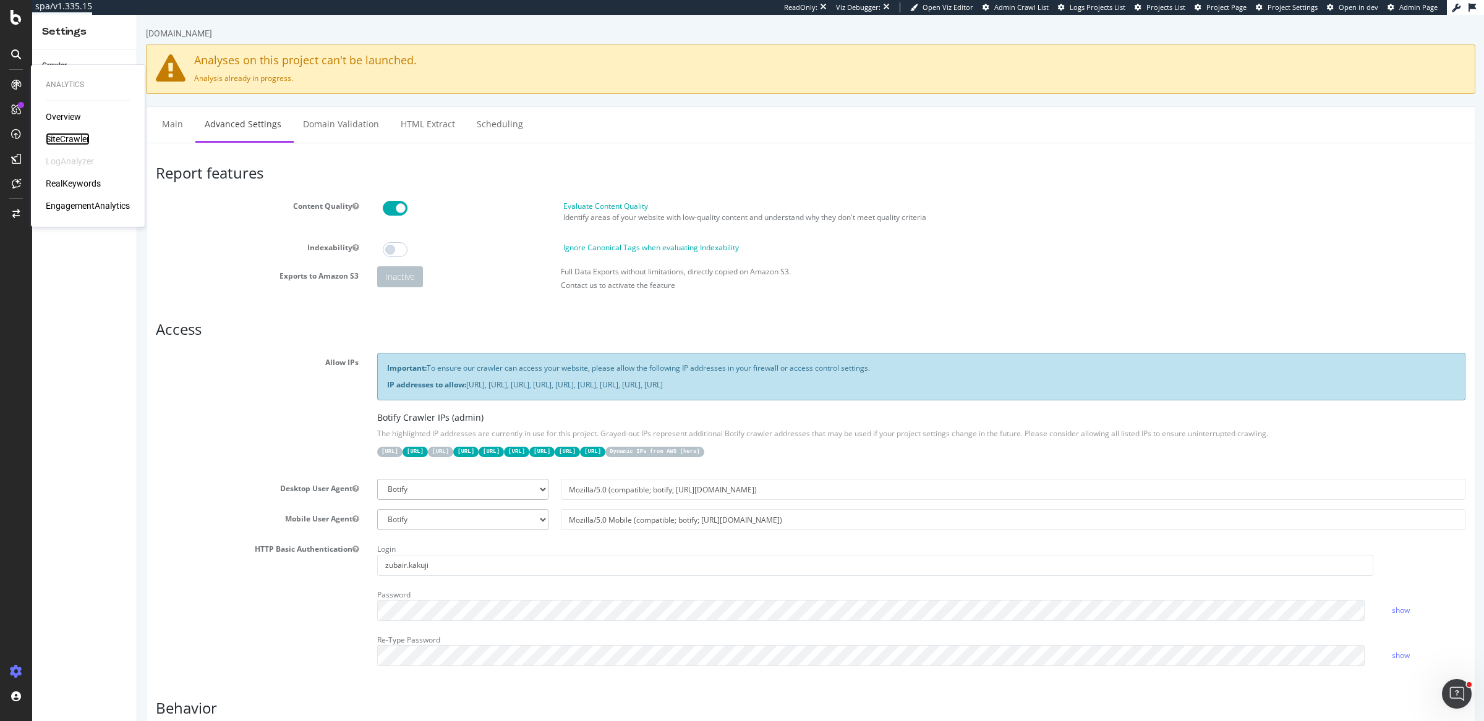
click at [67, 137] on div "SiteCrawler" at bounding box center [68, 139] width 44 height 12
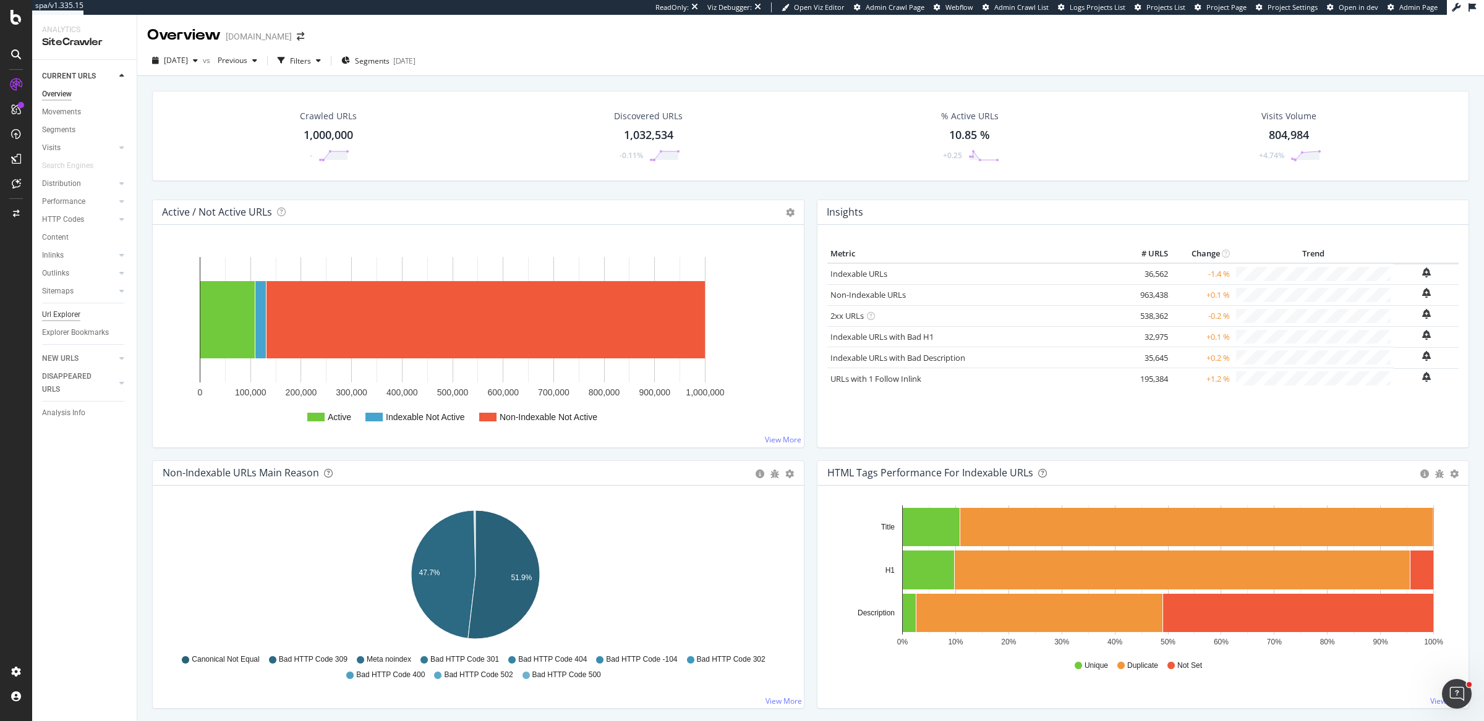
click at [52, 316] on div "Url Explorer" at bounding box center [61, 315] width 38 height 13
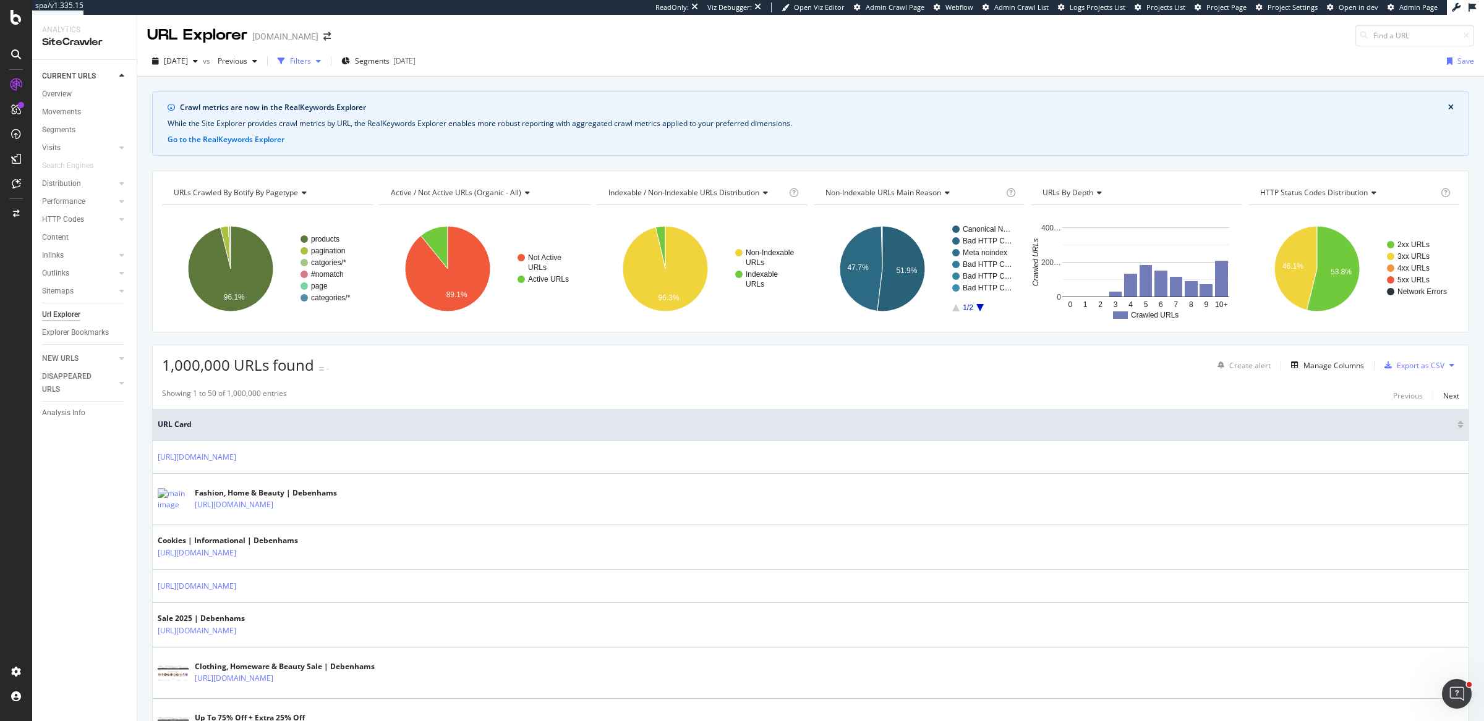
click at [290, 64] on div "button" at bounding box center [281, 61] width 17 height 17
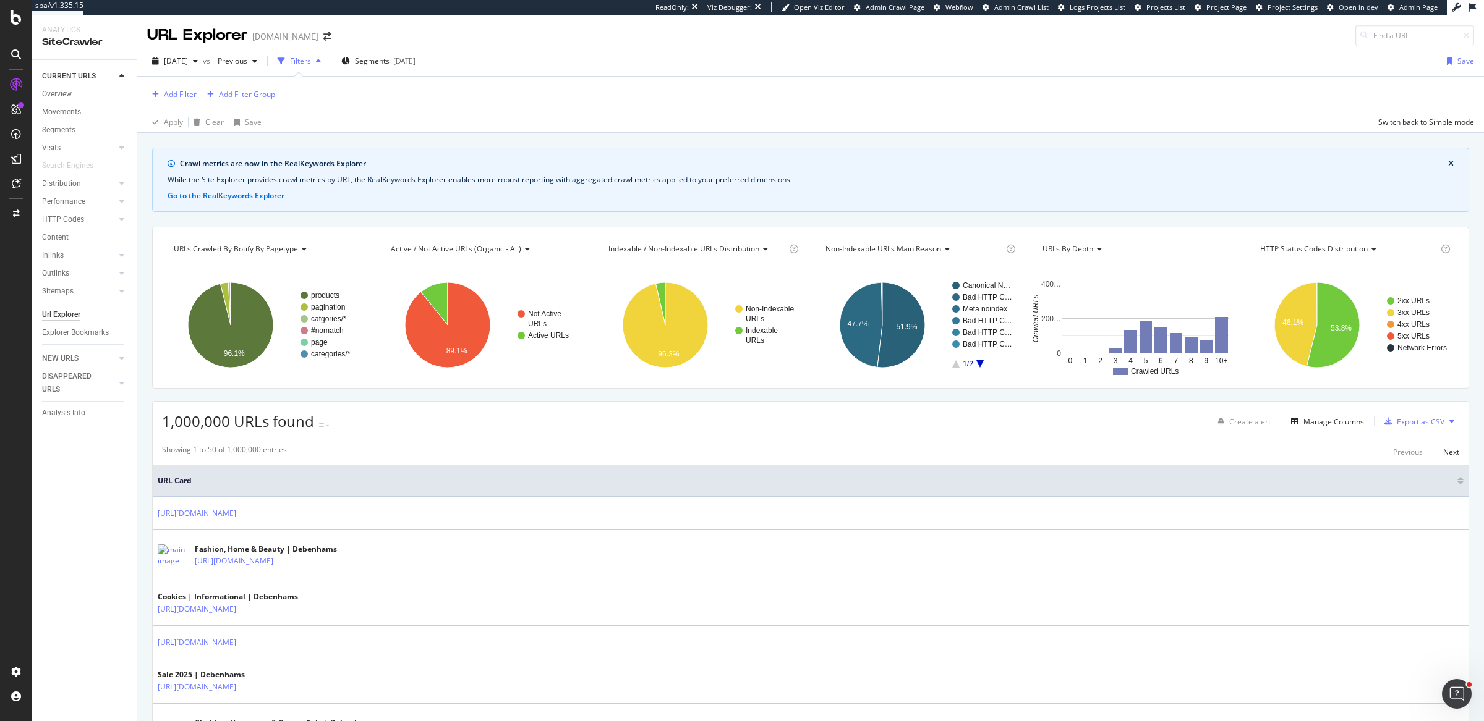
click at [174, 92] on div "Add Filter" at bounding box center [180, 94] width 33 height 11
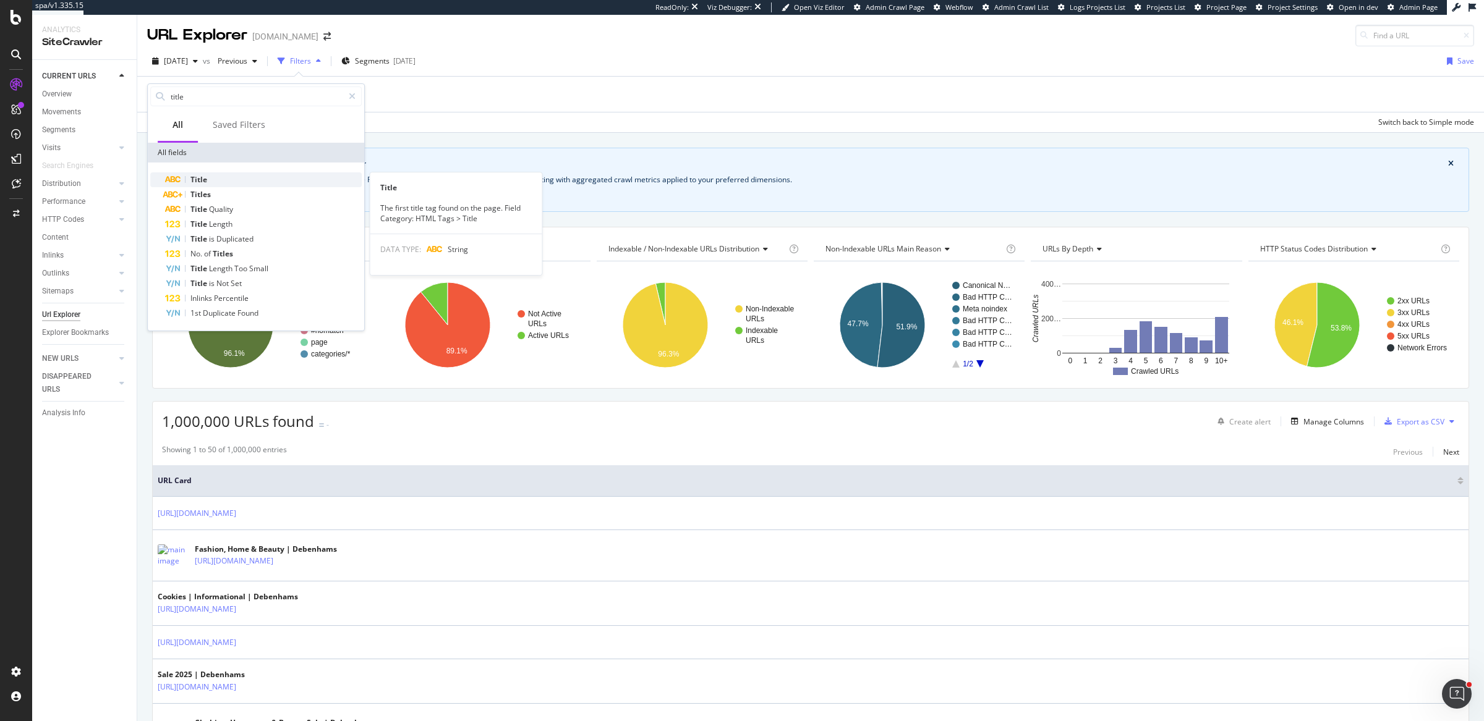
type input "title"
click at [237, 180] on div "Title" at bounding box center [263, 179] width 197 height 15
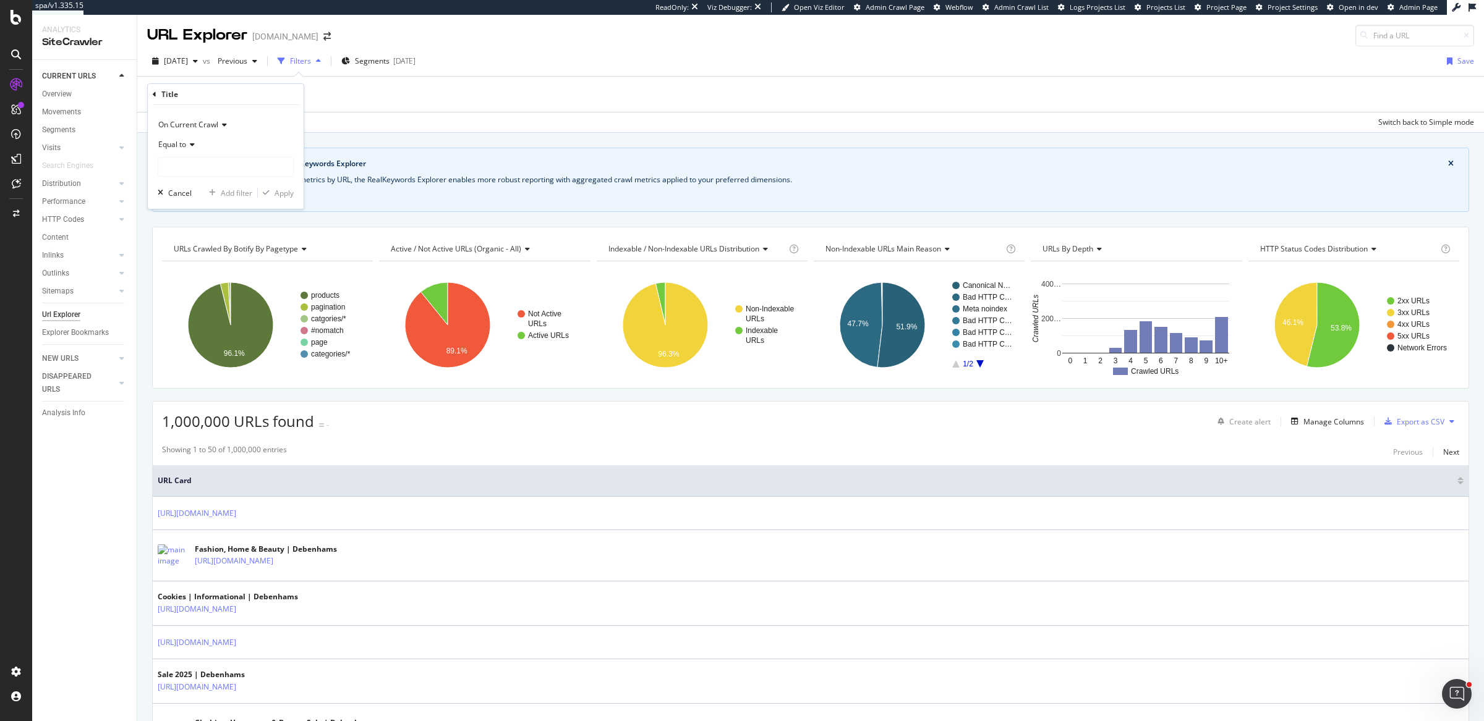
click at [202, 126] on span "On Current Crawl" at bounding box center [188, 124] width 60 height 11
click at [224, 177] on span "Diff Between Crawls" at bounding box center [199, 182] width 70 height 11
click at [208, 161] on input "text" at bounding box center [225, 167] width 135 height 20
click at [176, 142] on span "Equal to" at bounding box center [172, 144] width 28 height 11
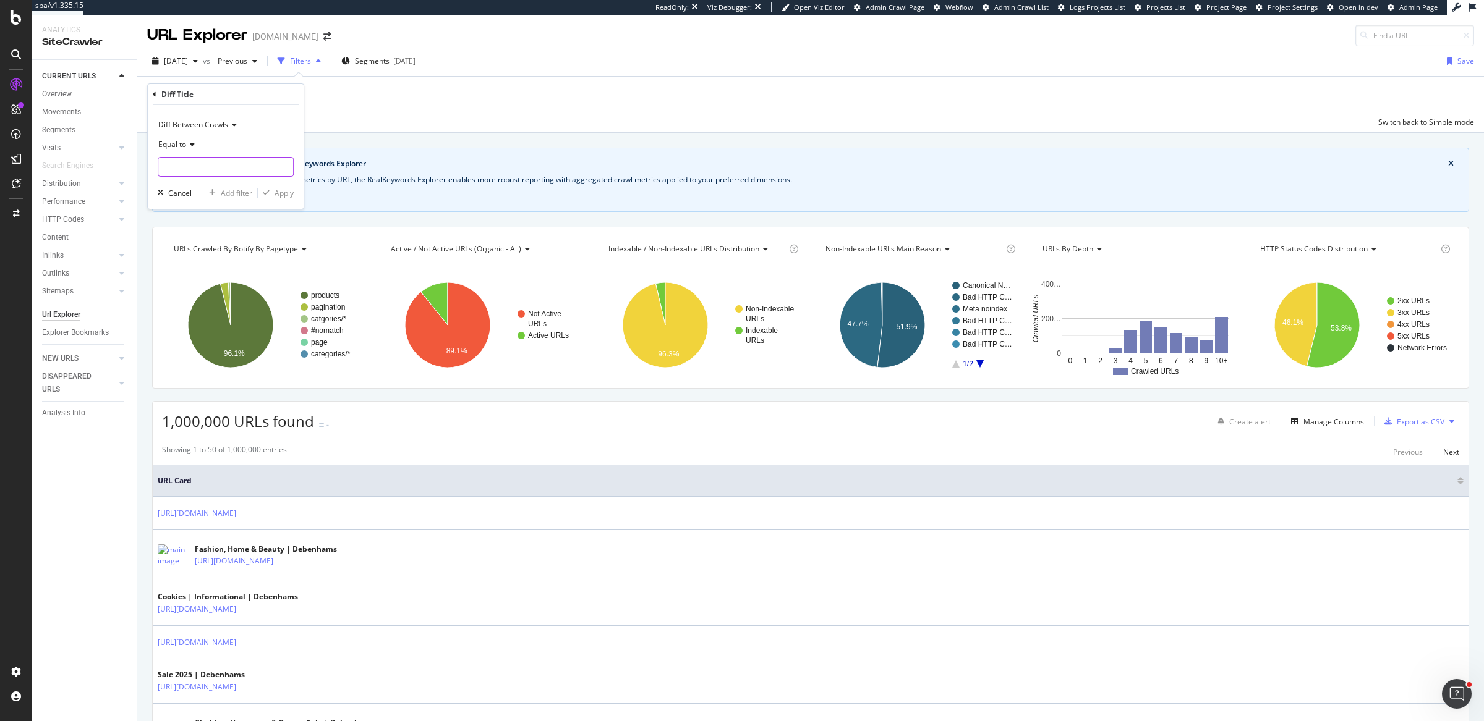
click at [221, 162] on input "text" at bounding box center [225, 167] width 135 height 20
click at [230, 219] on span "changed" at bounding box center [209, 223] width 97 height 11
type input "changed"
click at [278, 195] on div "Apply" at bounding box center [284, 193] width 19 height 11
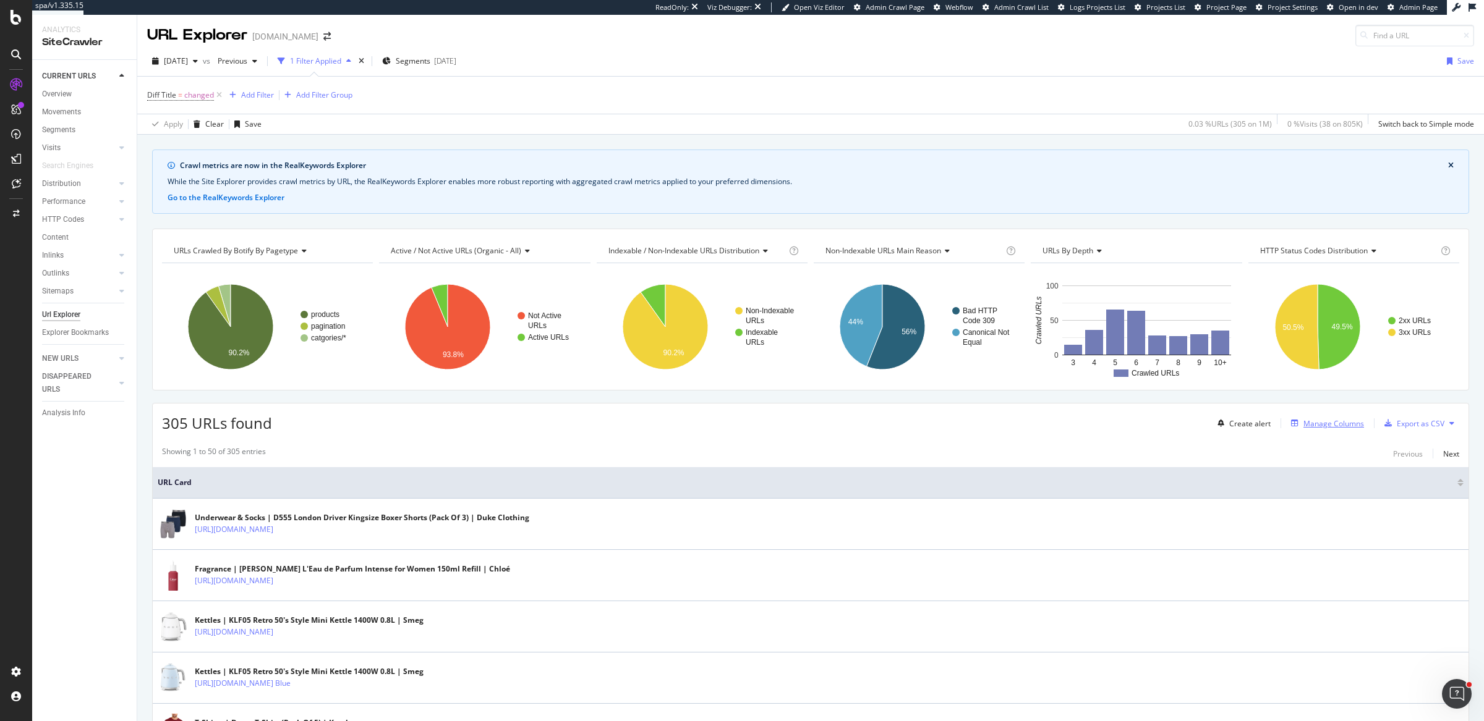
click at [1309, 423] on div "Manage Columns" at bounding box center [1333, 424] width 61 height 11
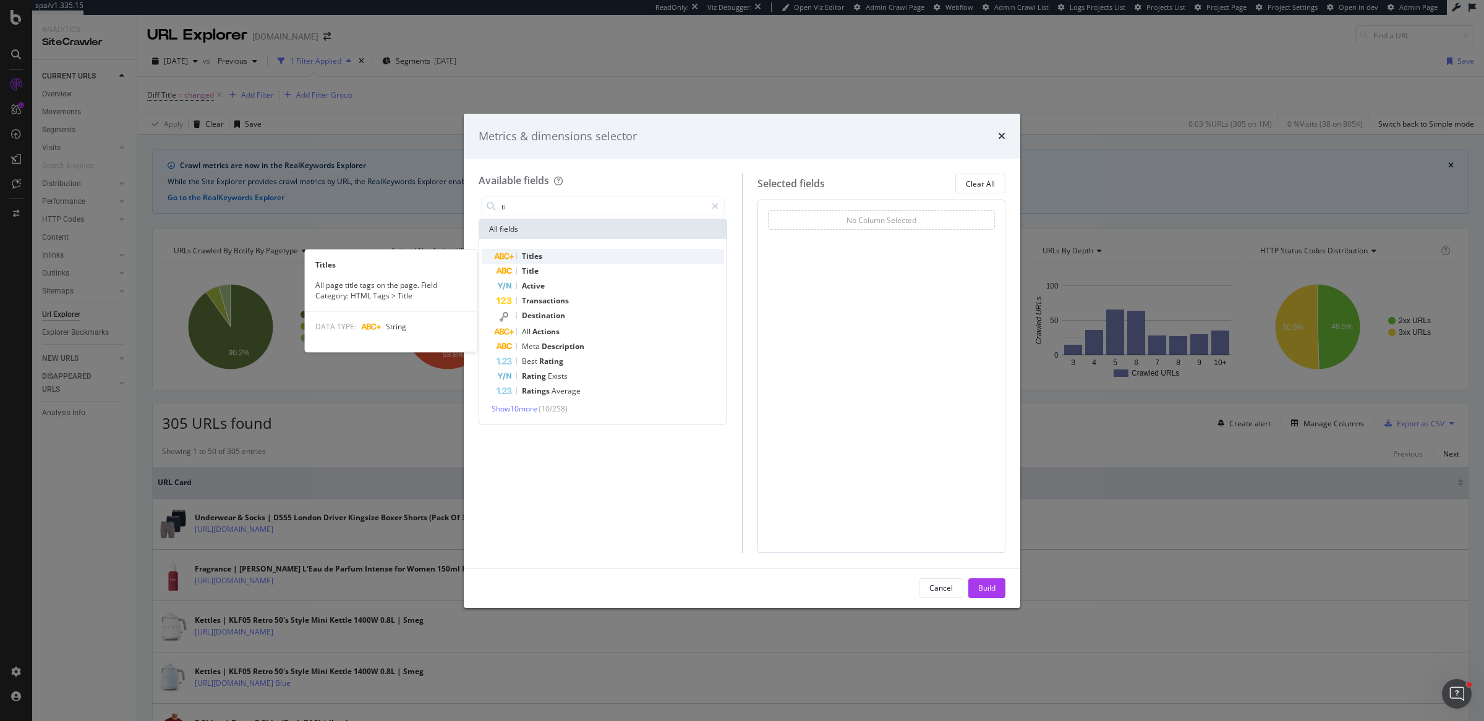
type input "ti"
click at [584, 261] on div "Titles" at bounding box center [610, 256] width 228 height 15
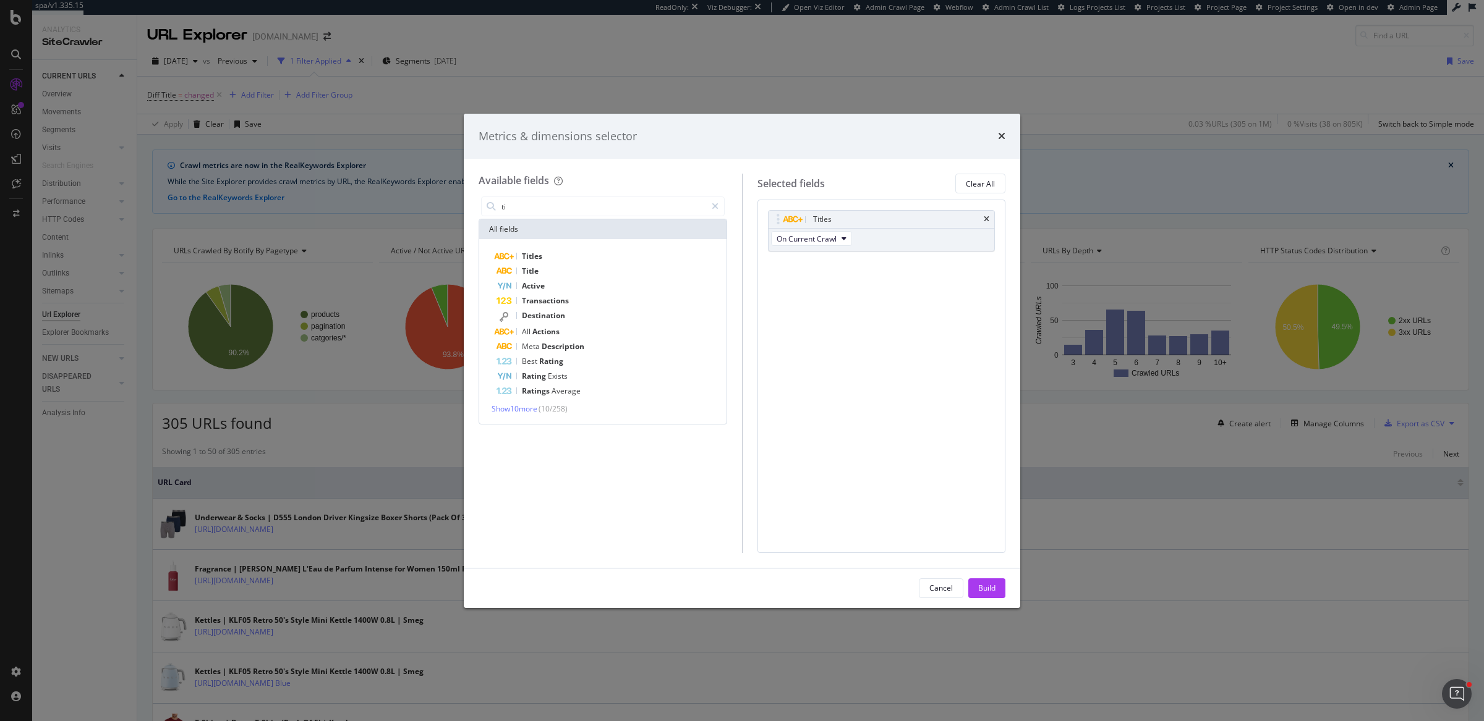
click at [584, 261] on div "Titles" at bounding box center [610, 256] width 228 height 15
click at [985, 594] on div "Build" at bounding box center [986, 588] width 17 height 19
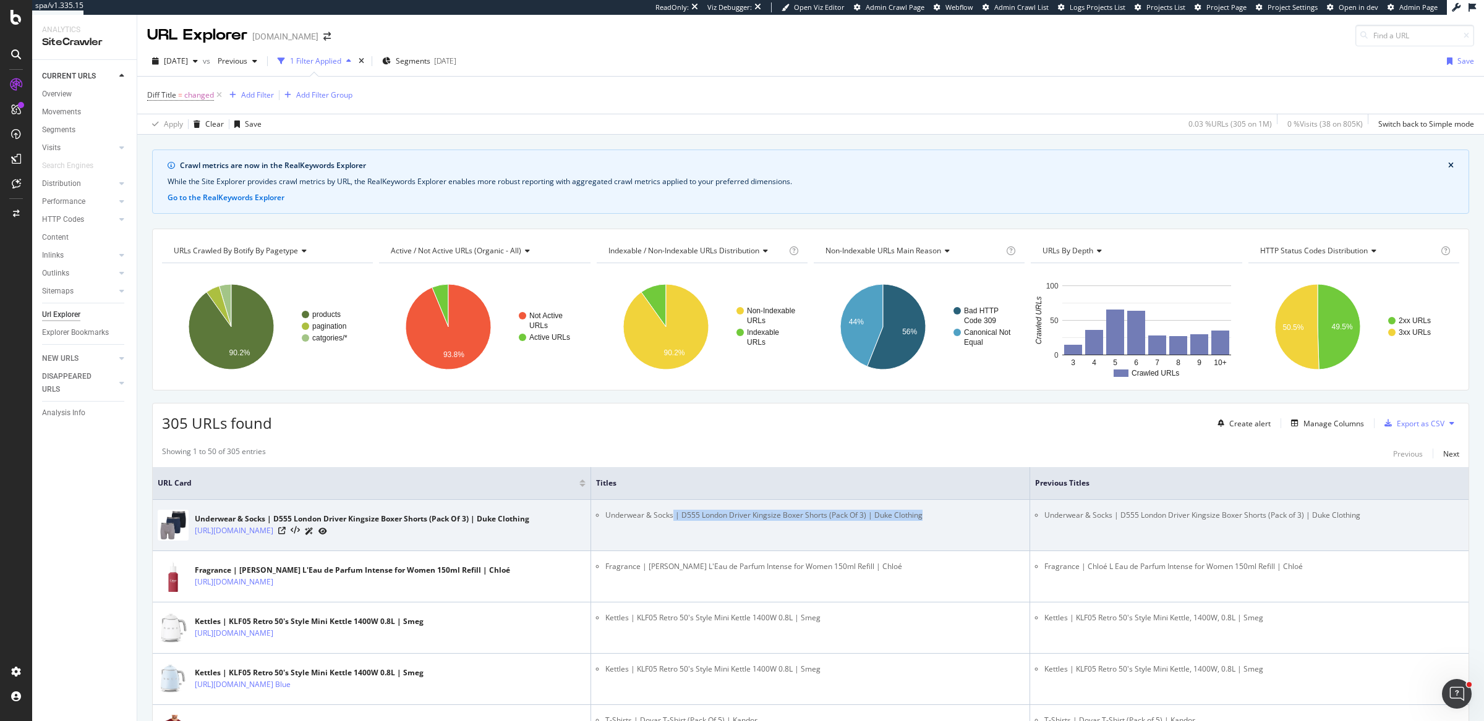
drag, startPoint x: 669, startPoint y: 513, endPoint x: 1045, endPoint y: 507, distance: 375.9
click at [1023, 516] on tr "Underwear & Socks | D555 London Driver Kingsize Boxer Shorts (Pack Of 3) | Duke…" at bounding box center [811, 525] width 1316 height 51
drag, startPoint x: 1212, startPoint y: 508, endPoint x: 1408, endPoint y: 514, distance: 196.1
click at [1408, 514] on li "Underwear & Socks | D555 London Driver Kingsize Boxer Shorts (Pack of 3) | Duke…" at bounding box center [1253, 515] width 419 height 11
click at [617, 542] on td "Underwear & Socks | D555 London Driver Kingsize Boxer Shorts (Pack Of 3) | Duke…" at bounding box center [810, 525] width 438 height 51
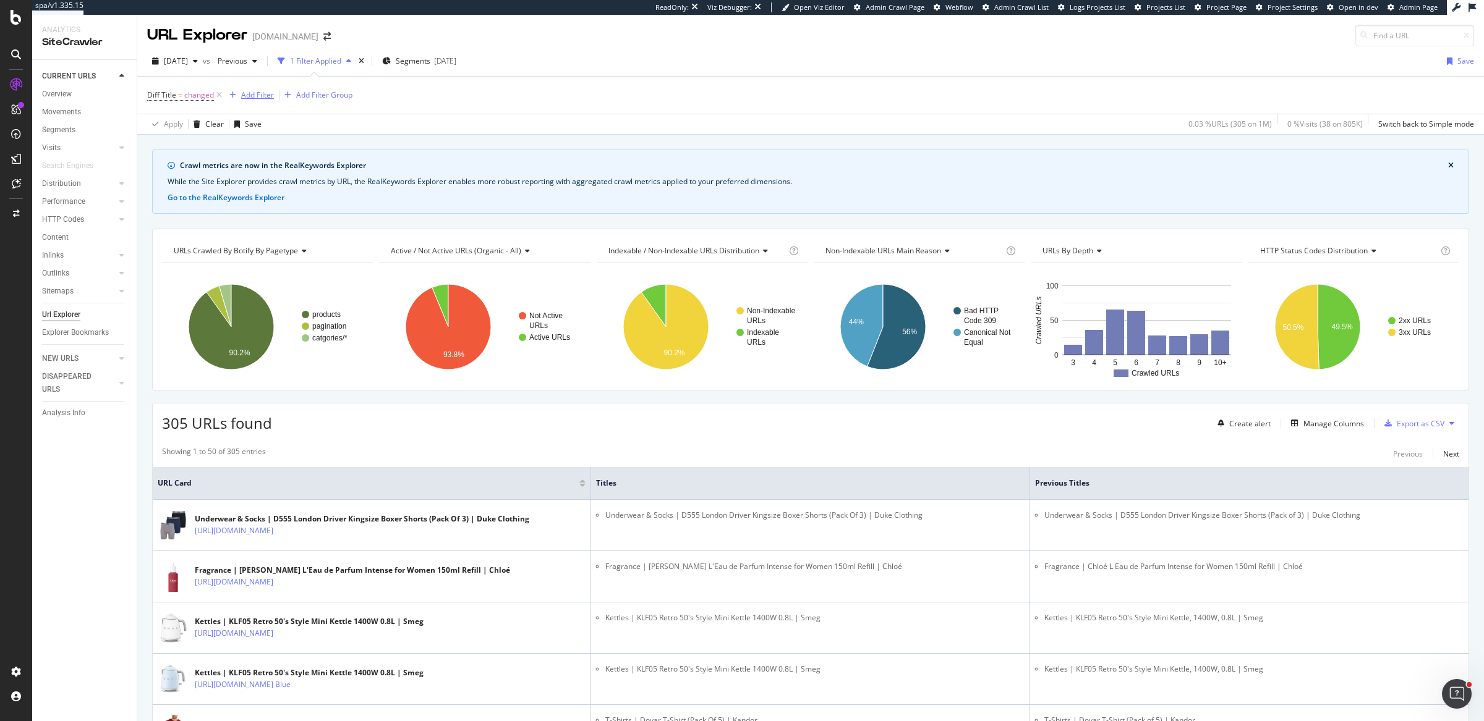
click at [252, 96] on div "Add Filter" at bounding box center [257, 95] width 33 height 11
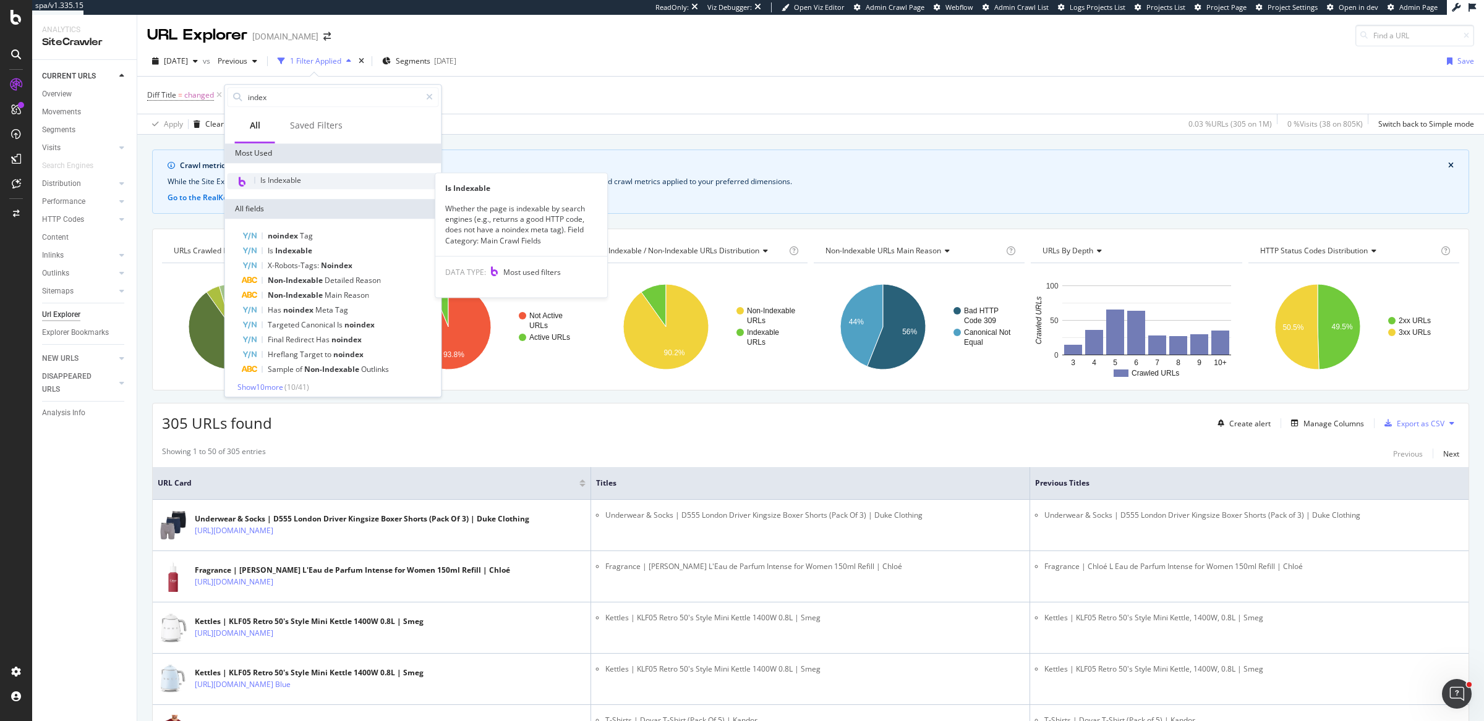
type input "index"
click at [317, 188] on div "Is Indexable" at bounding box center [333, 181] width 211 height 16
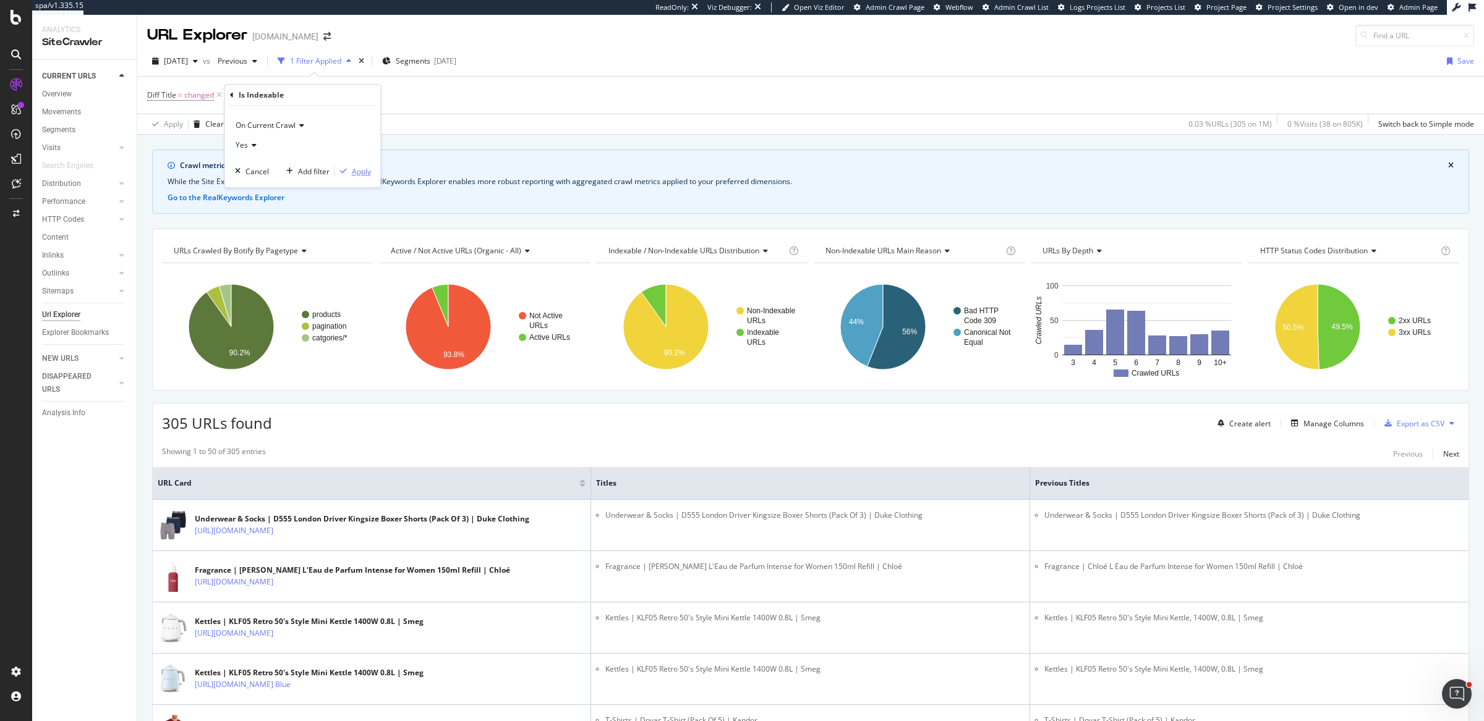
click at [359, 170] on div "Apply" at bounding box center [361, 171] width 19 height 11
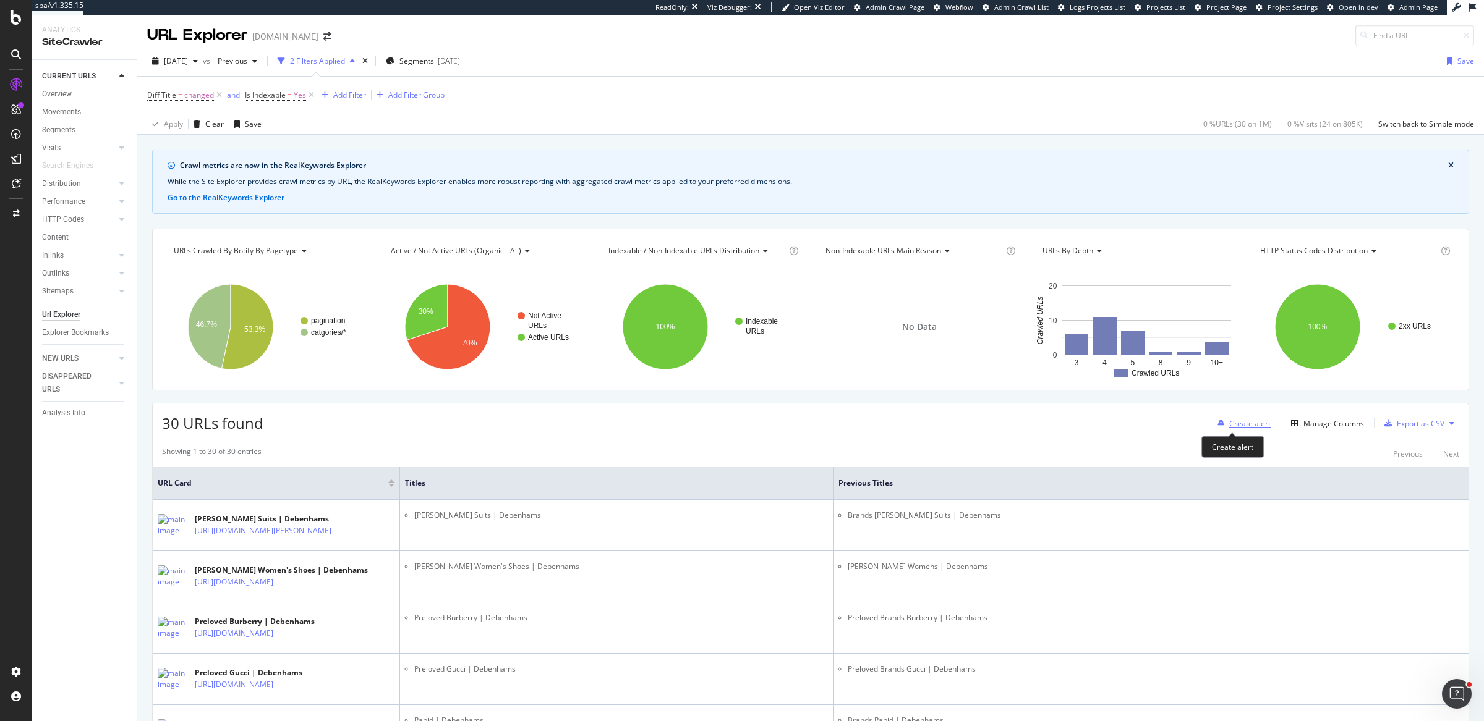
click at [1229, 423] on div "Create alert" at bounding box center [1249, 424] width 41 height 11
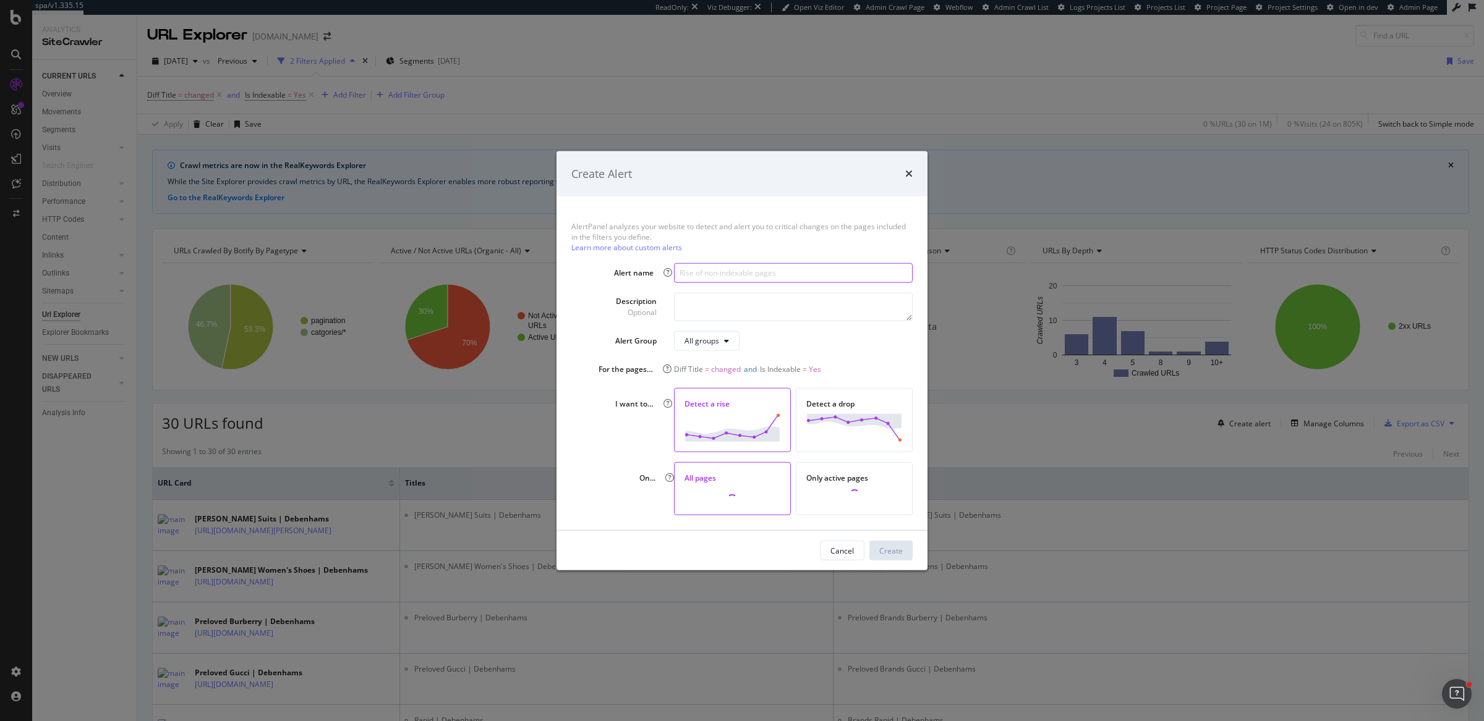
click at [697, 278] on input "modal" at bounding box center [793, 273] width 239 height 20
type input "Indexable URLs - Page title change"
click at [716, 340] on div "All groups" at bounding box center [701, 340] width 35 height 11
click at [881, 555] on div "Create" at bounding box center [890, 551] width 23 height 11
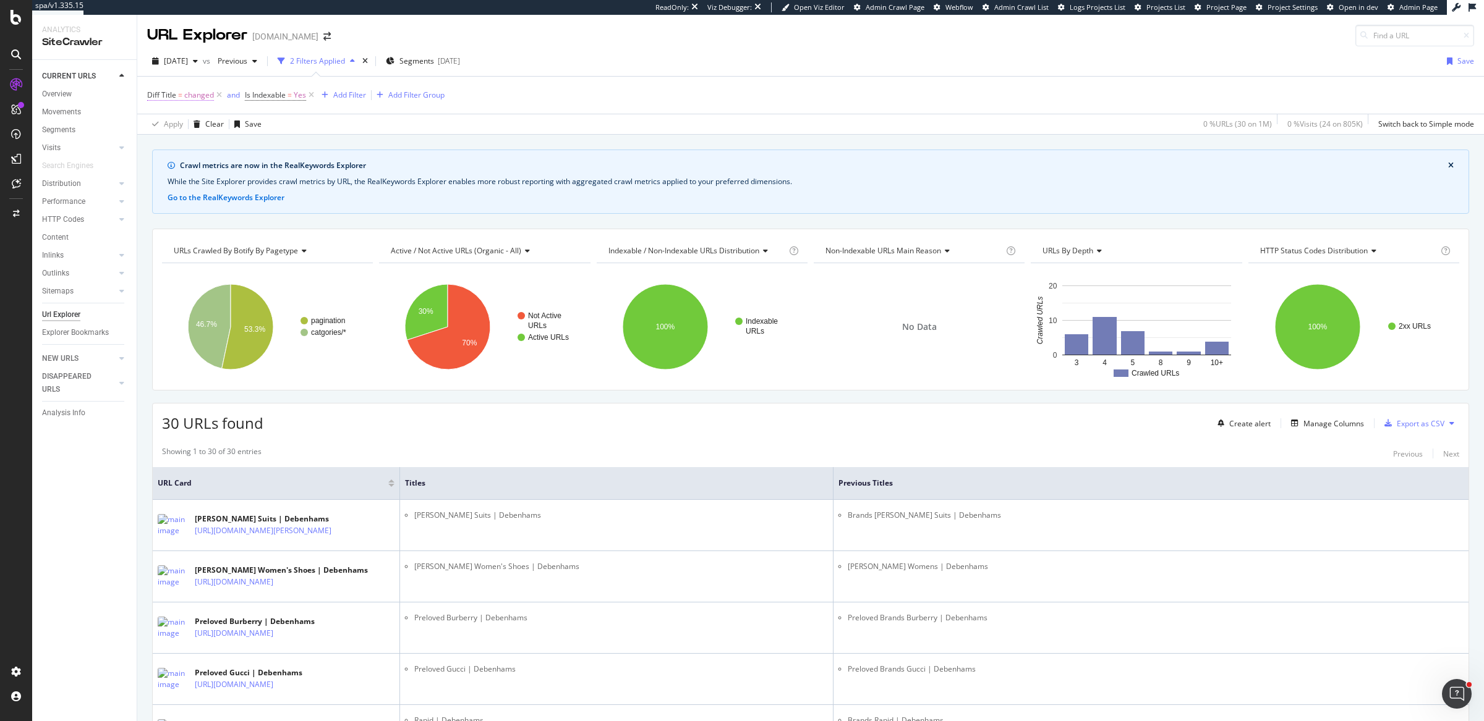
click at [190, 91] on span "changed" at bounding box center [199, 95] width 30 height 17
click at [155, 92] on icon at bounding box center [155, 92] width 4 height 7
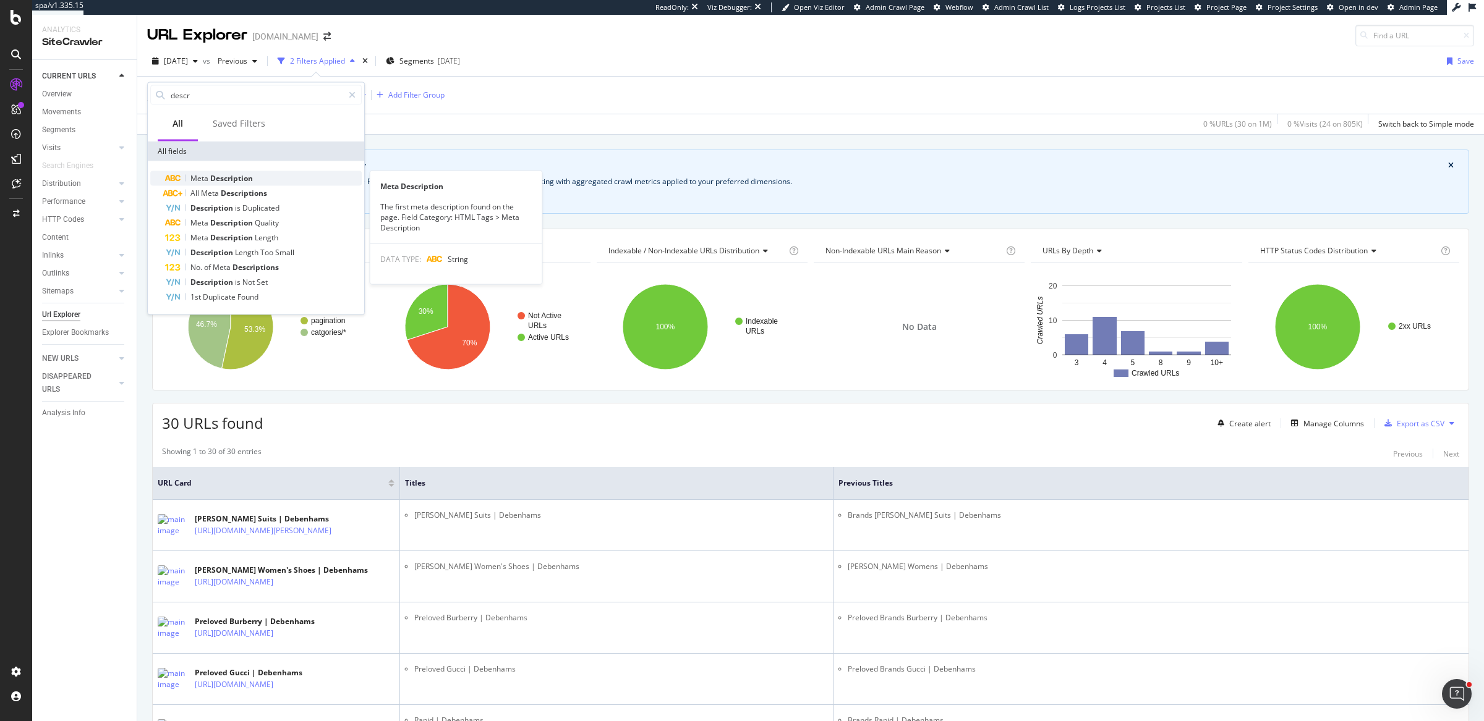
type input "descr"
click at [213, 171] on div "Meta Description" at bounding box center [263, 178] width 197 height 15
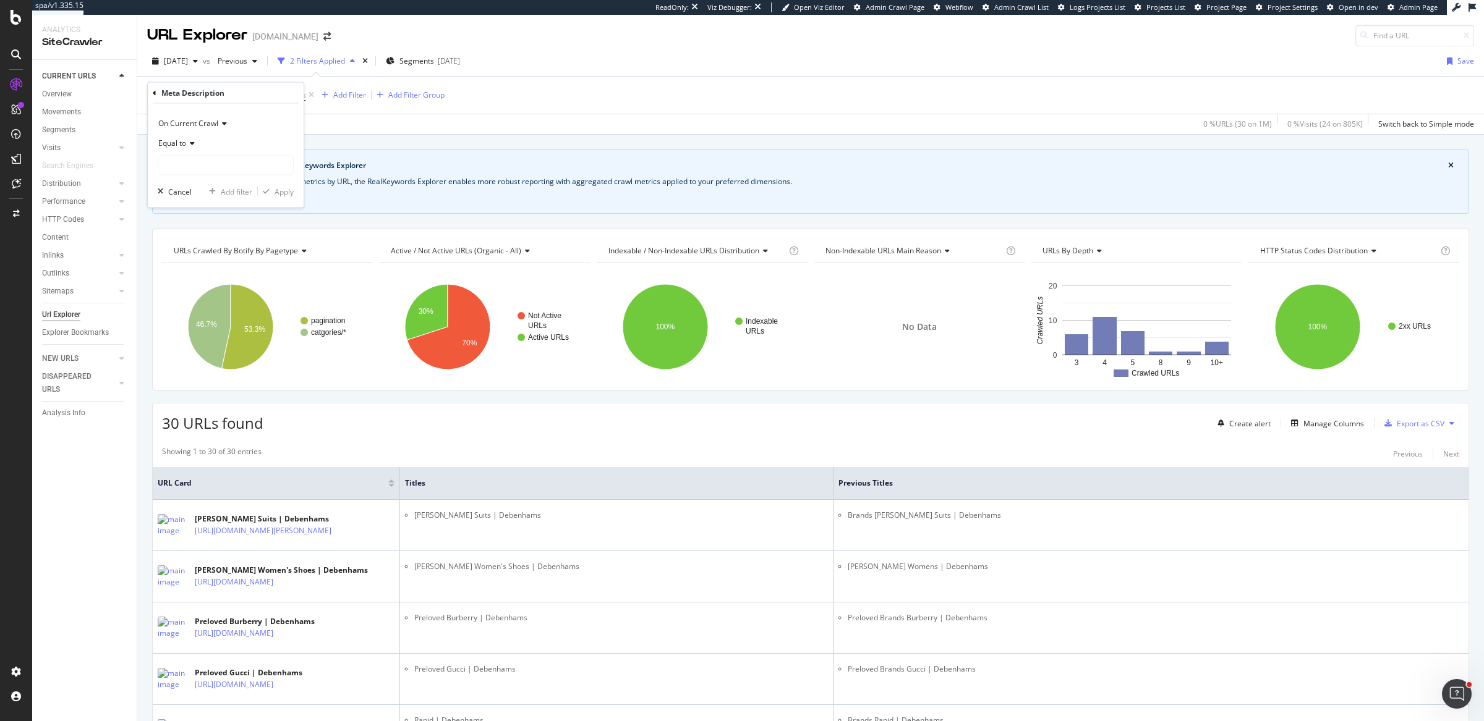
click at [189, 137] on div "Equal to" at bounding box center [226, 144] width 136 height 20
click at [203, 126] on span "On Current Crawl" at bounding box center [188, 123] width 60 height 11
click at [200, 188] on div "Diff Between Crawls" at bounding box center [227, 181] width 132 height 16
click at [198, 169] on input "text" at bounding box center [225, 166] width 135 height 20
click at [216, 219] on span "changed" at bounding box center [211, 221] width 101 height 11
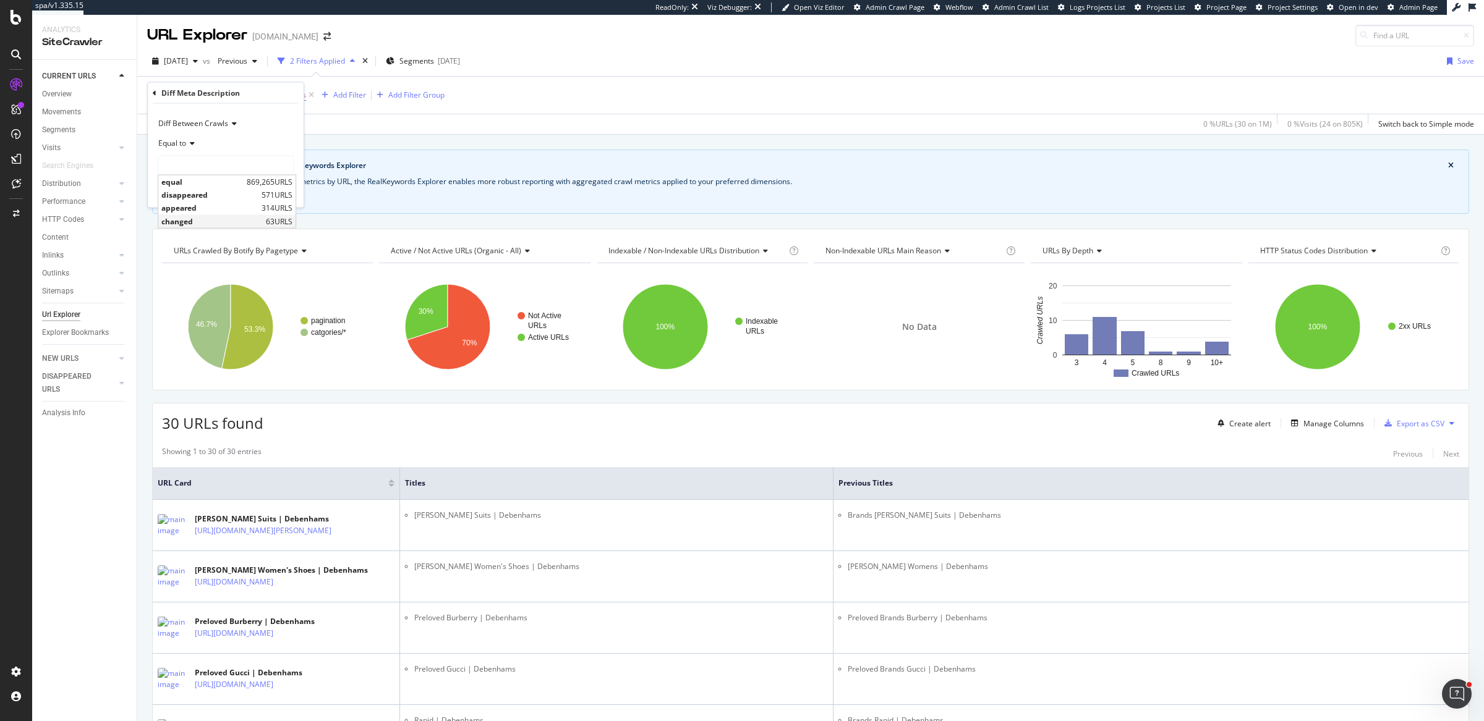
type input "changed"
click at [271, 183] on div "Diff Between Crawls Equal to changed changed Cancel Add filter Apply" at bounding box center [226, 156] width 156 height 104
click at [275, 194] on div "Apply" at bounding box center [284, 191] width 19 height 11
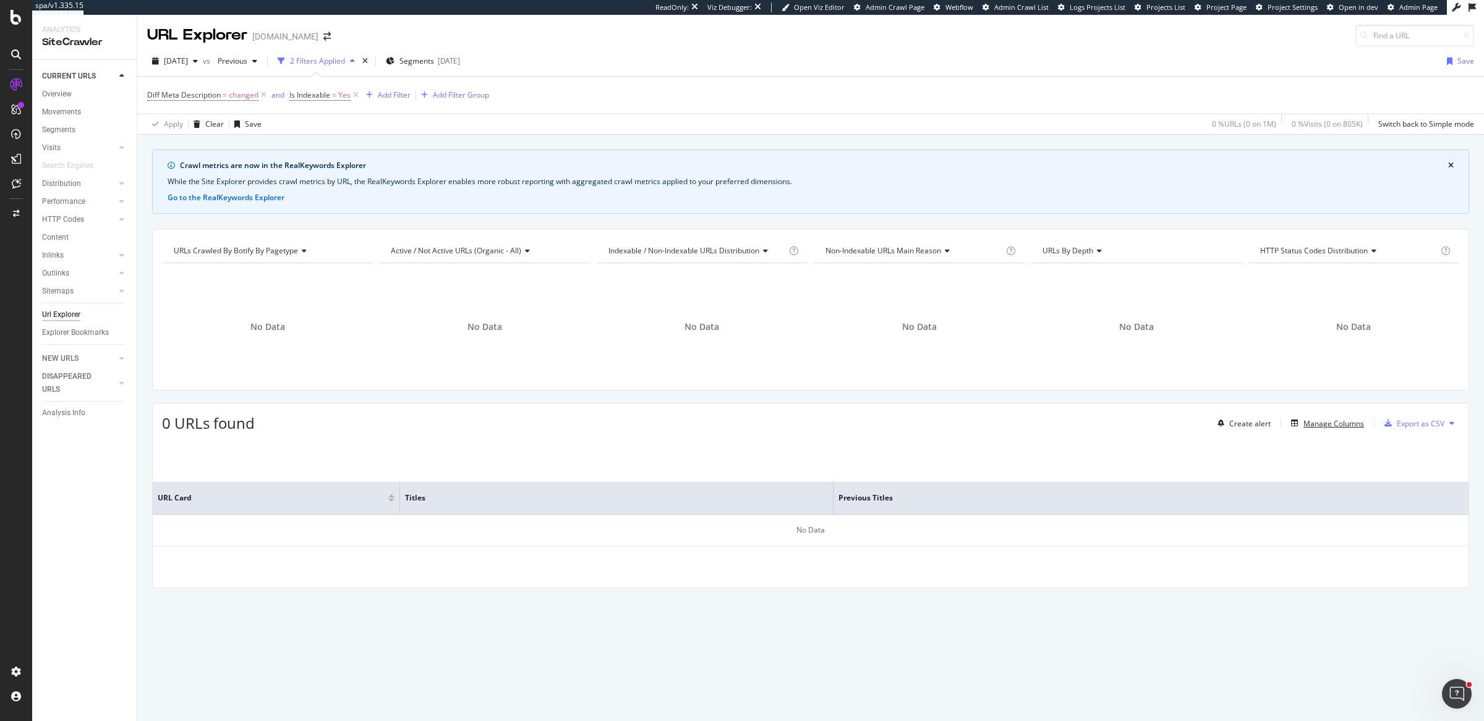
click at [1317, 419] on div "Manage Columns" at bounding box center [1333, 424] width 61 height 11
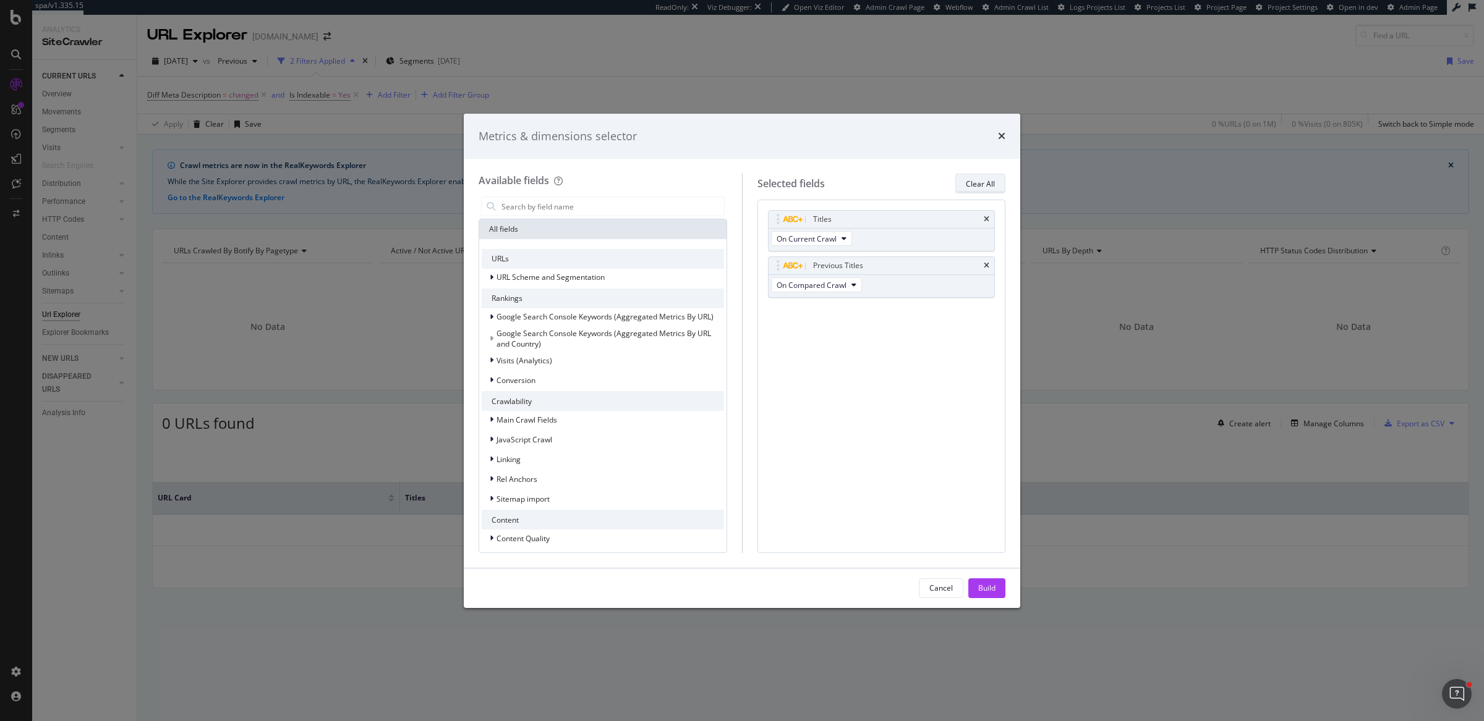
click at [972, 193] on button "Clear All" at bounding box center [980, 184] width 50 height 20
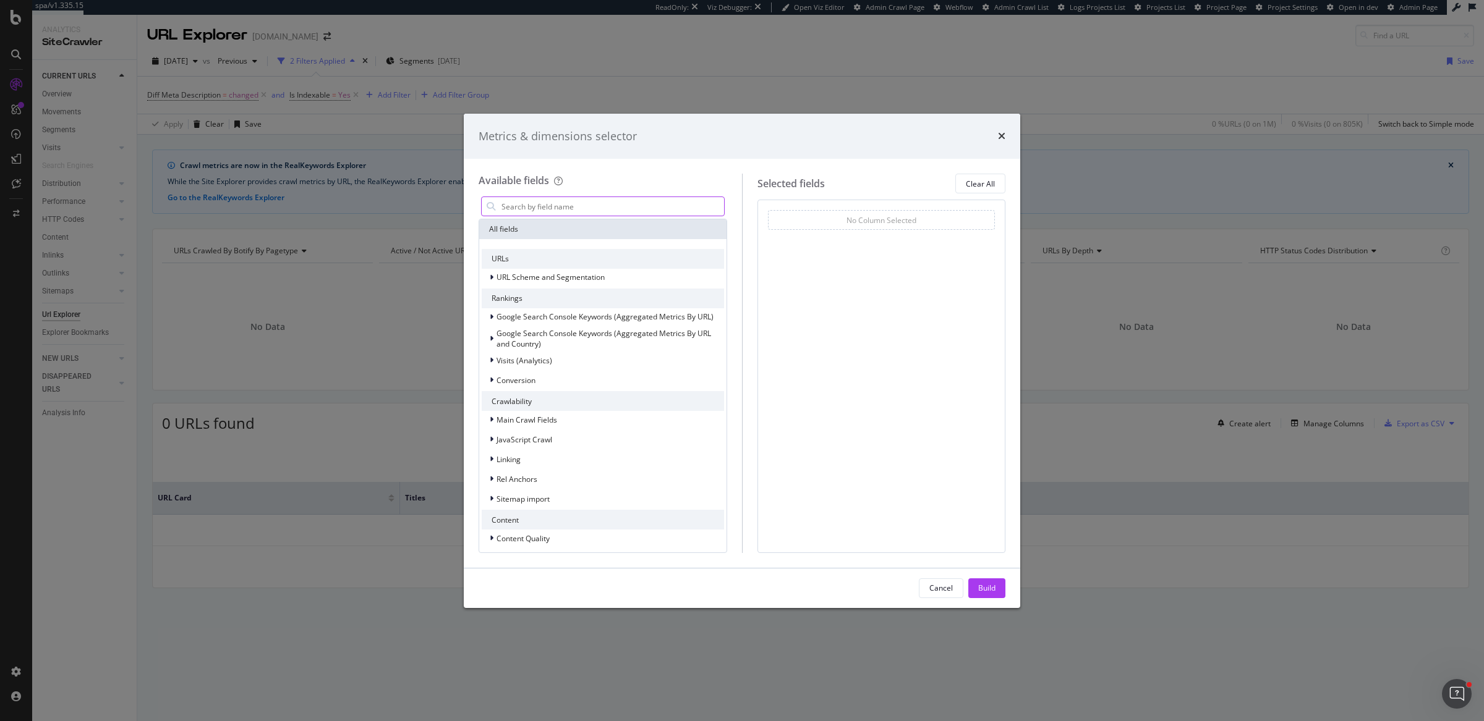
click at [548, 210] on input "modal" at bounding box center [612, 206] width 224 height 19
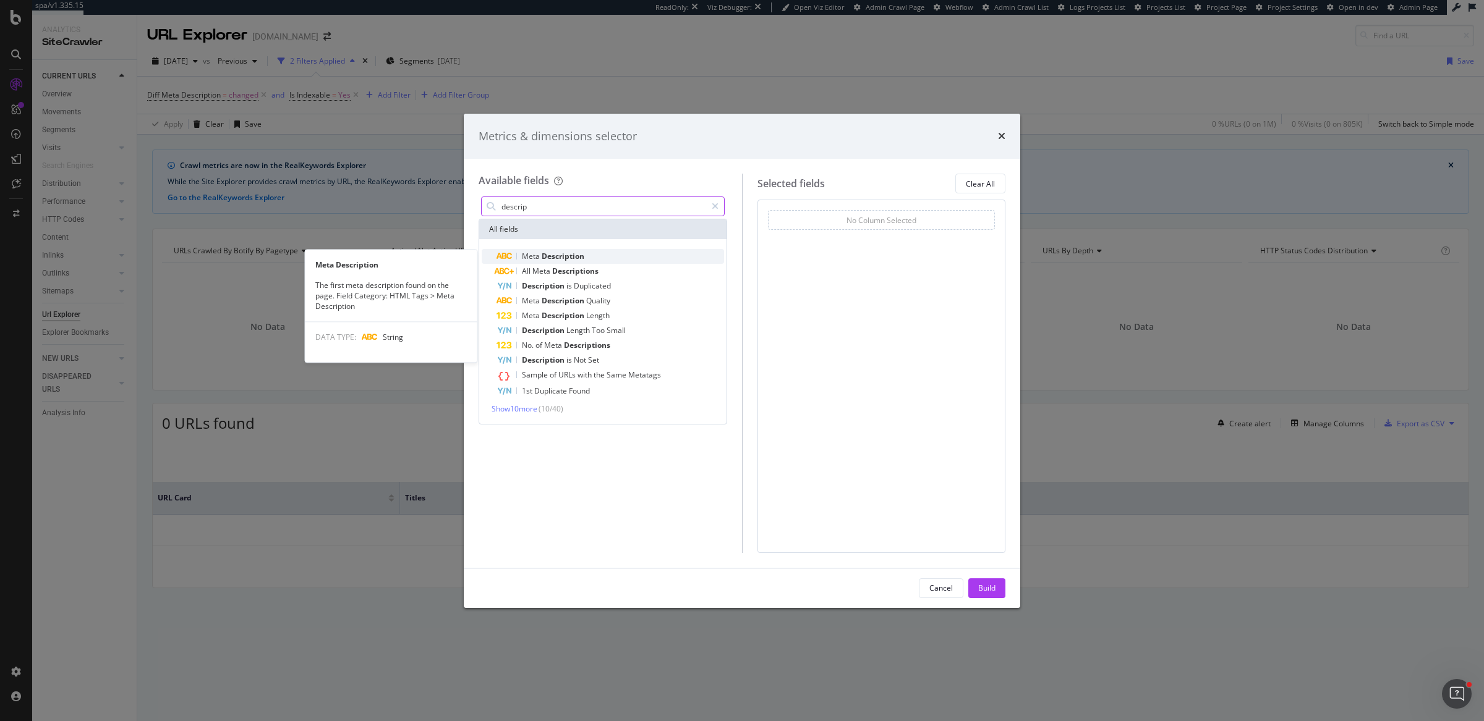
type input "descrip"
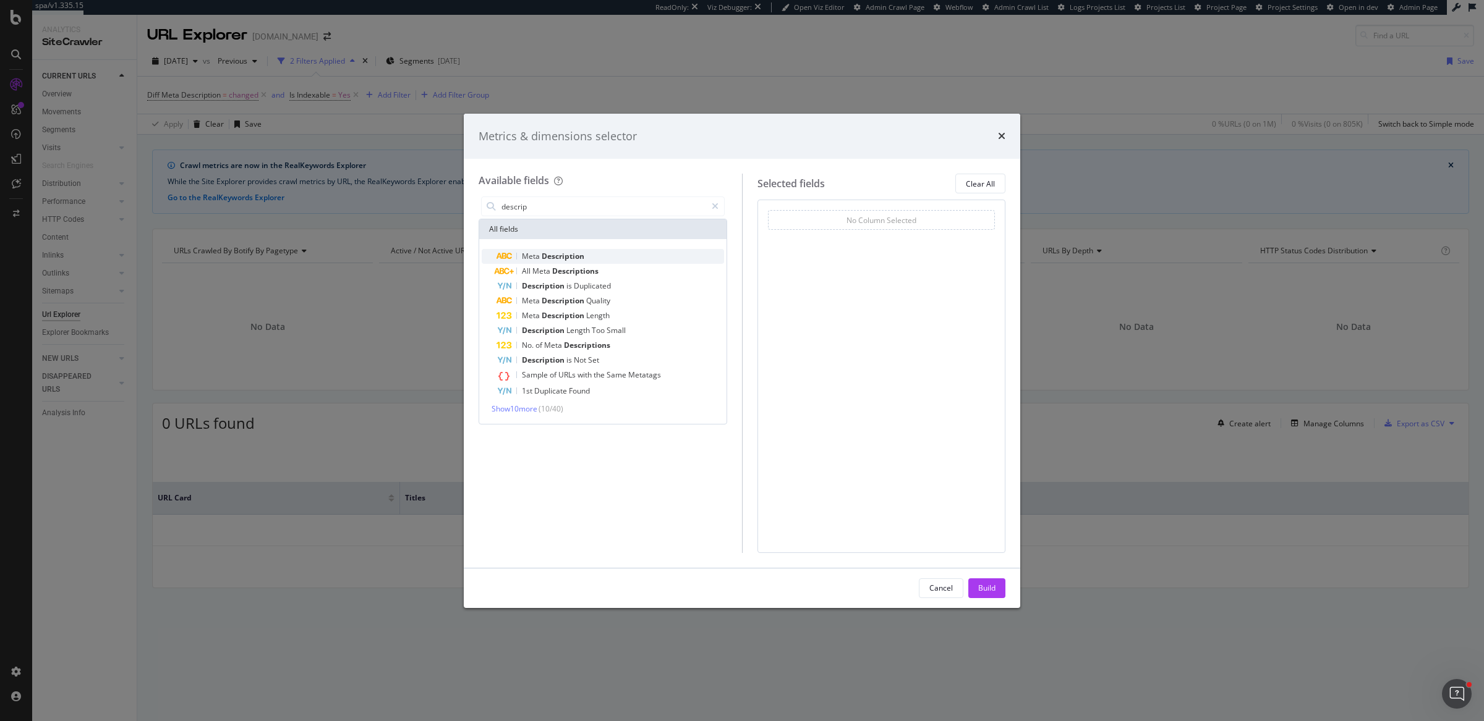
click at [539, 260] on span "Meta" at bounding box center [532, 256] width 20 height 11
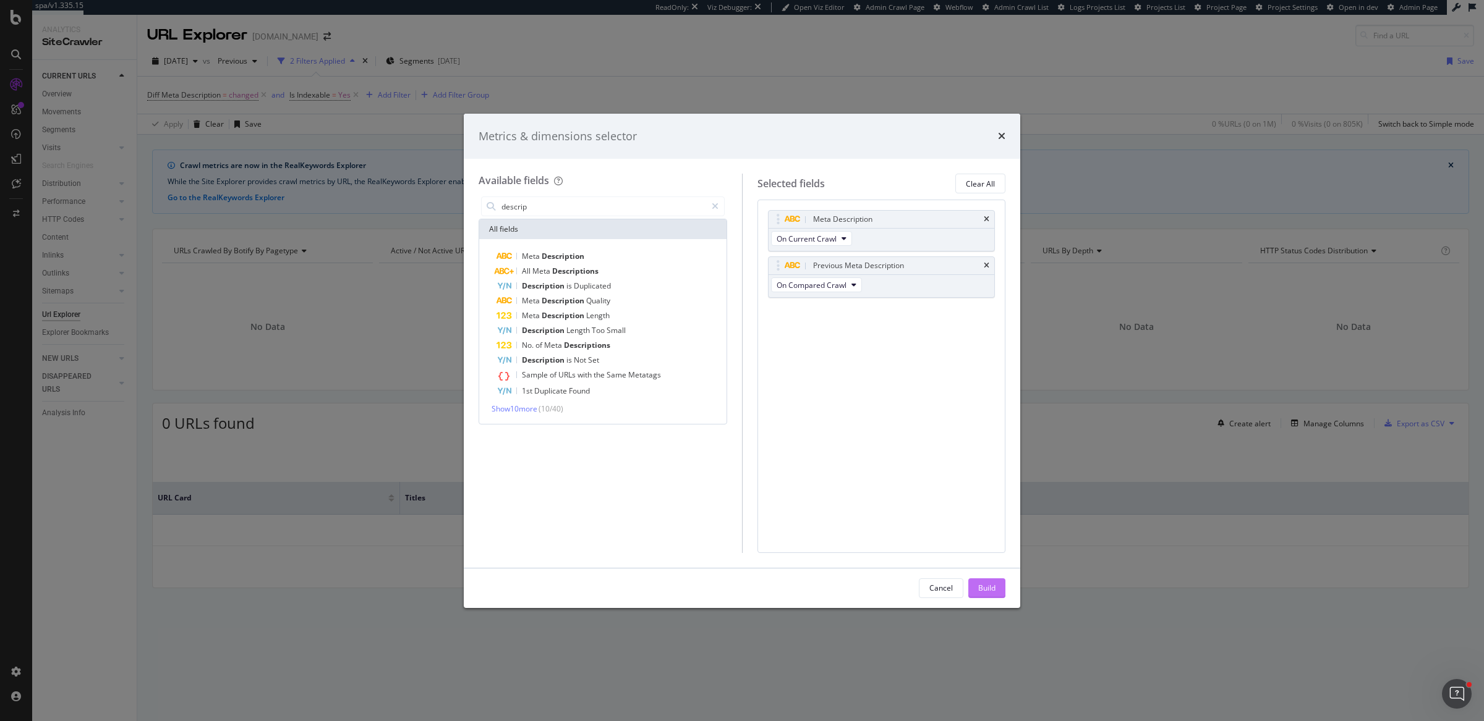
click at [978, 584] on div "Build" at bounding box center [986, 588] width 17 height 11
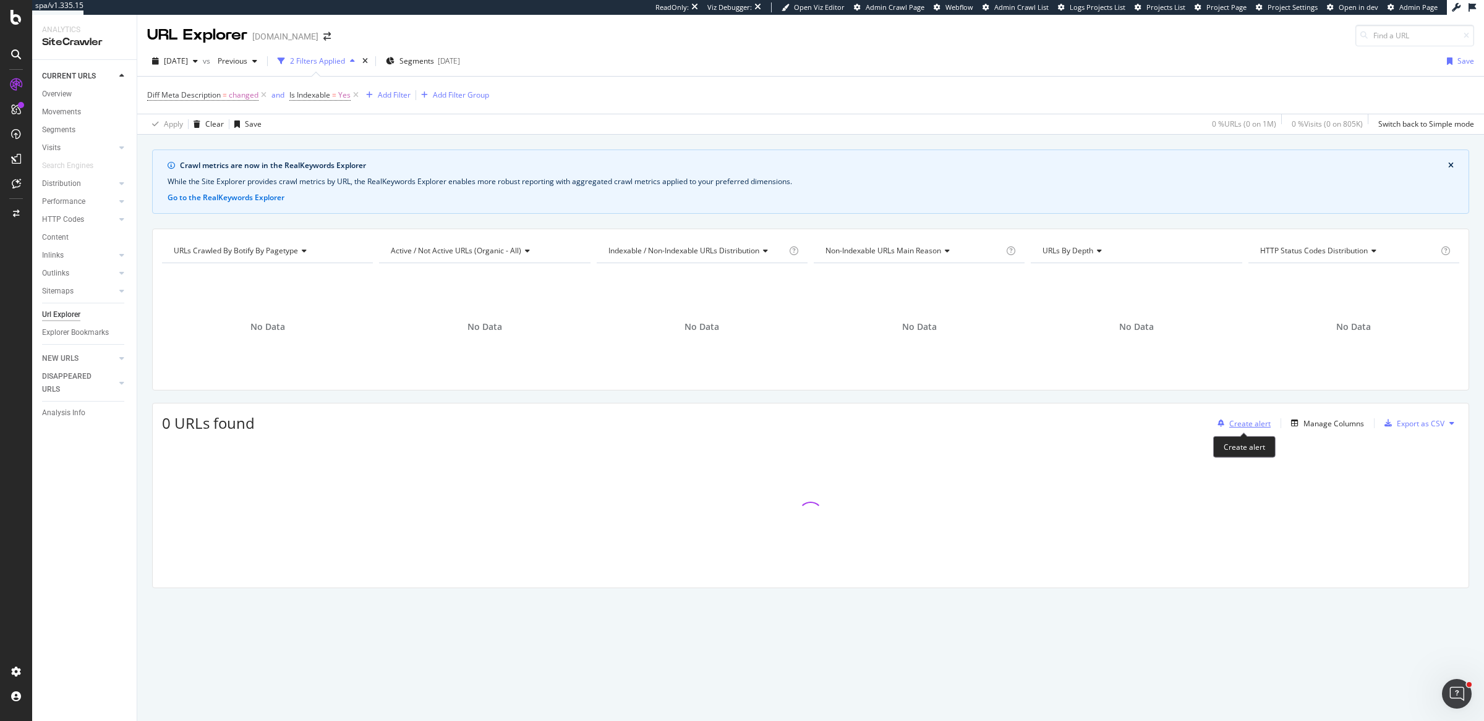
click at [1263, 421] on div "Create alert" at bounding box center [1249, 424] width 41 height 11
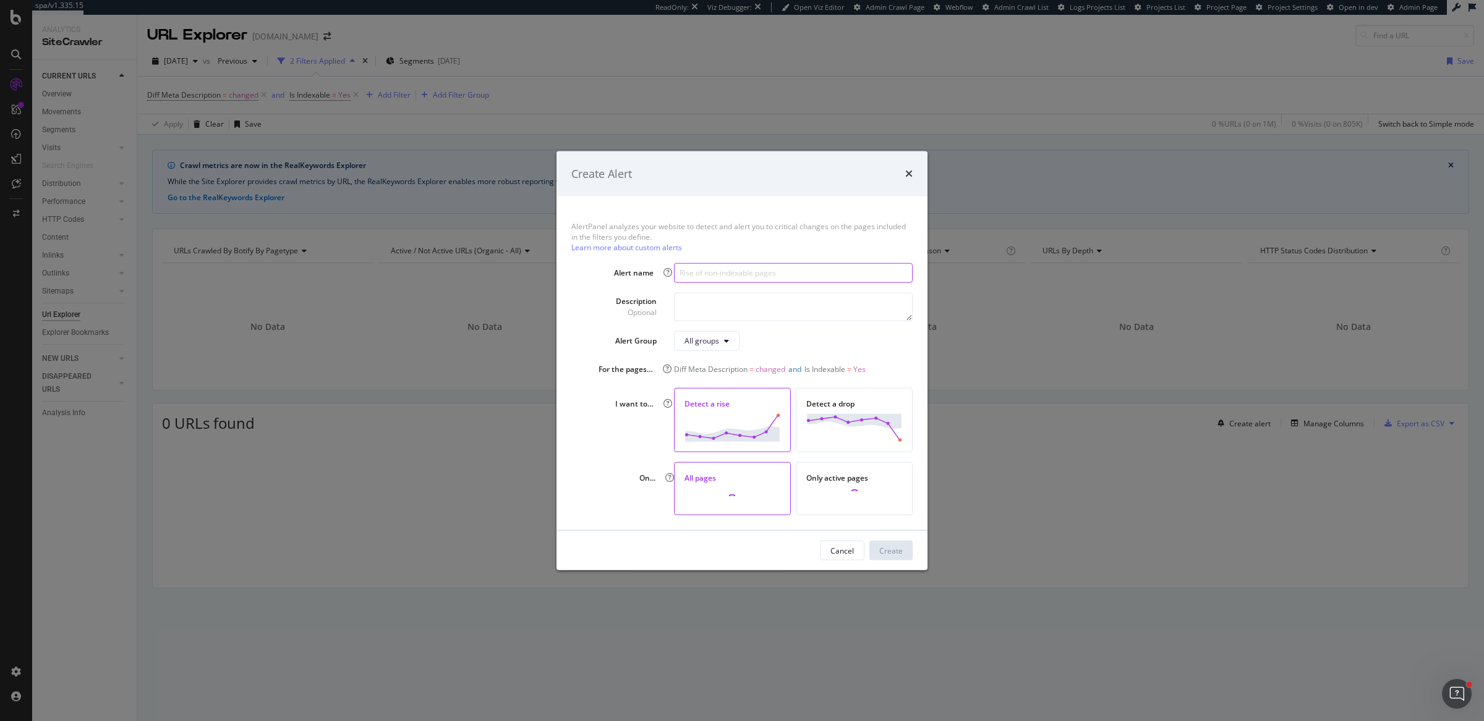
click at [752, 282] on input "modal" at bounding box center [793, 273] width 239 height 20
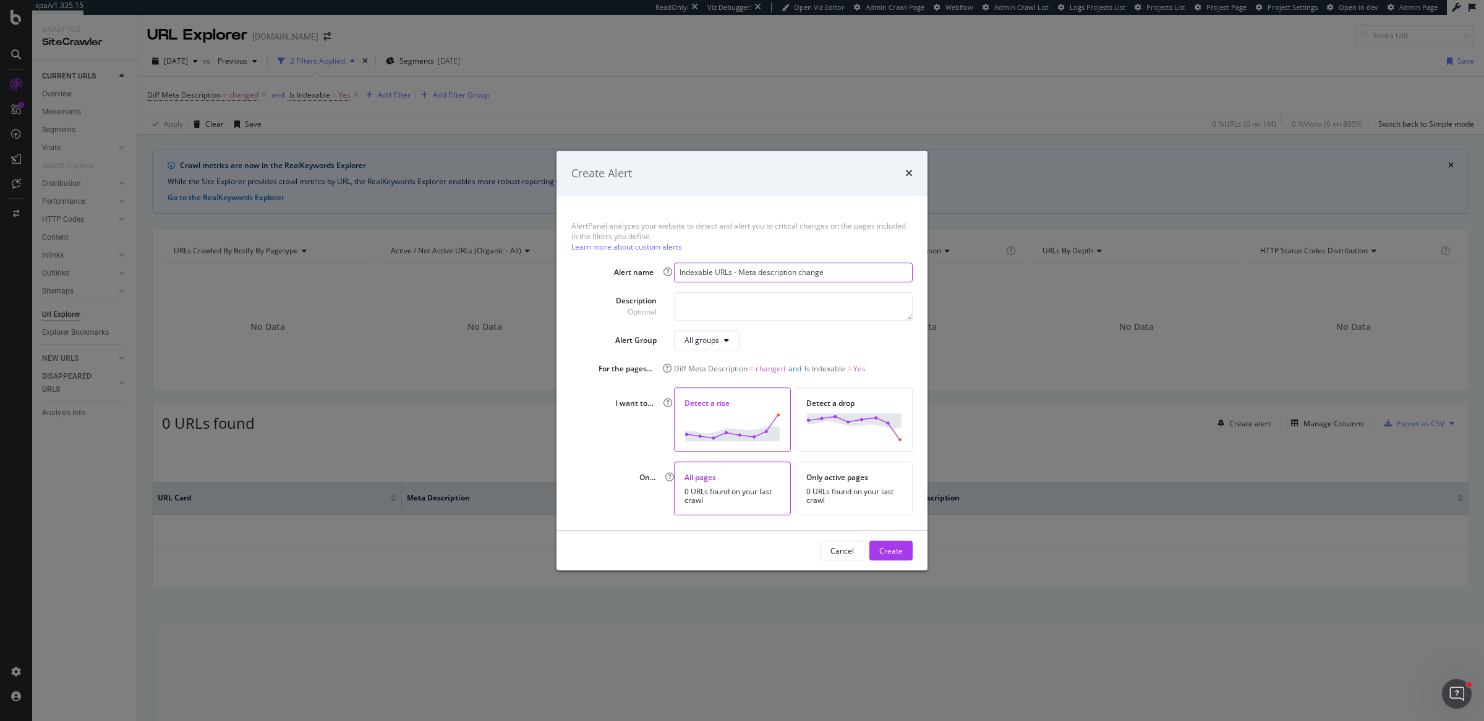
type input "Indexable URLs - Meta description change"
click at [734, 414] on img "modal" at bounding box center [732, 428] width 96 height 28
click at [897, 549] on div "Create" at bounding box center [890, 551] width 23 height 11
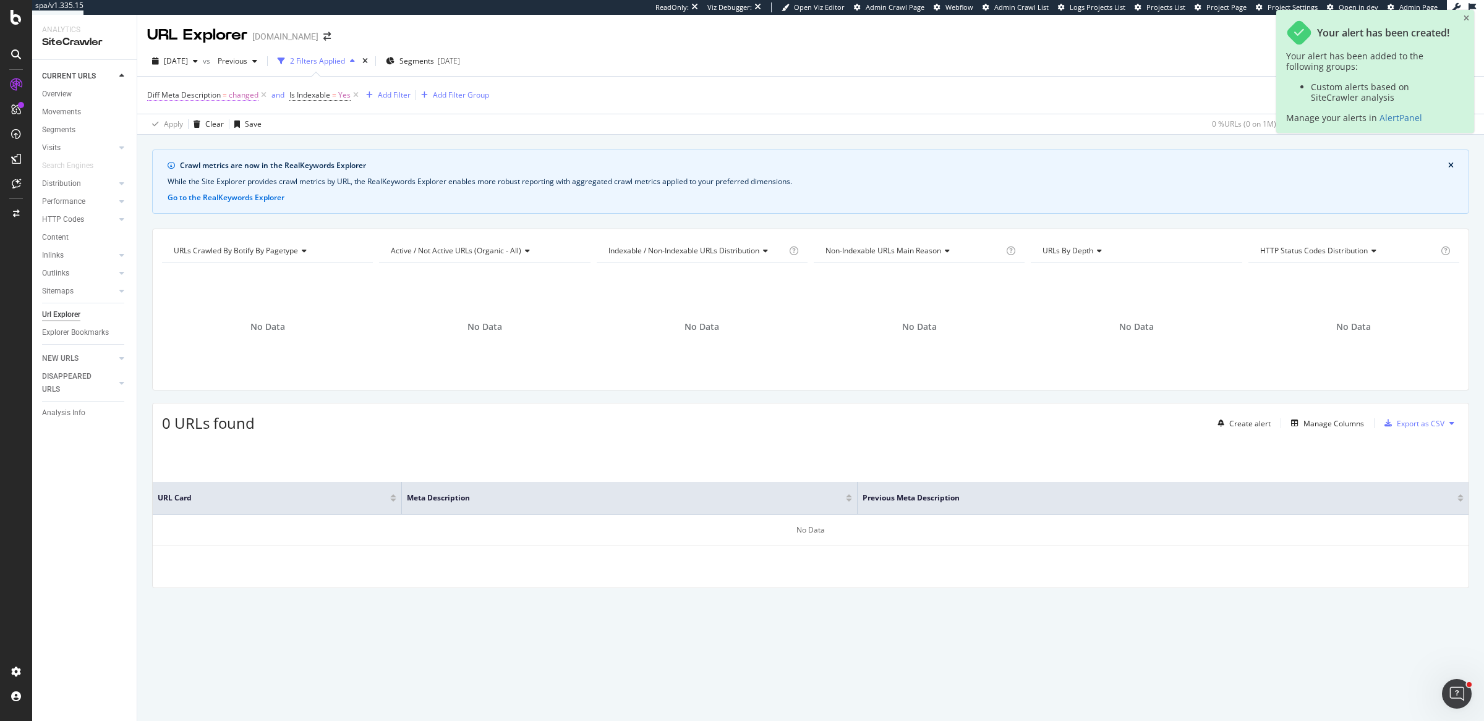
click at [220, 90] on span "Diff Meta Description = changed" at bounding box center [202, 95] width 111 height 11
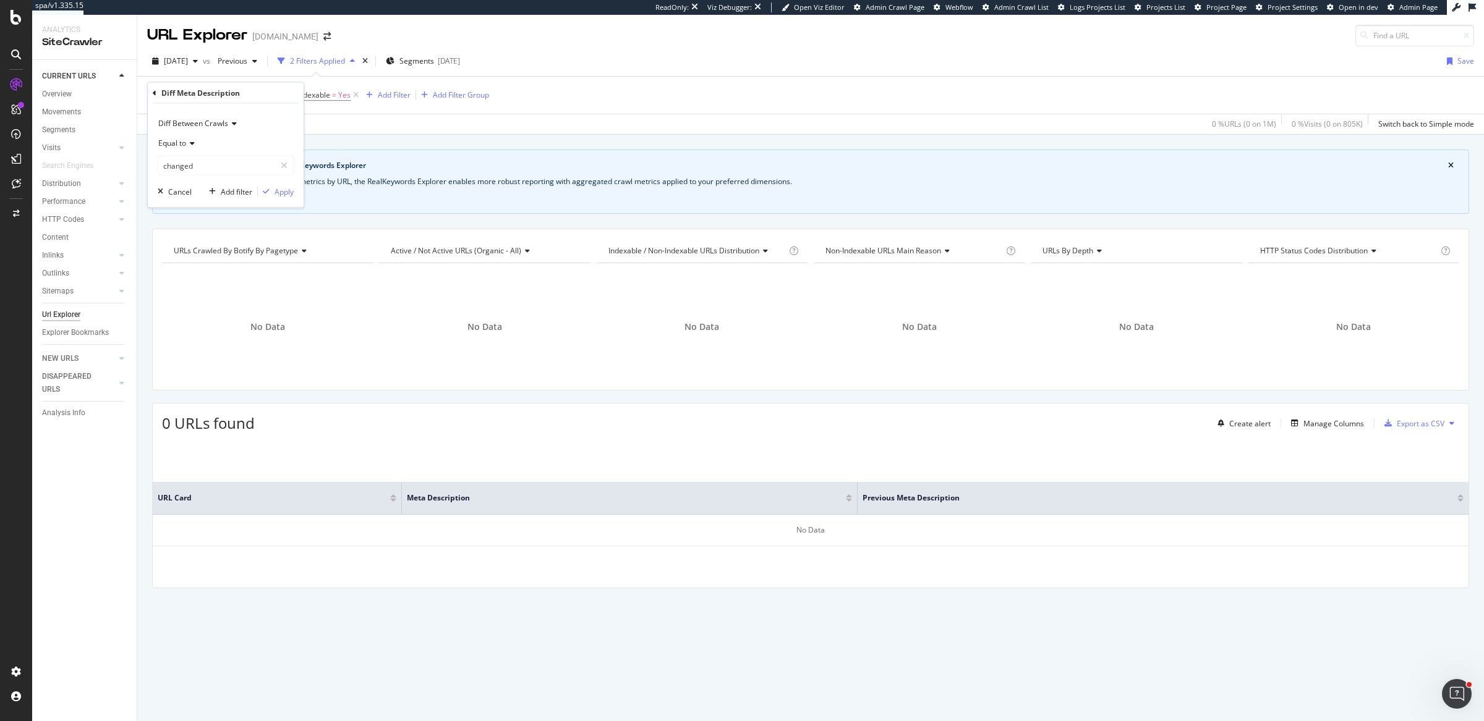
click at [153, 93] on icon at bounding box center [155, 92] width 4 height 7
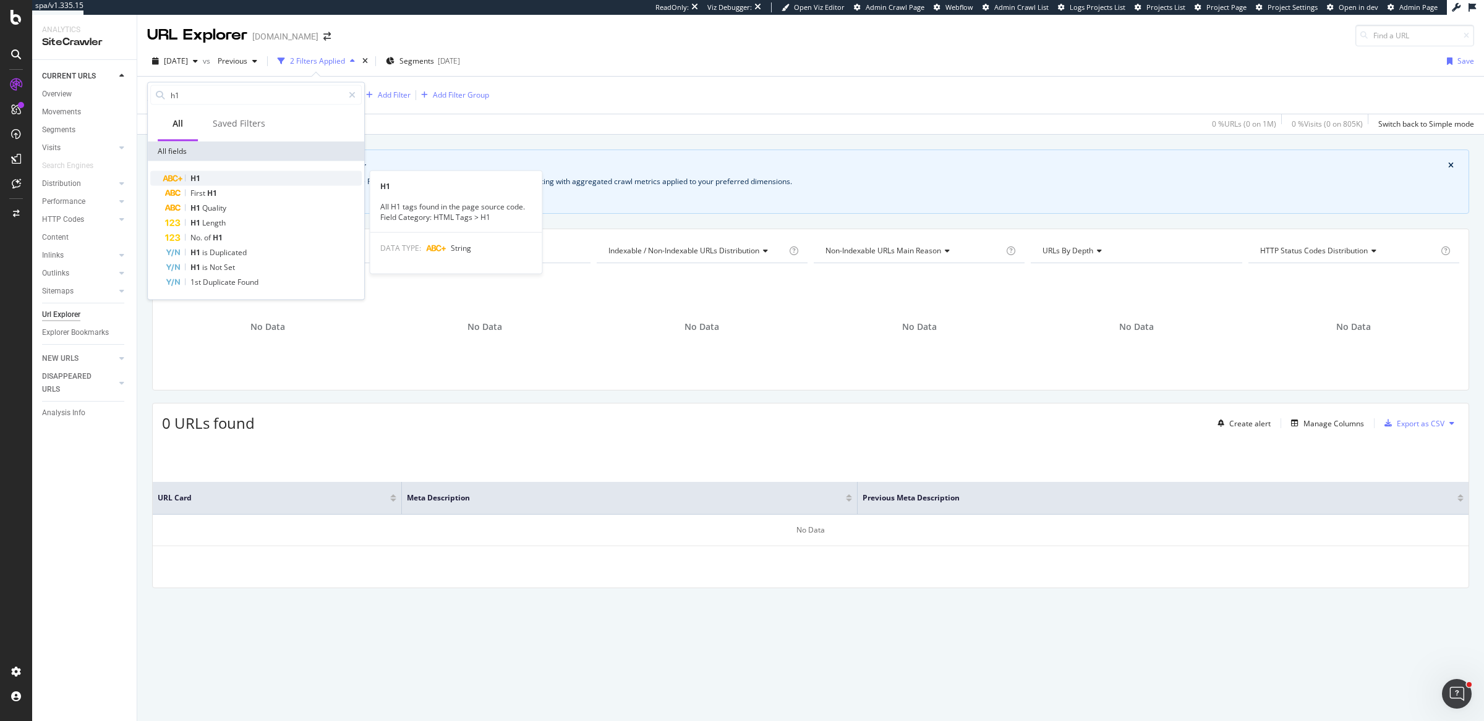
type input "h1"
click at [198, 174] on span "H1" at bounding box center [195, 178] width 10 height 11
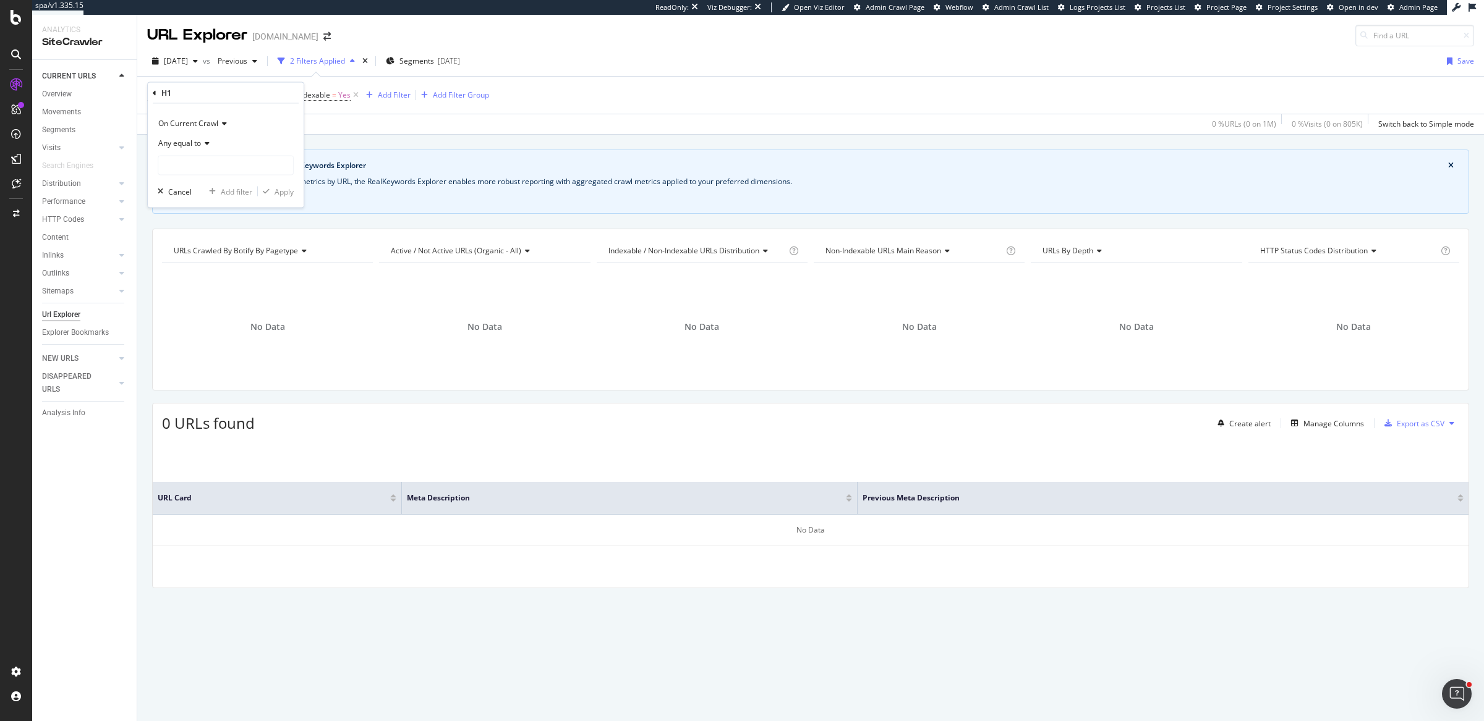
click at [210, 126] on span "On Current Crawl" at bounding box center [188, 123] width 60 height 11
click at [211, 176] on span "Diff Between Crawls" at bounding box center [199, 181] width 70 height 11
click at [220, 162] on input "text" at bounding box center [225, 166] width 135 height 20
click at [255, 221] on span "changed" at bounding box center [211, 221] width 101 height 11
type input "changed"
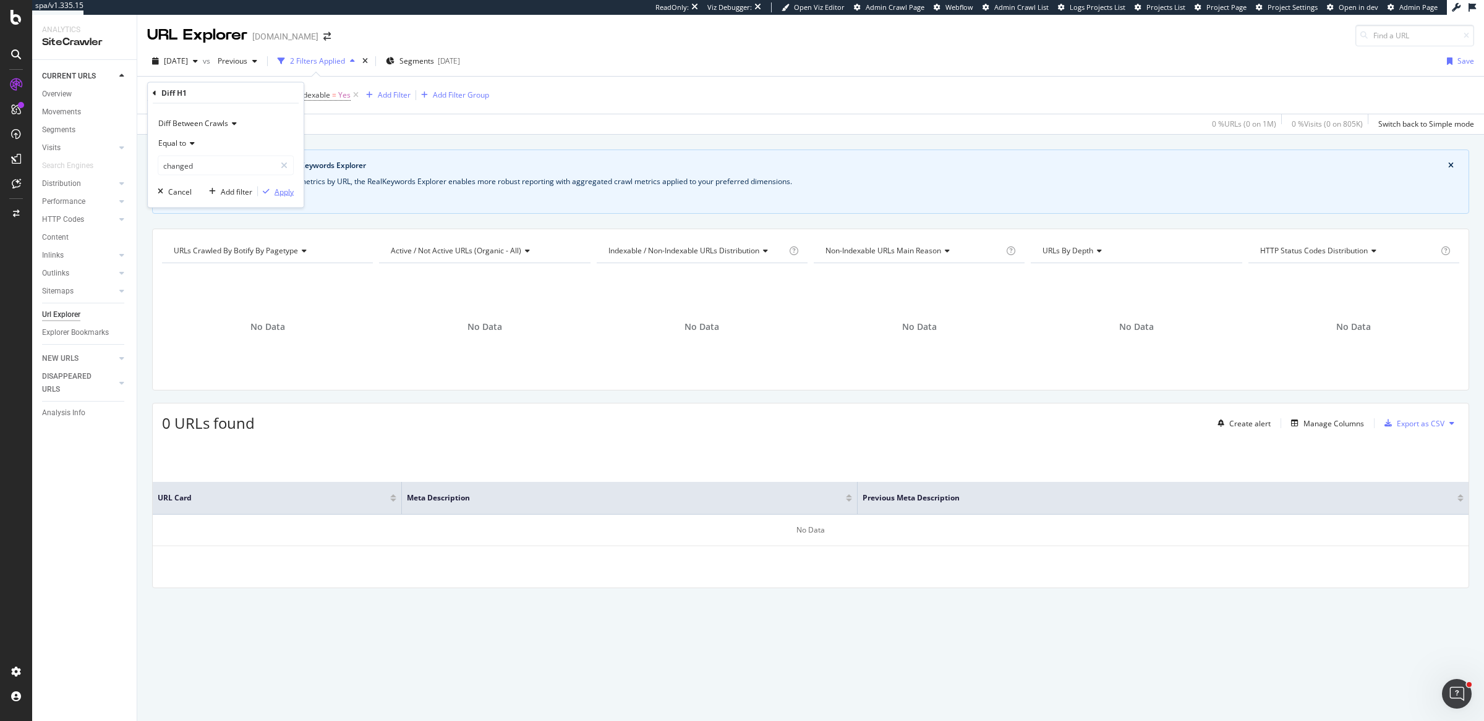
click at [288, 192] on div "Apply" at bounding box center [284, 191] width 19 height 11
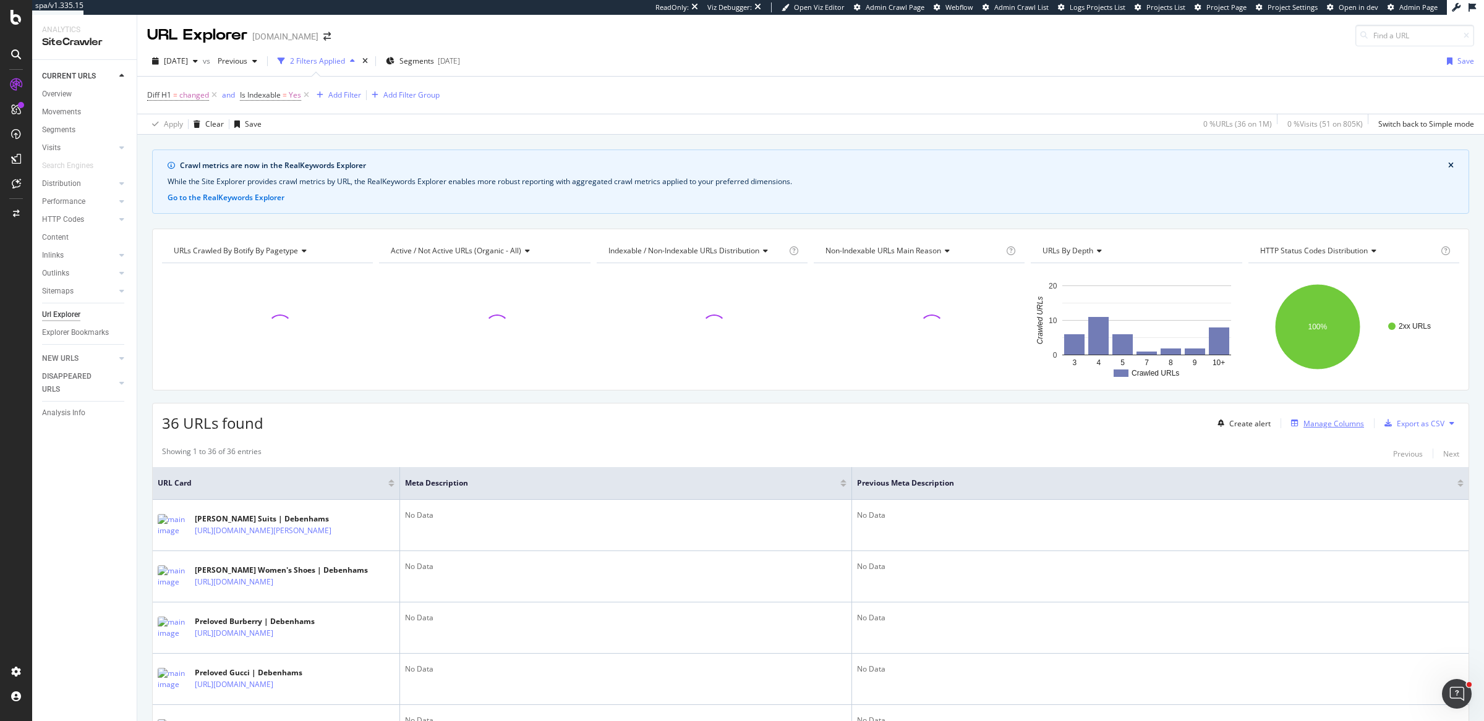
click at [1328, 423] on div "Manage Columns" at bounding box center [1333, 424] width 61 height 11
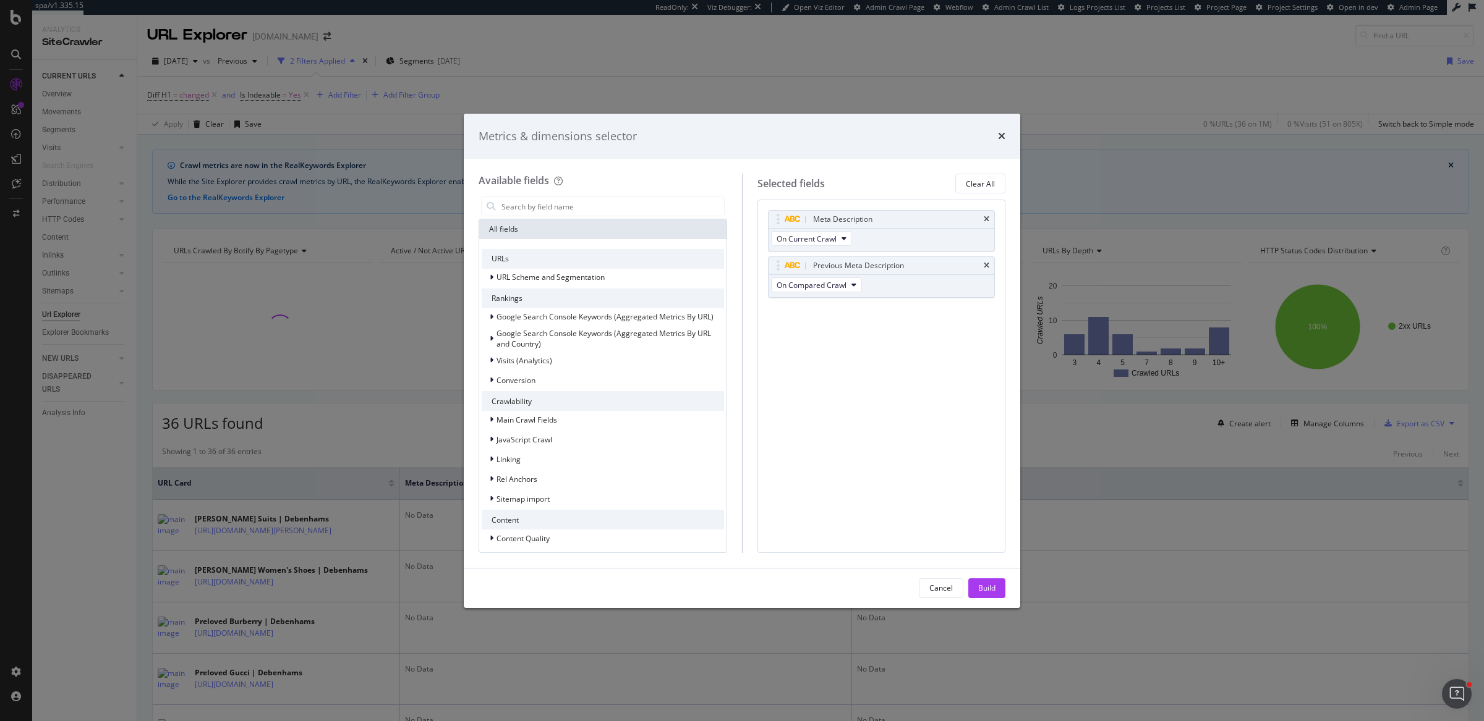
drag, startPoint x: 998, startPoint y: 185, endPoint x: 602, endPoint y: 194, distance: 395.8
click at [997, 185] on button "Clear All" at bounding box center [980, 184] width 50 height 20
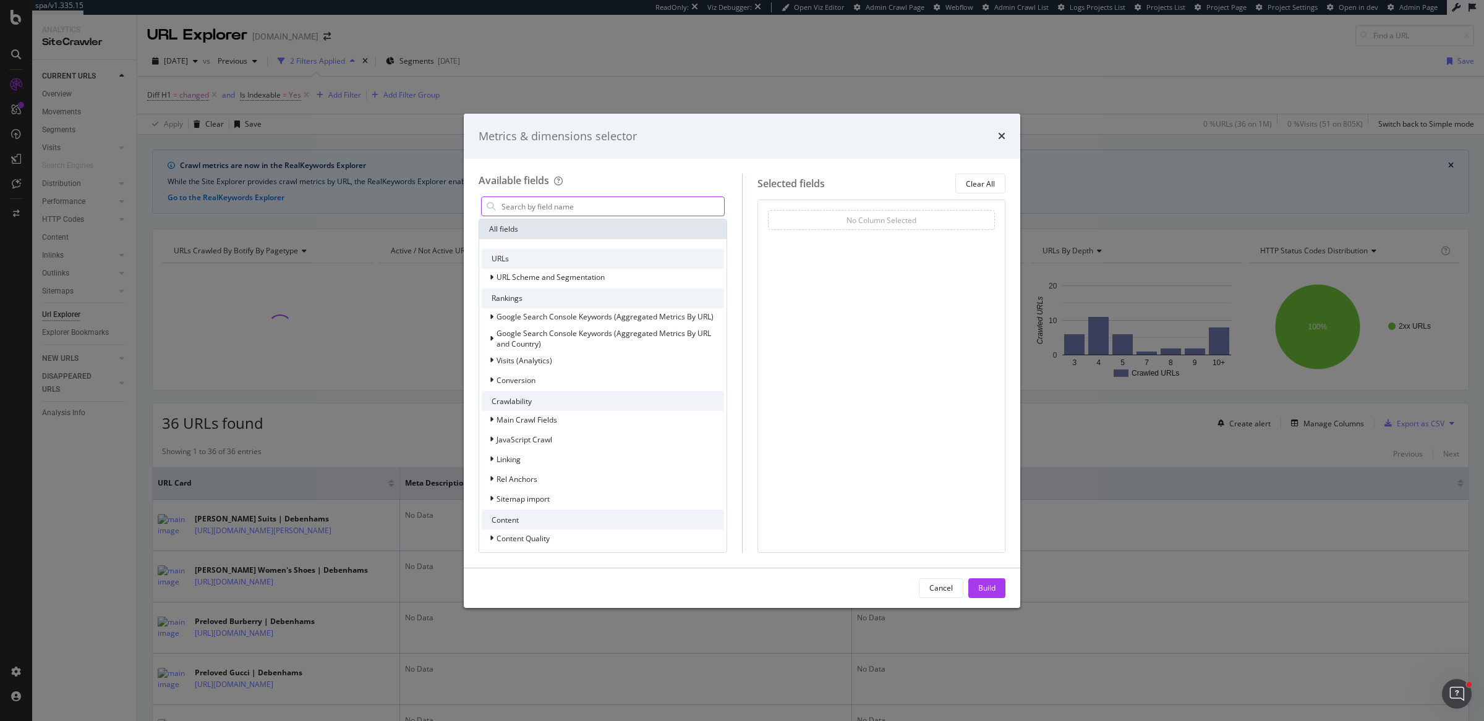
click at [594, 205] on input "modal" at bounding box center [612, 206] width 224 height 19
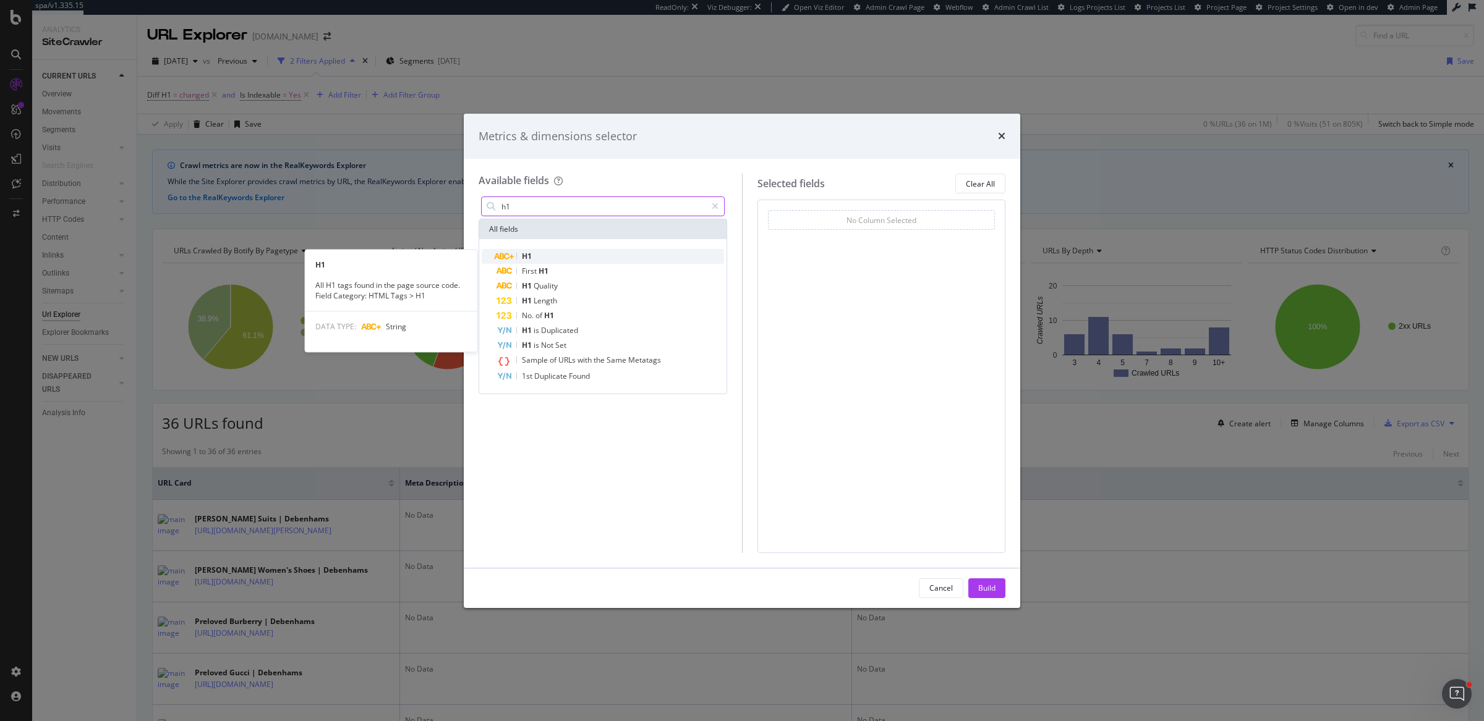
type input "h1"
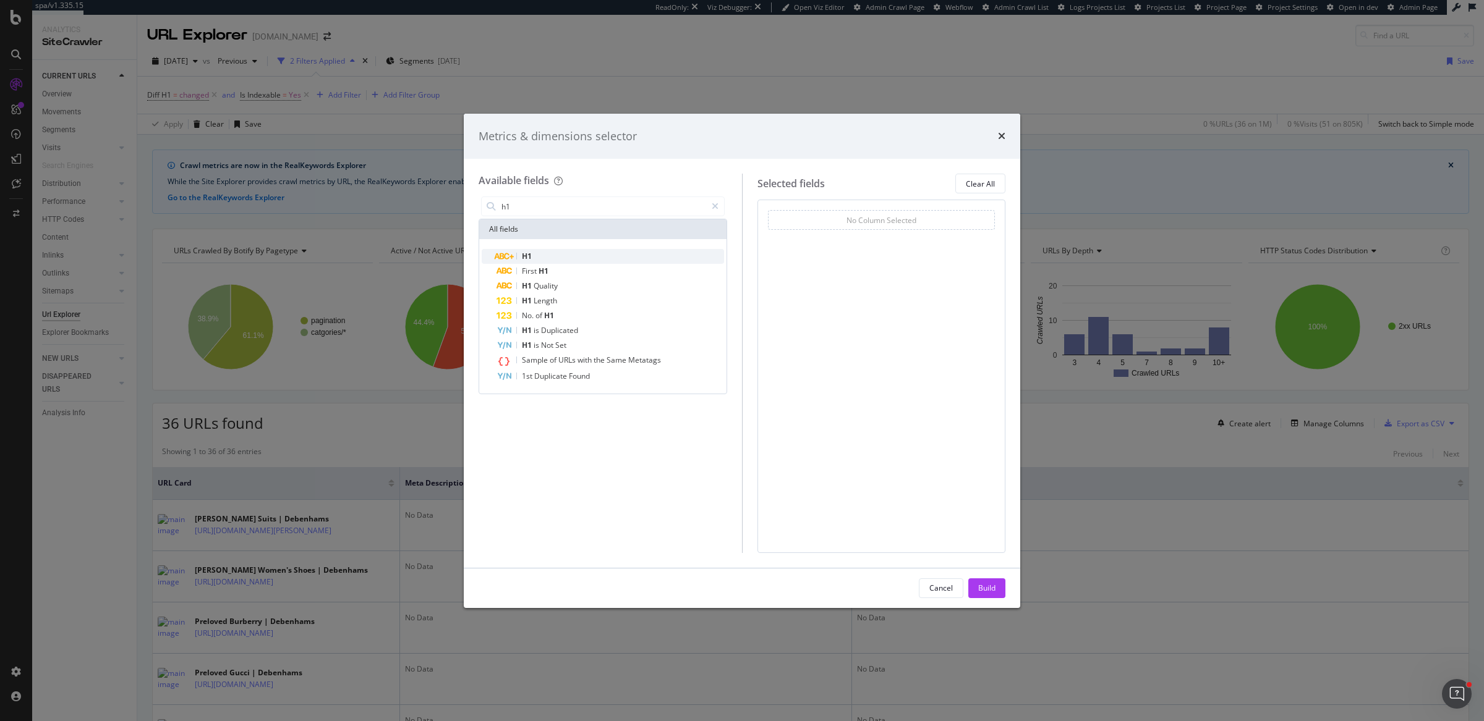
click at [565, 258] on div "H1" at bounding box center [610, 256] width 228 height 15
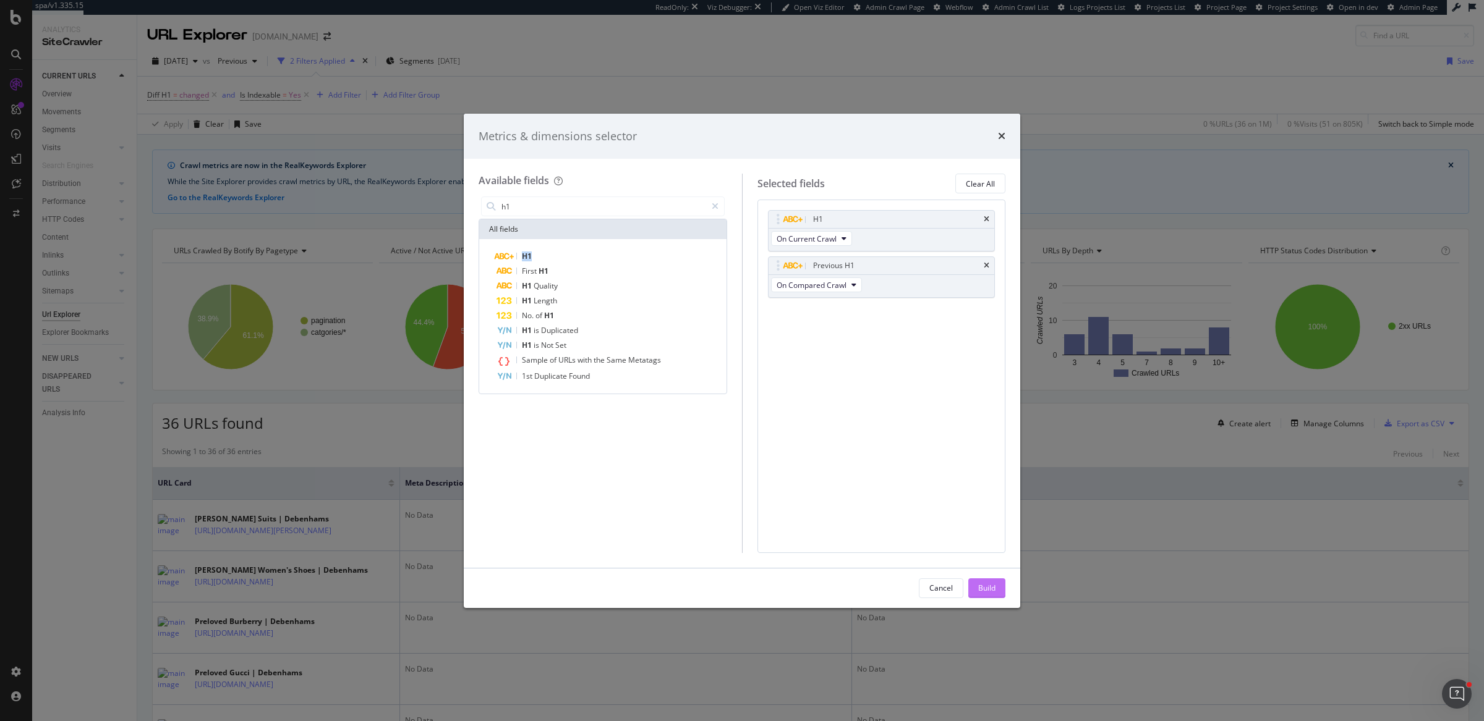
click at [984, 593] on div "Build" at bounding box center [986, 588] width 17 height 11
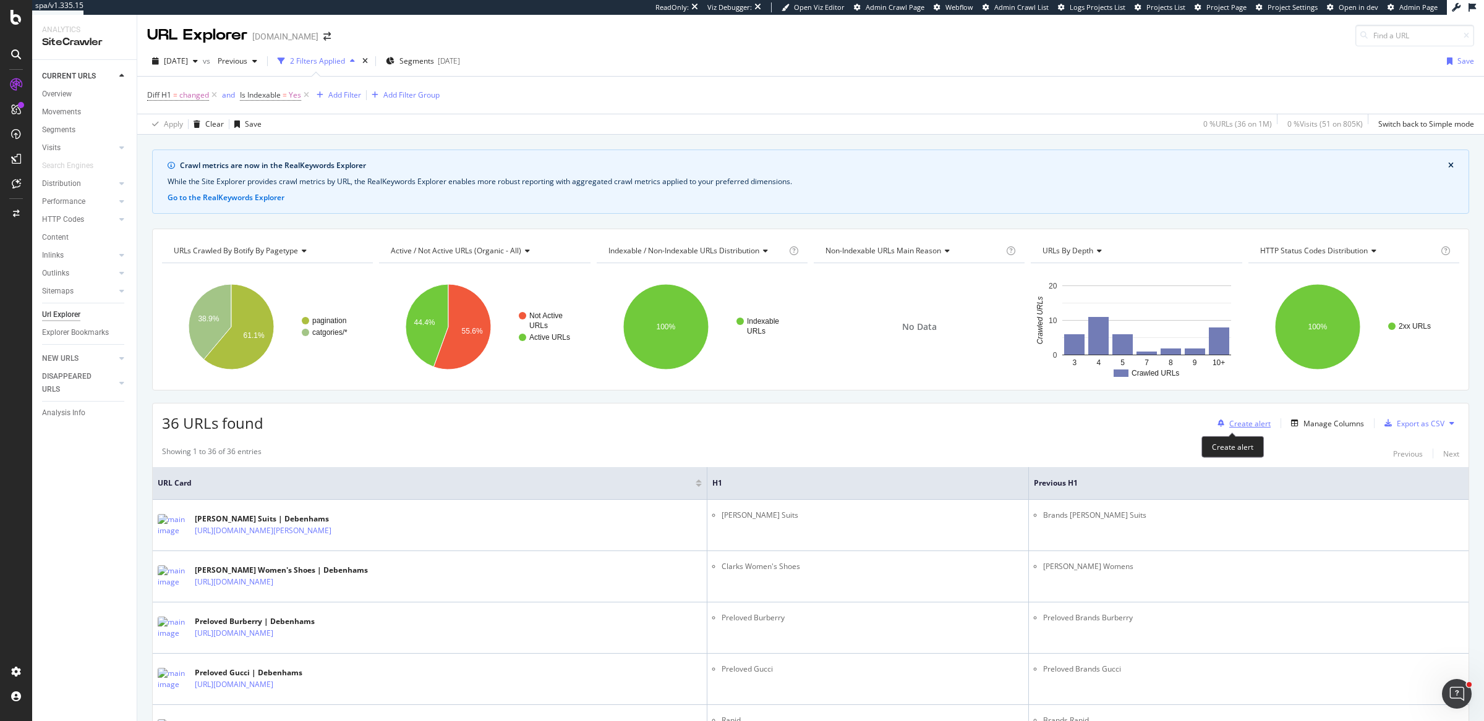
click at [1248, 423] on div "Create alert" at bounding box center [1249, 424] width 41 height 11
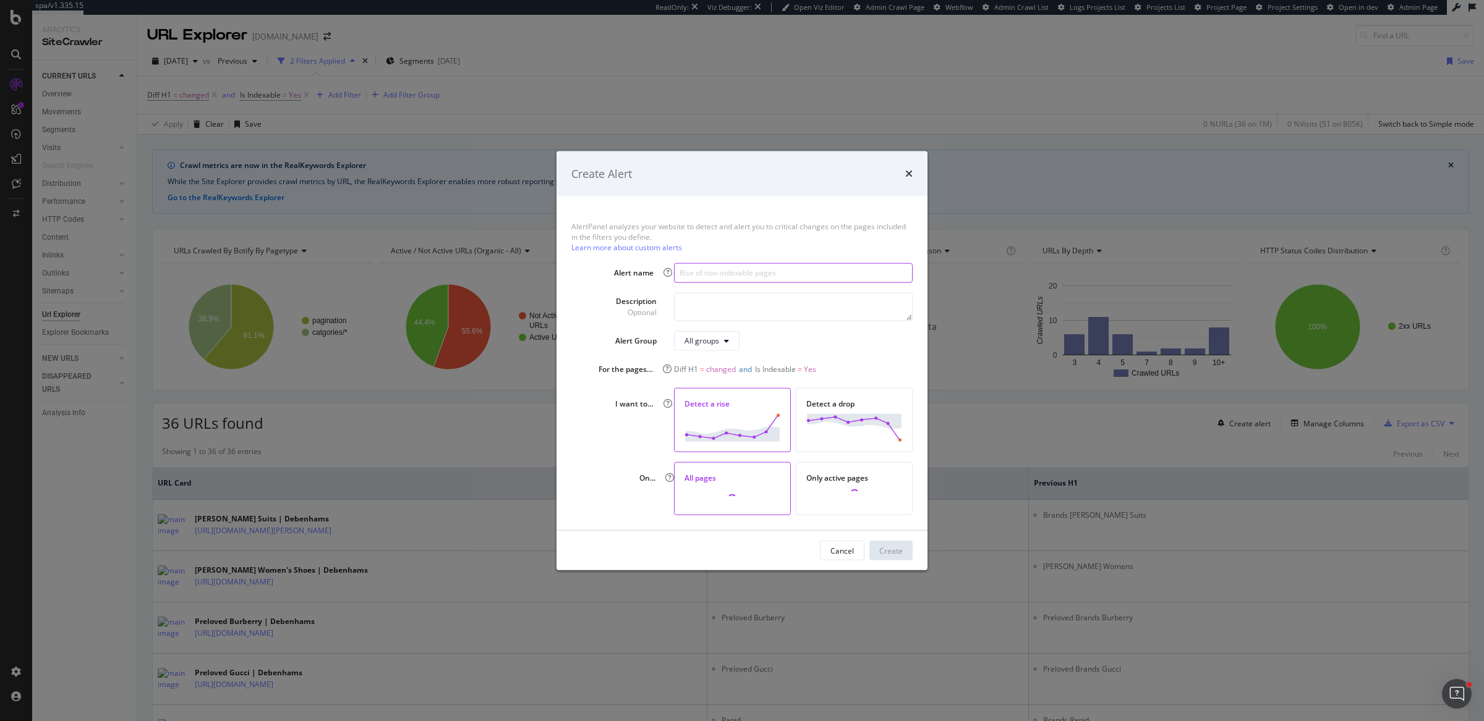
click at [787, 270] on input "modal" at bounding box center [793, 273] width 239 height 20
type input "Indexable URLs - H1 change"
click at [896, 556] on div "Create" at bounding box center [890, 551] width 23 height 19
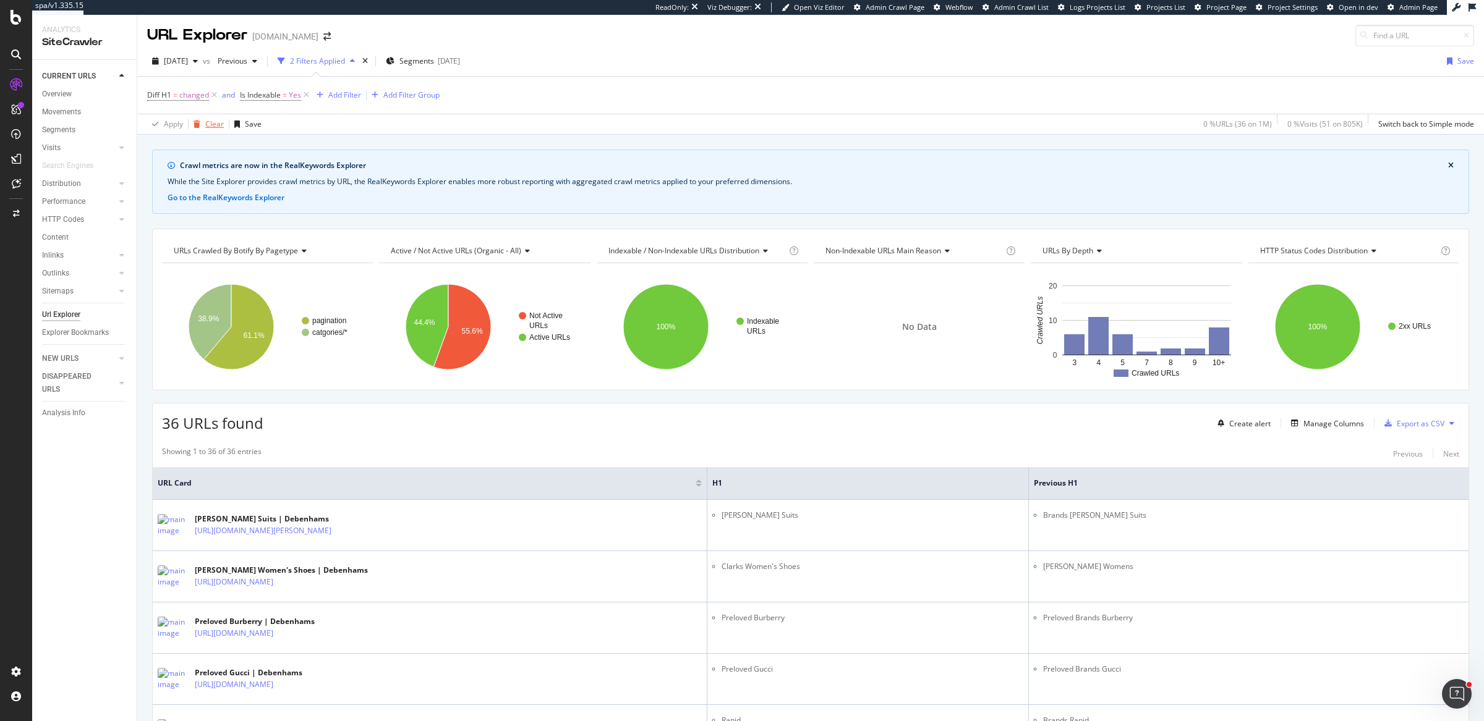
click at [211, 119] on div "Clear" at bounding box center [214, 124] width 19 height 11
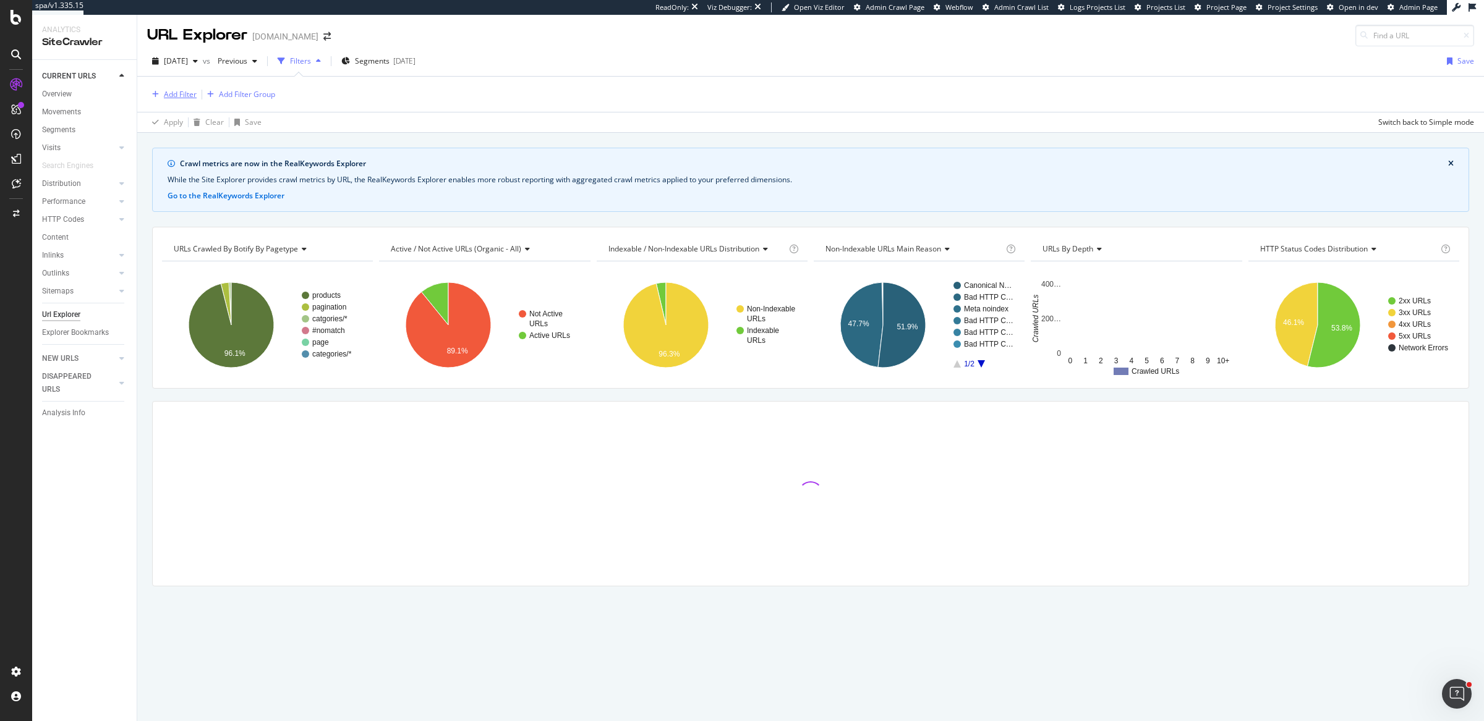
click at [180, 92] on div "Add Filter" at bounding box center [180, 94] width 33 height 11
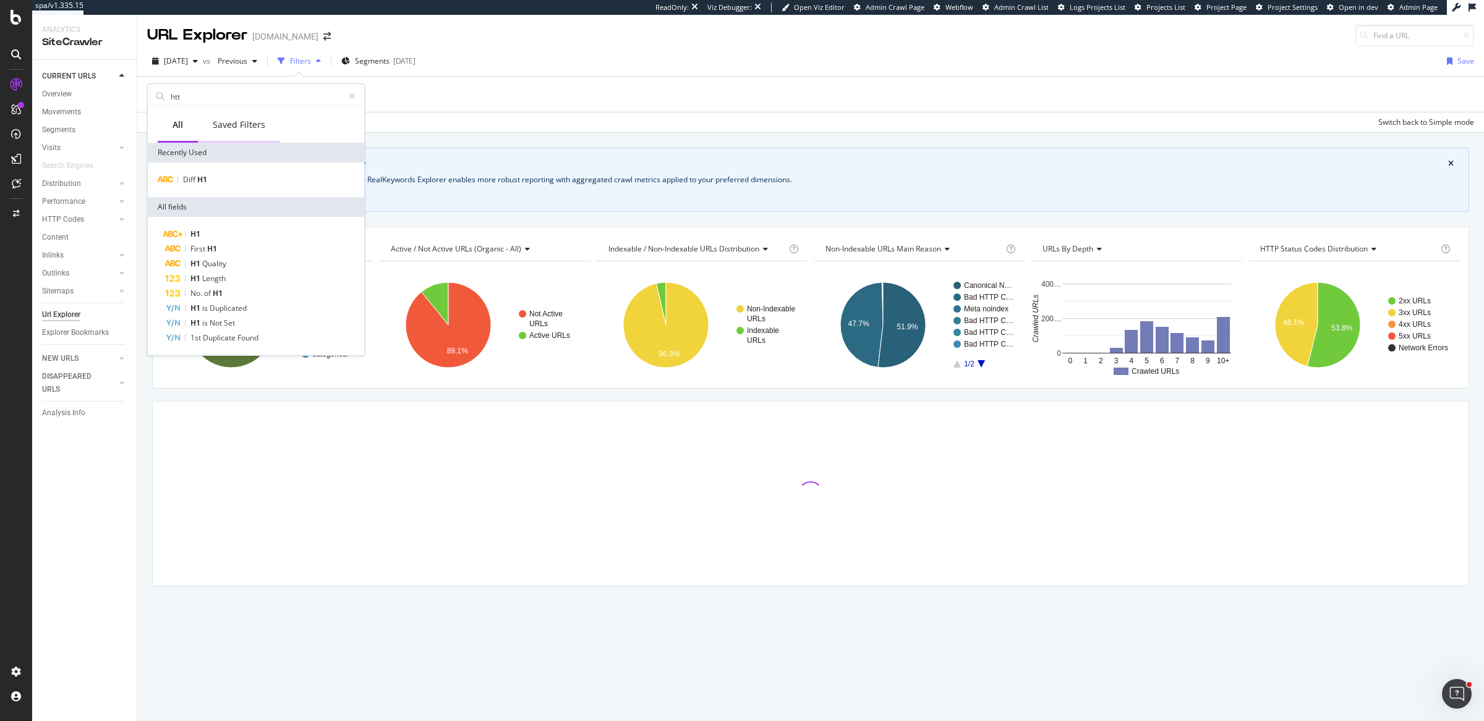
type input "http"
click at [289, 179] on div "HTTP Status Code" at bounding box center [255, 180] width 211 height 16
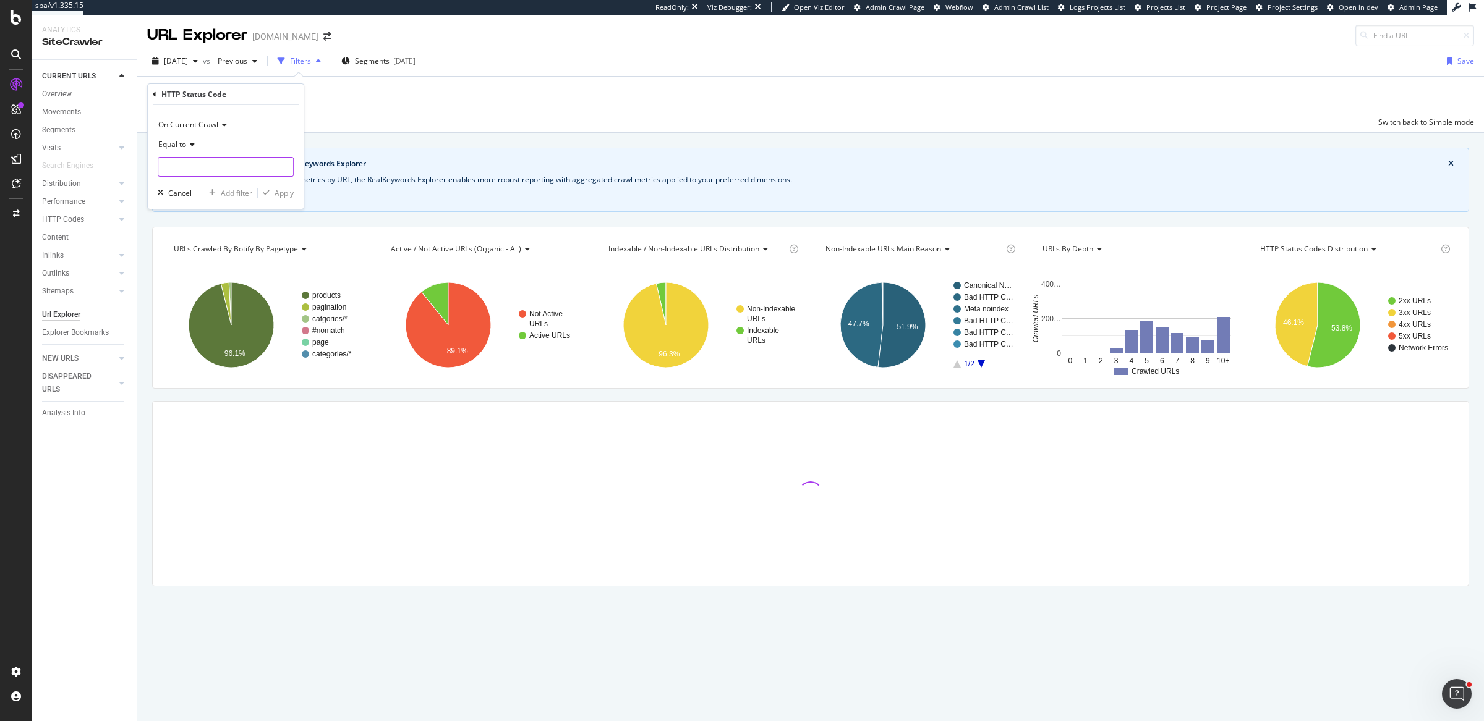
click at [226, 162] on input "number" at bounding box center [226, 167] width 136 height 20
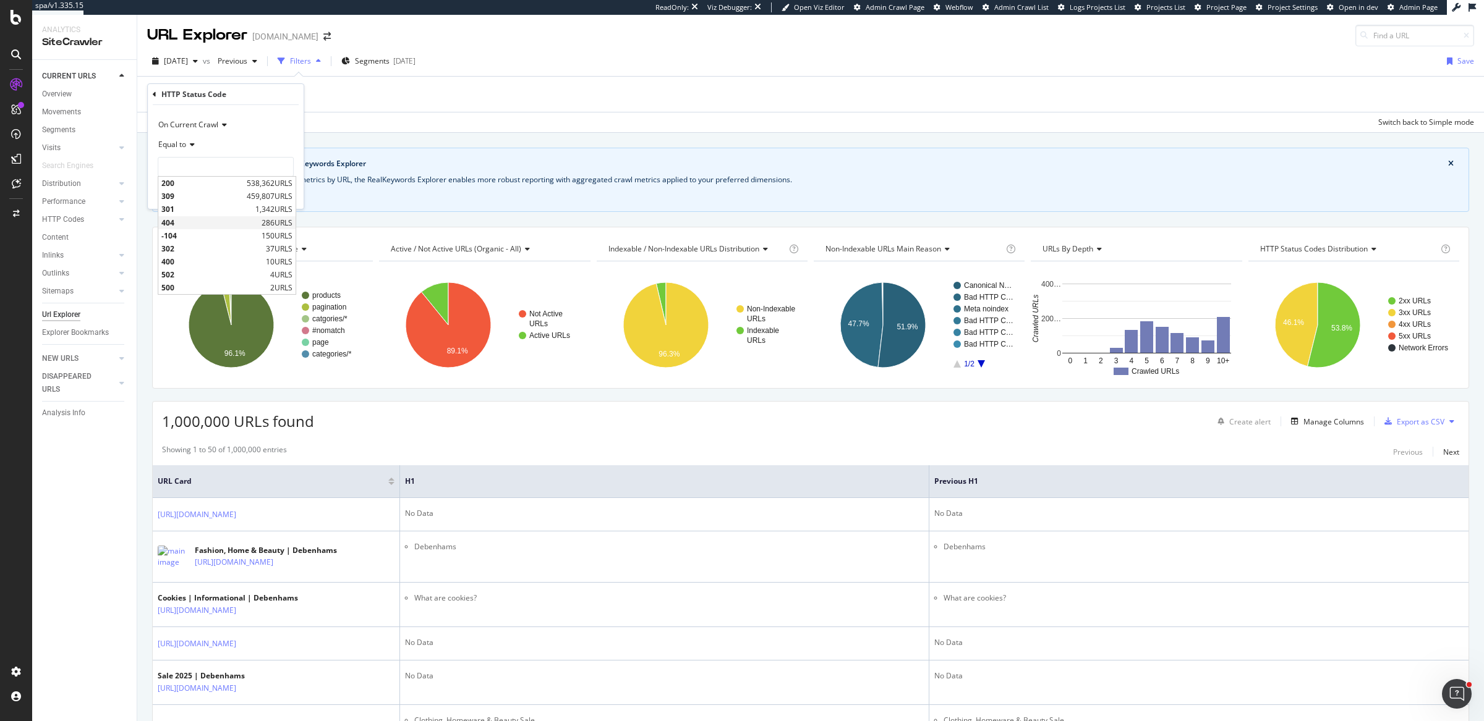
click at [205, 223] on span "404" at bounding box center [209, 223] width 97 height 11
type input "404"
click at [276, 192] on div "Apply" at bounding box center [284, 193] width 19 height 11
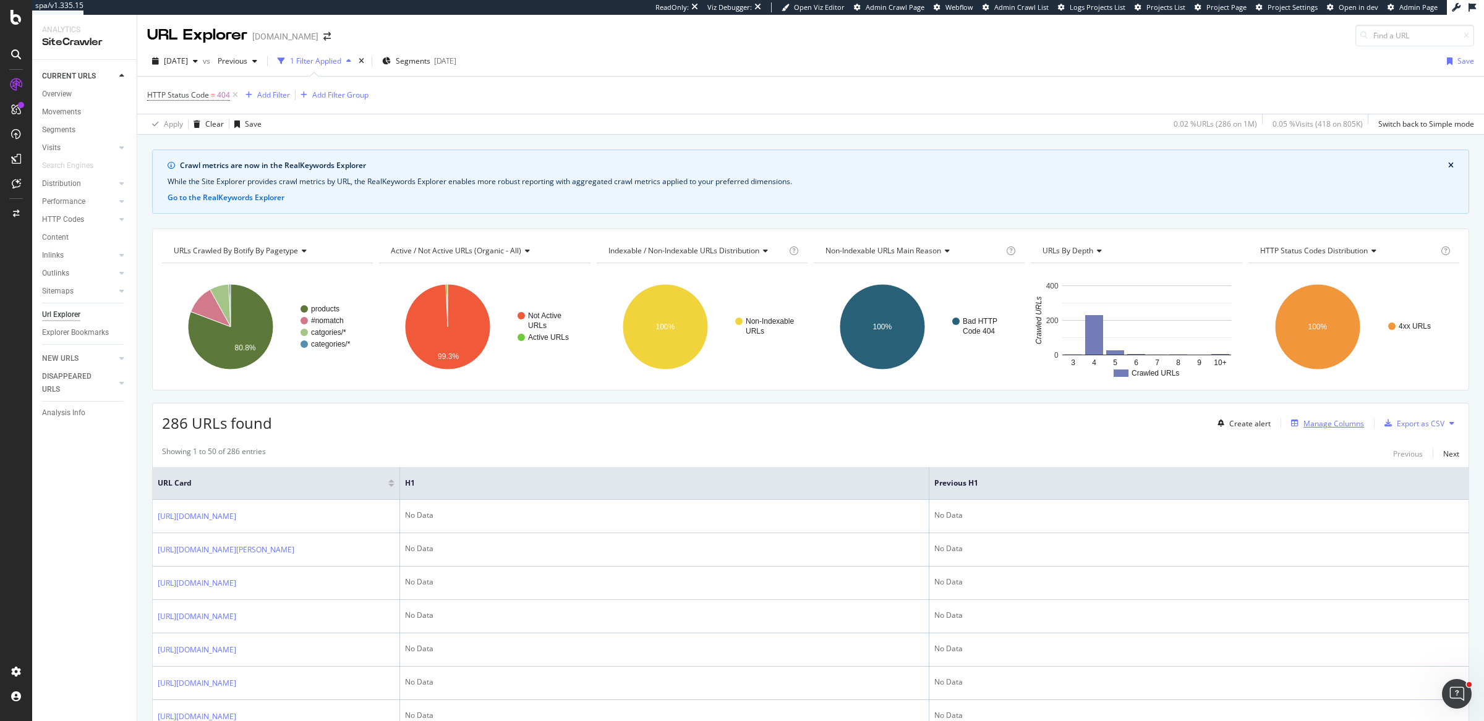
click at [1292, 426] on div "Manage Columns" at bounding box center [1325, 424] width 78 height 14
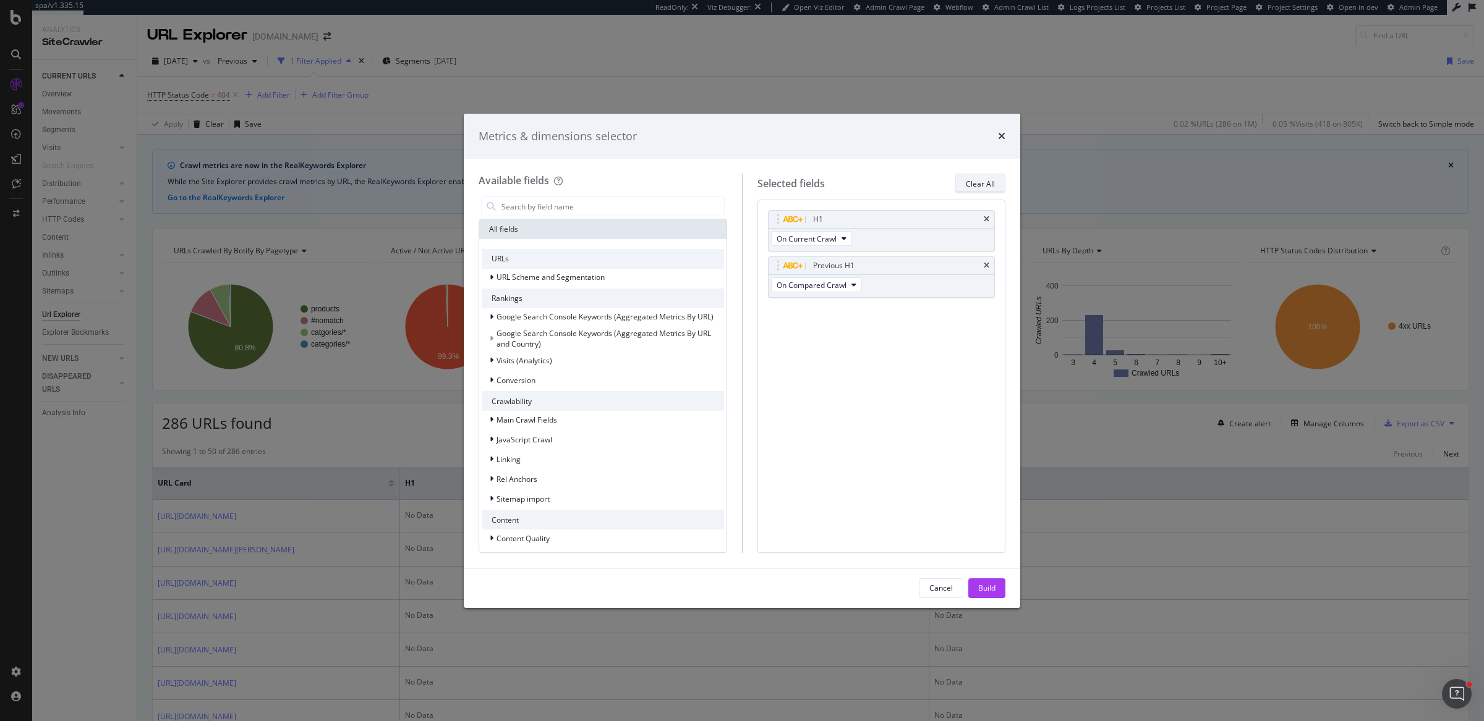
click at [984, 181] on div "Clear All" at bounding box center [980, 184] width 29 height 11
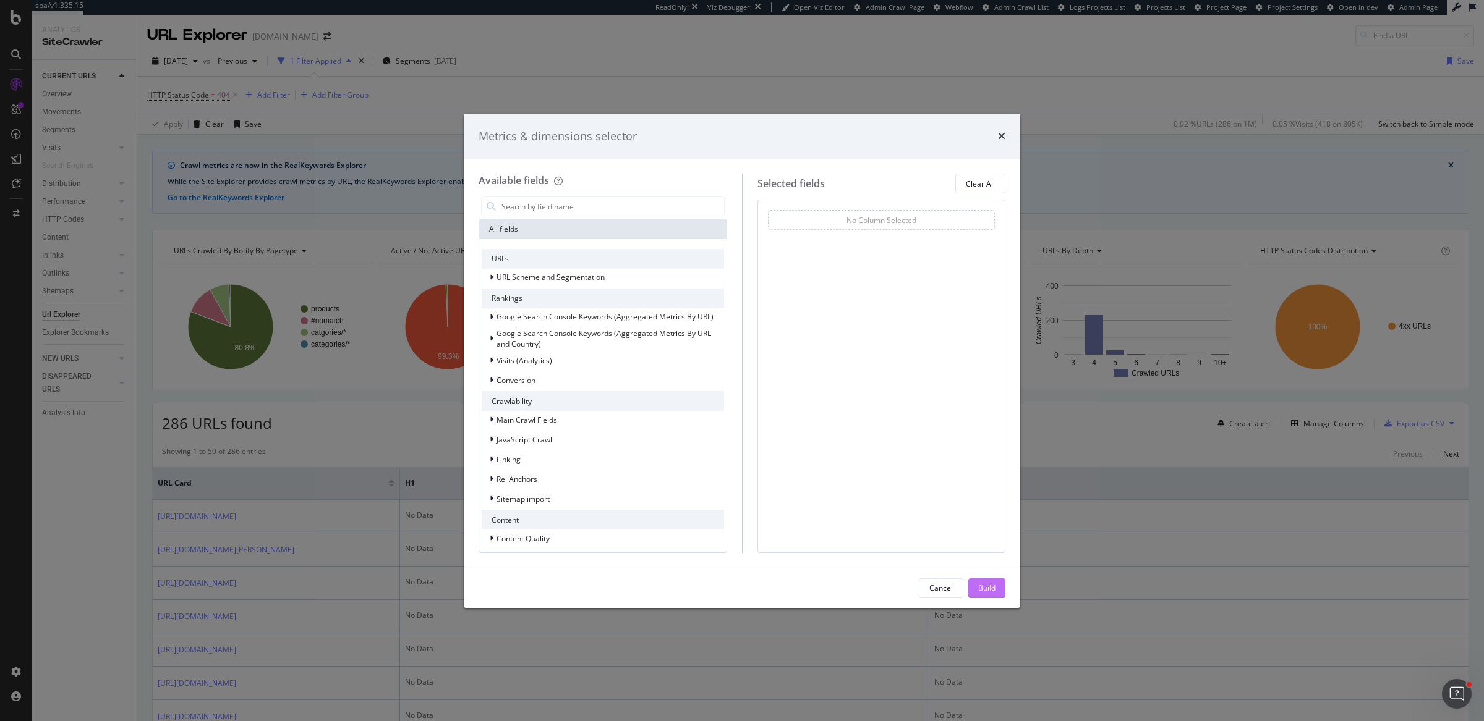
click at [987, 583] on div "Build" at bounding box center [986, 588] width 17 height 11
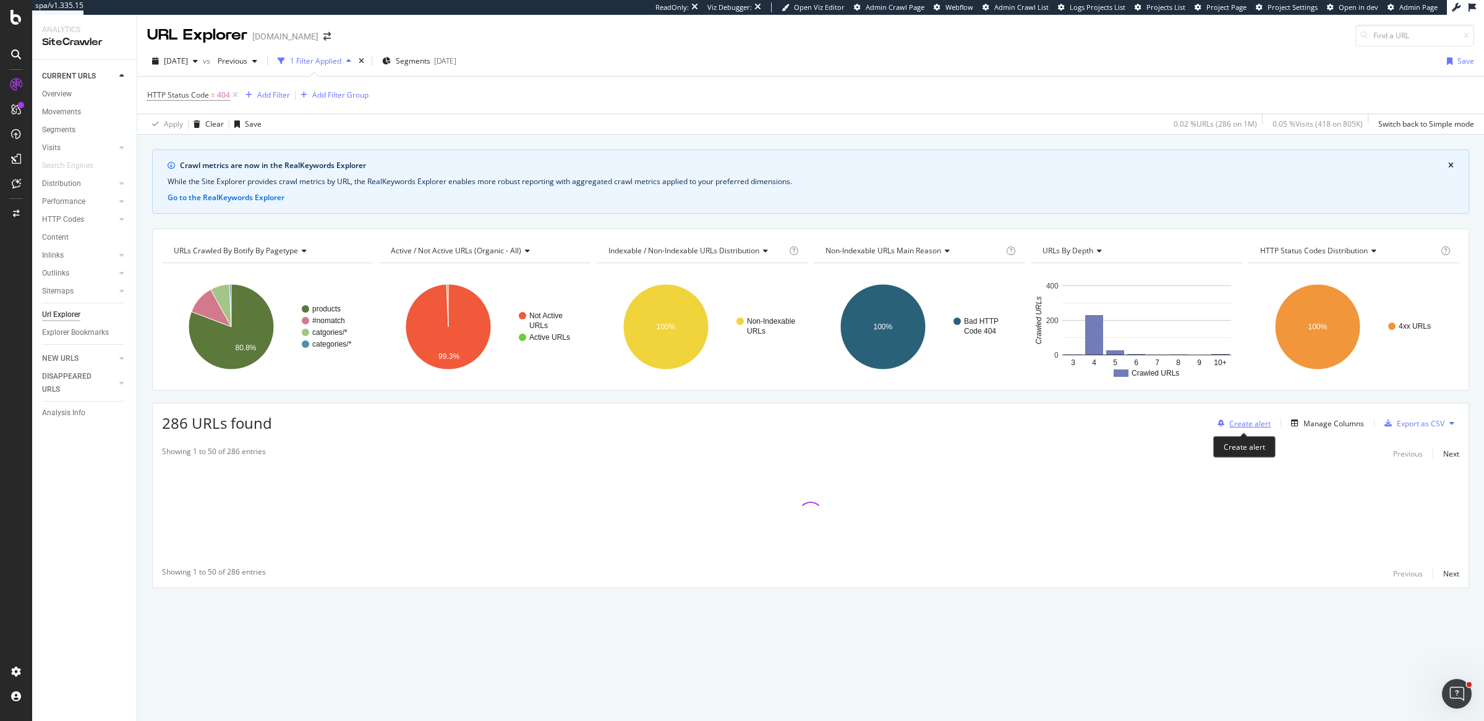
click at [1256, 423] on div "Create alert" at bounding box center [1249, 424] width 41 height 11
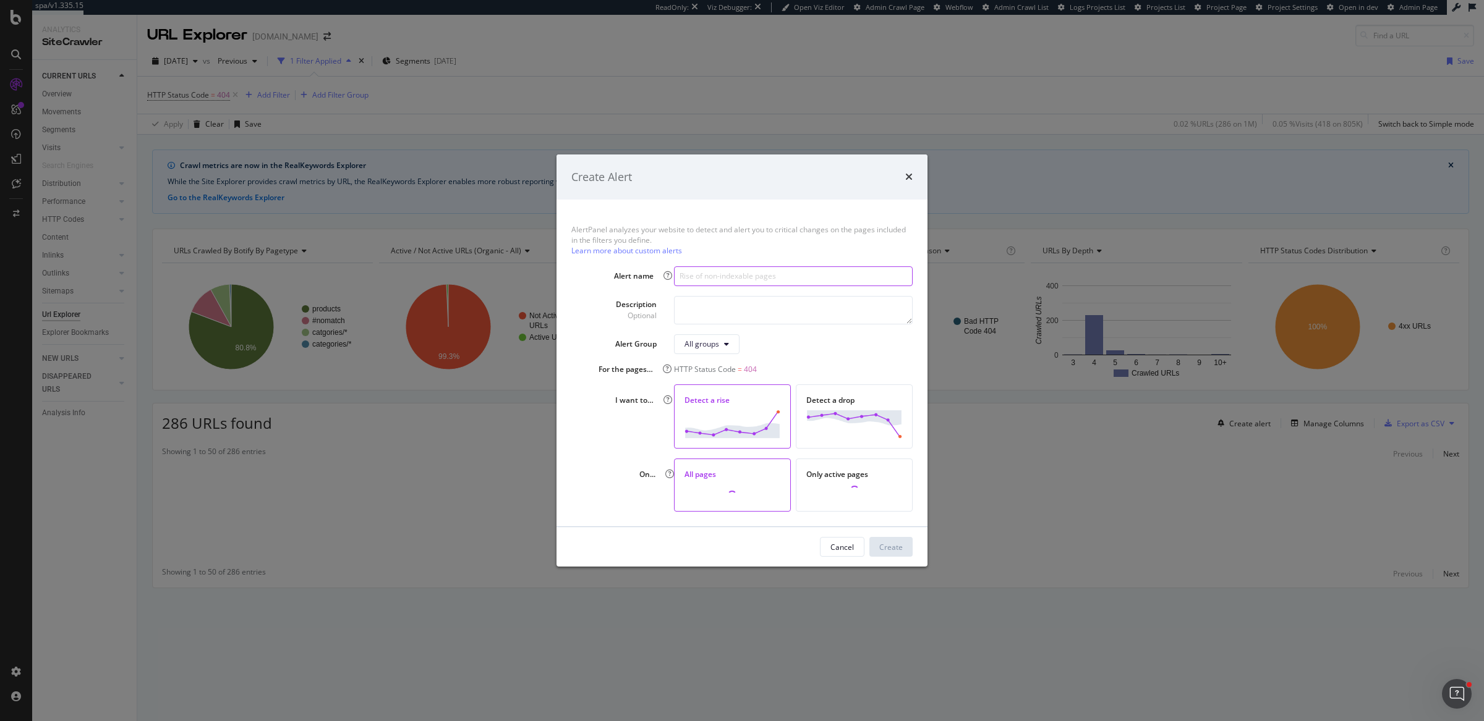
click at [713, 281] on input "modal" at bounding box center [793, 276] width 239 height 20
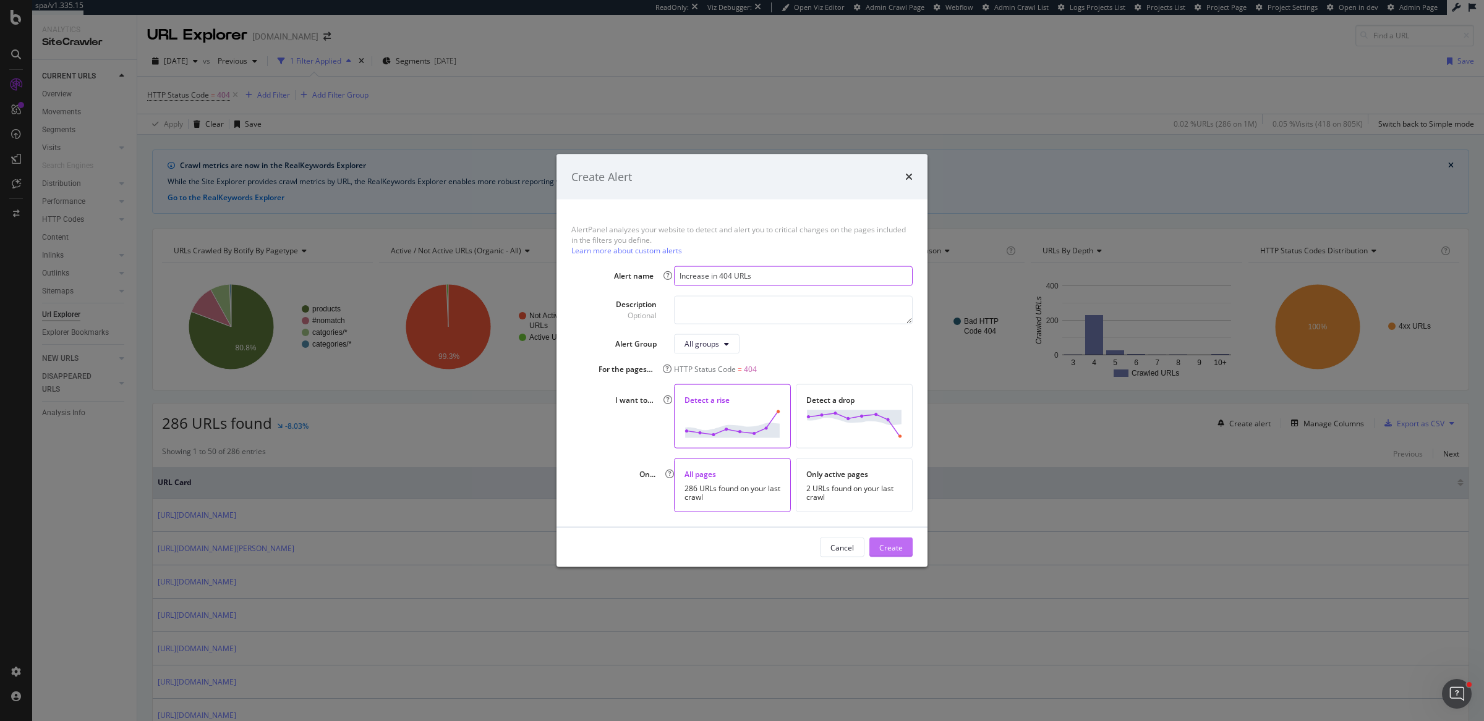
type input "Increase in 404 URLs"
click at [891, 538] on div "Create" at bounding box center [890, 547] width 23 height 19
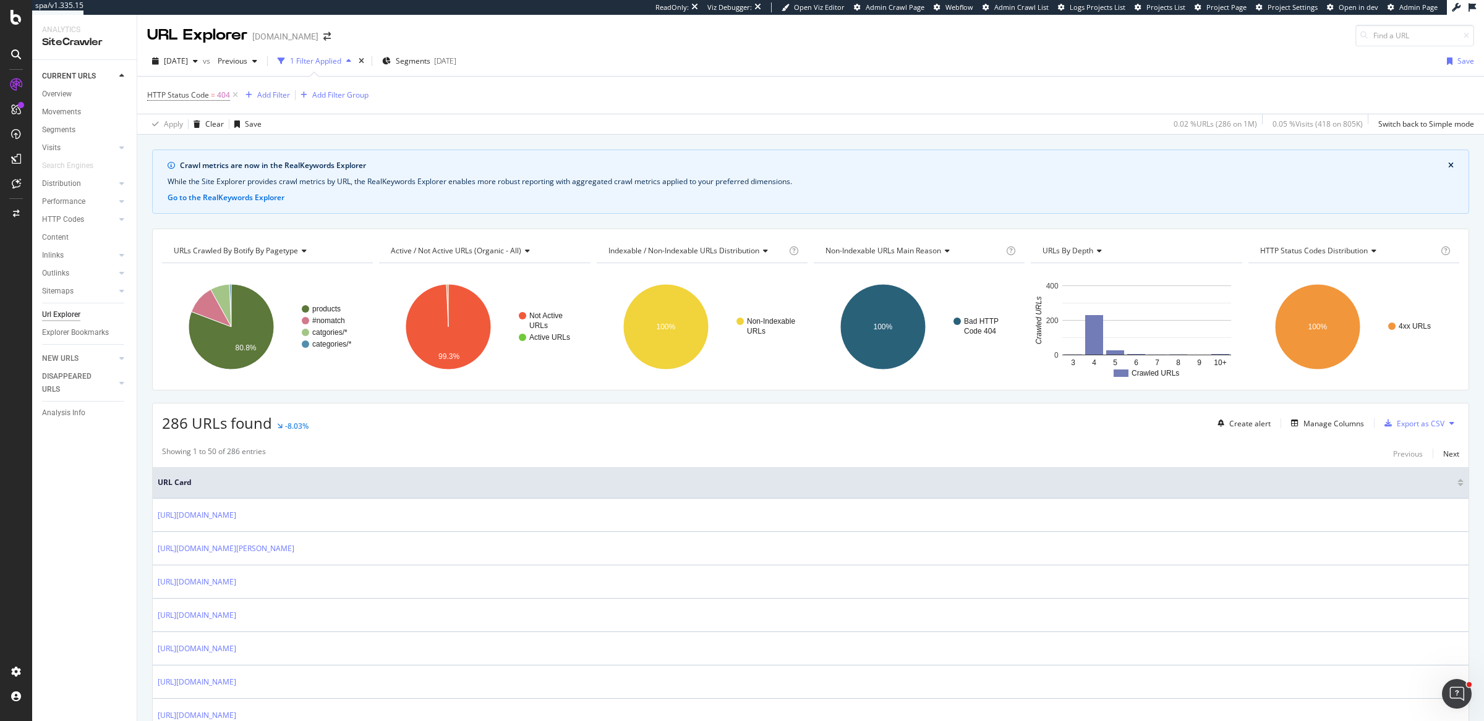
click at [206, 82] on div "HTTP Status Code = 404 Add Filter Add Filter Group" at bounding box center [810, 95] width 1327 height 37
click at [204, 94] on span "HTTP Status Code" at bounding box center [178, 95] width 62 height 11
click at [154, 94] on icon at bounding box center [155, 92] width 4 height 7
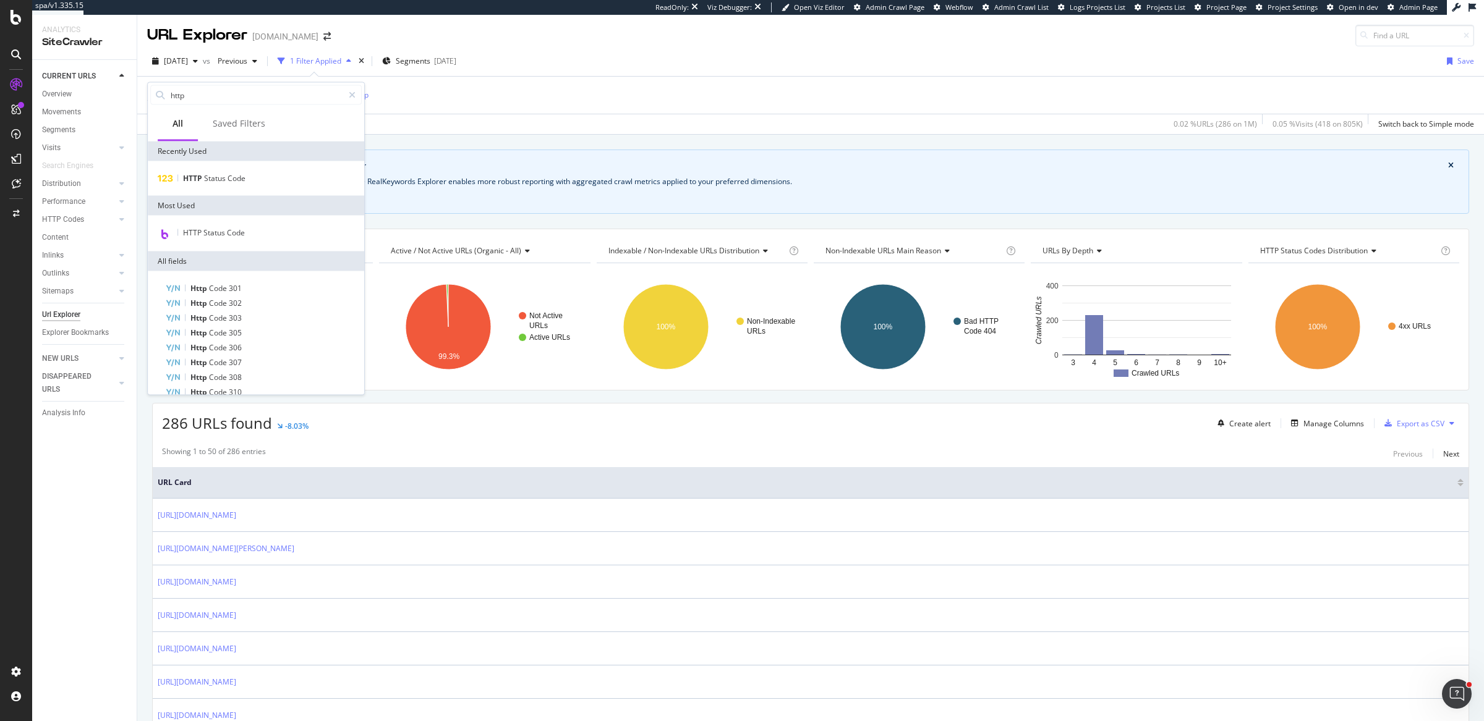
click at [215, 92] on input "http" at bounding box center [256, 95] width 174 height 19
type input "h"
type input "index"
click at [203, 234] on span "Is Indexable" at bounding box center [203, 233] width 41 height 11
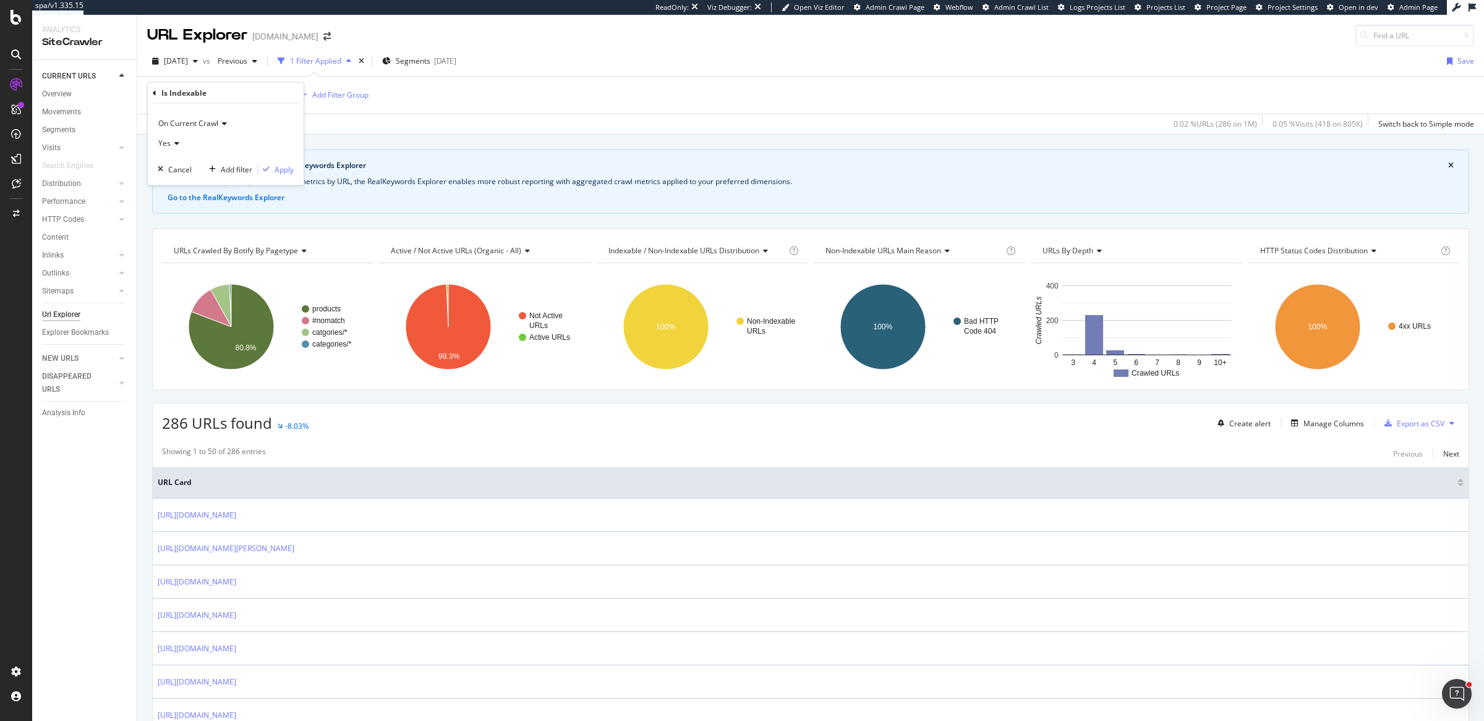
click at [215, 126] on span "On Current Crawl" at bounding box center [188, 123] width 60 height 11
click at [208, 177] on span "Diff Between Crawls" at bounding box center [199, 181] width 70 height 11
click at [192, 163] on input "text" at bounding box center [225, 166] width 135 height 20
click at [192, 194] on span "changed" at bounding box center [209, 195] width 97 height 11
type input "changed"
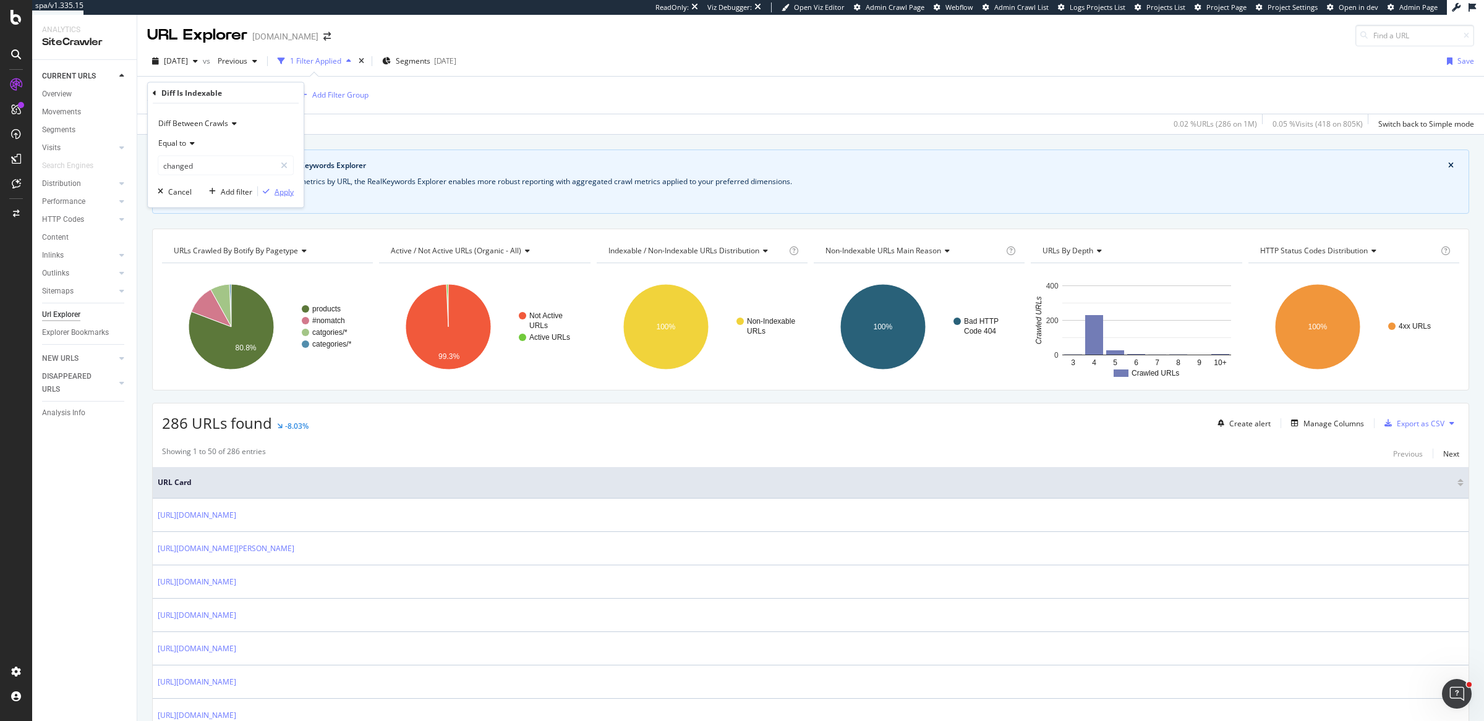
click at [276, 193] on div "Apply" at bounding box center [284, 191] width 19 height 11
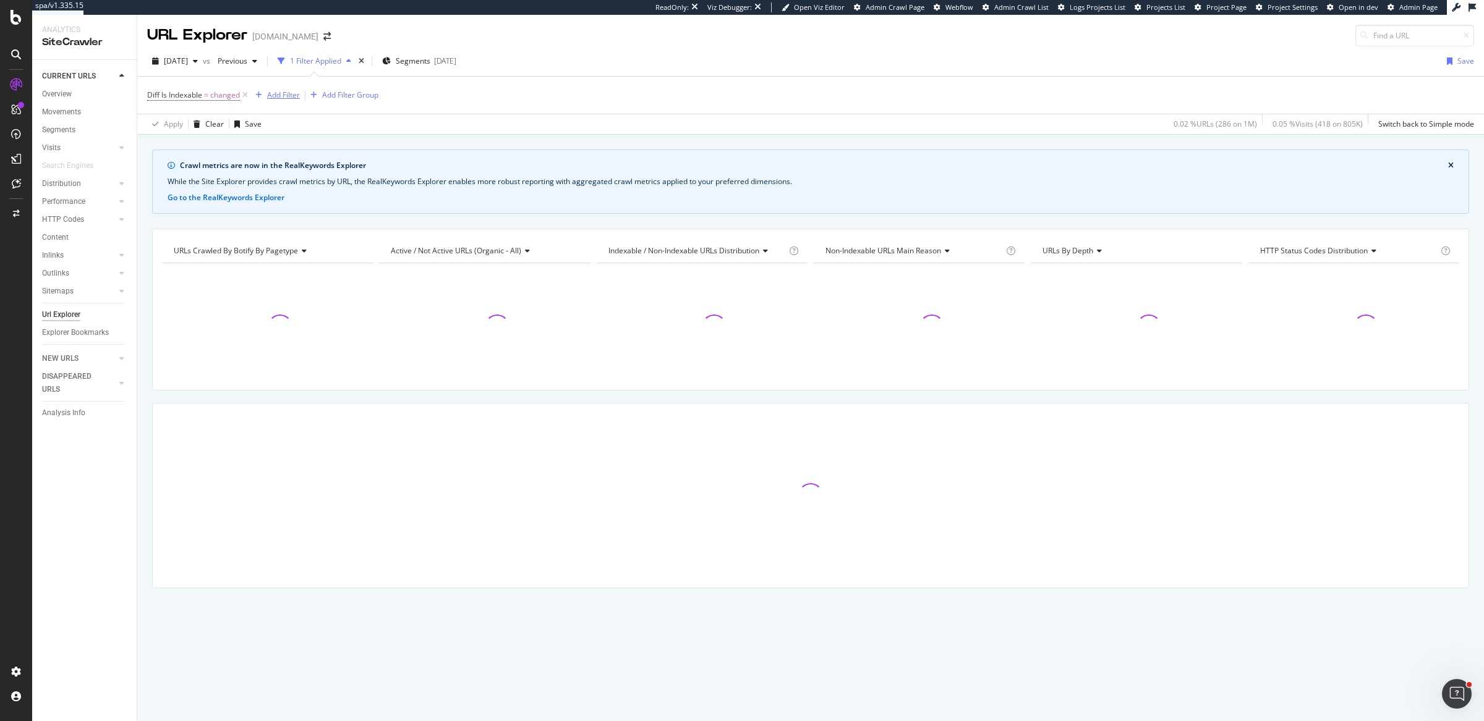
click at [283, 94] on div "Add Filter" at bounding box center [283, 95] width 33 height 11
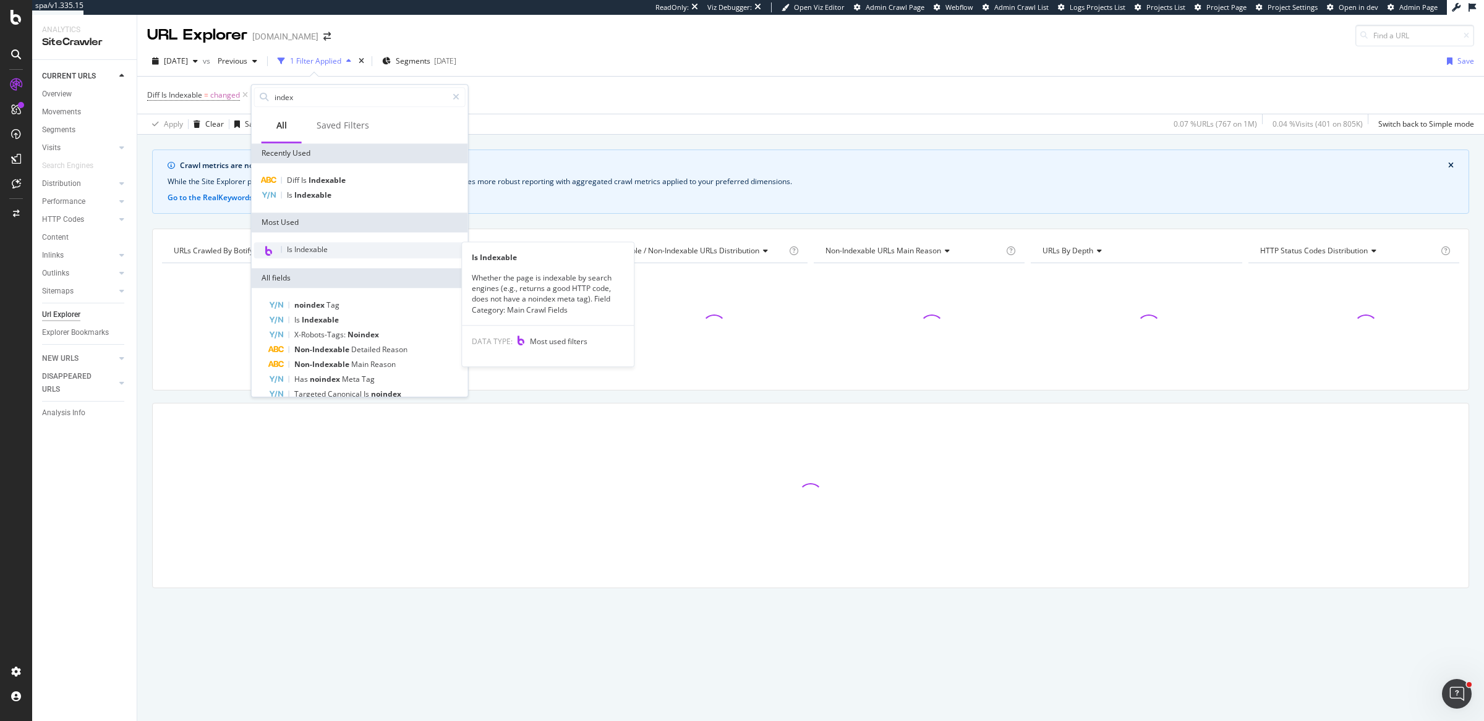
click at [327, 242] on div "Is Indexable" at bounding box center [359, 250] width 211 height 16
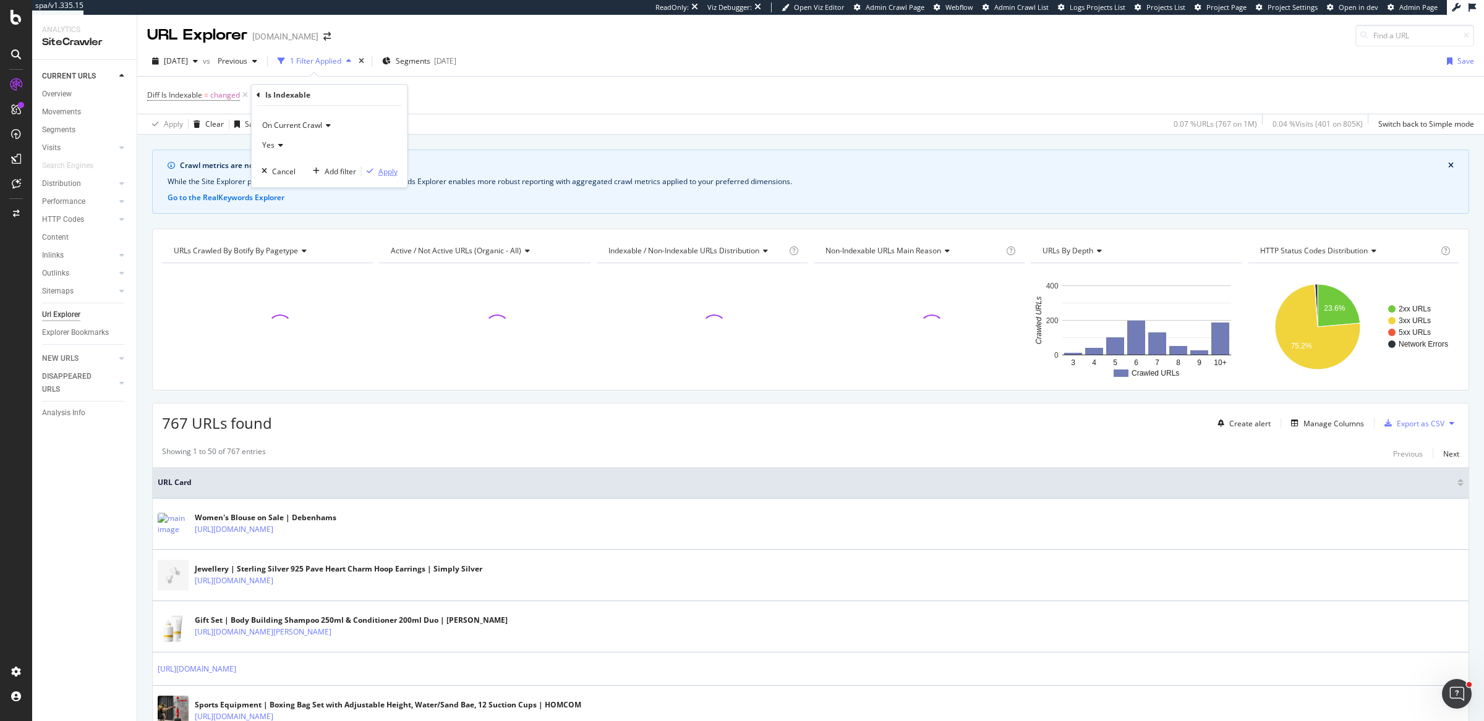
click at [365, 170] on div "button" at bounding box center [370, 171] width 17 height 7
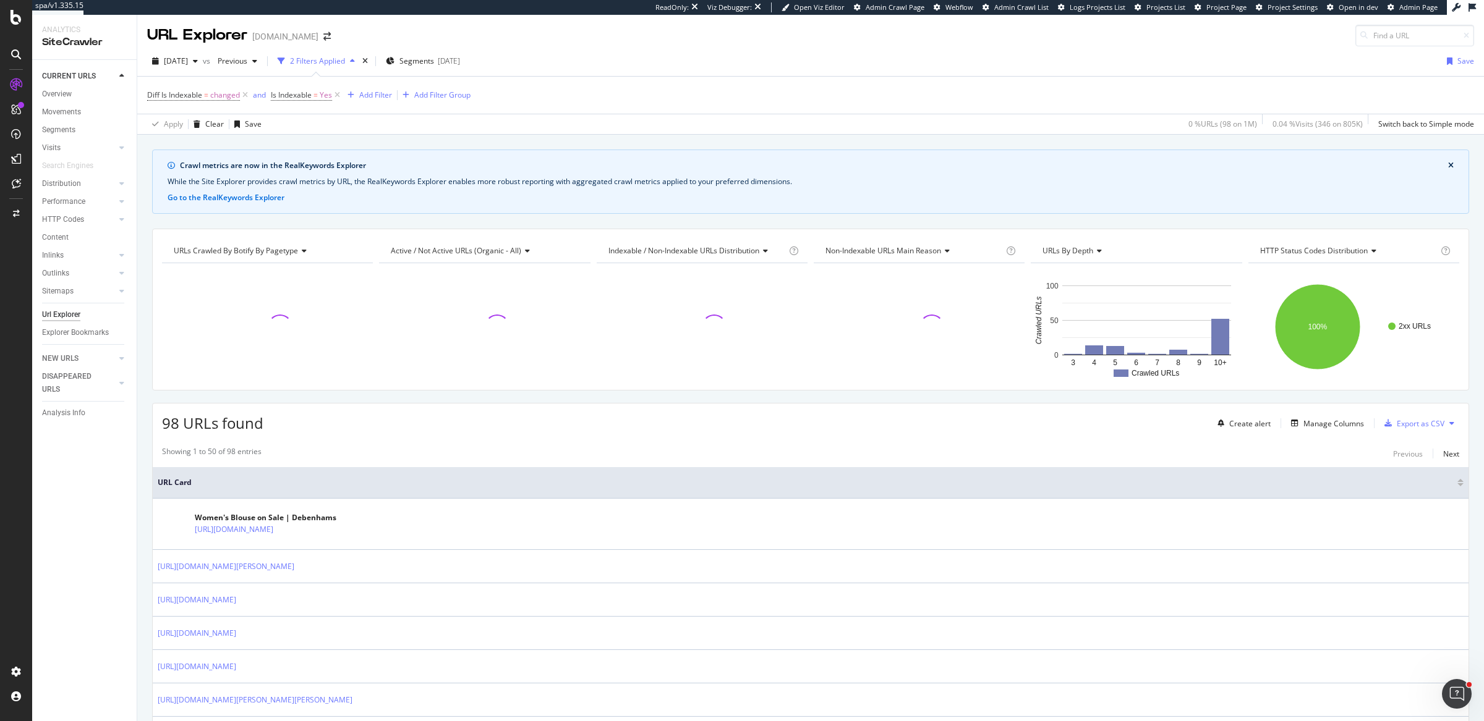
click at [1297, 413] on div "Create alert Manage Columns Export as CSV" at bounding box center [1335, 423] width 247 height 21
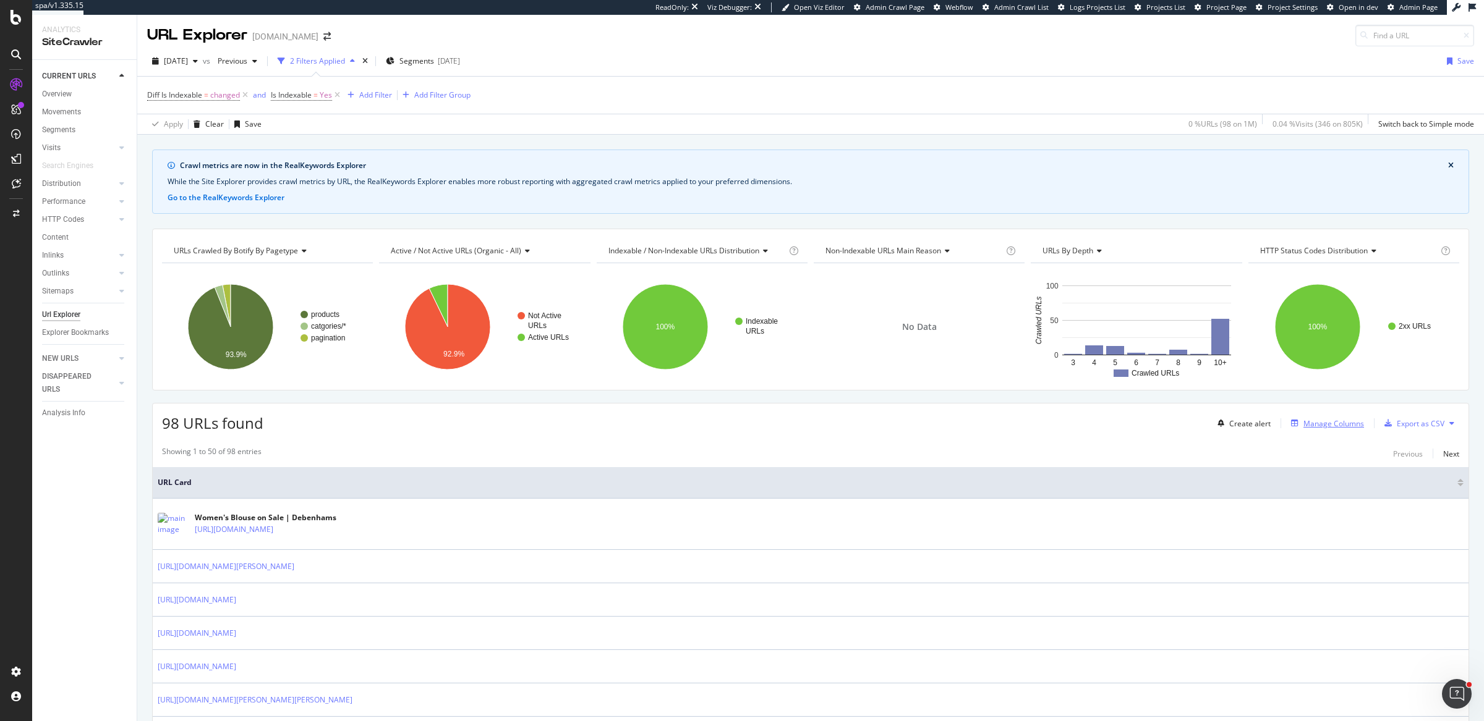
click at [1303, 420] on div "Manage Columns" at bounding box center [1333, 424] width 61 height 11
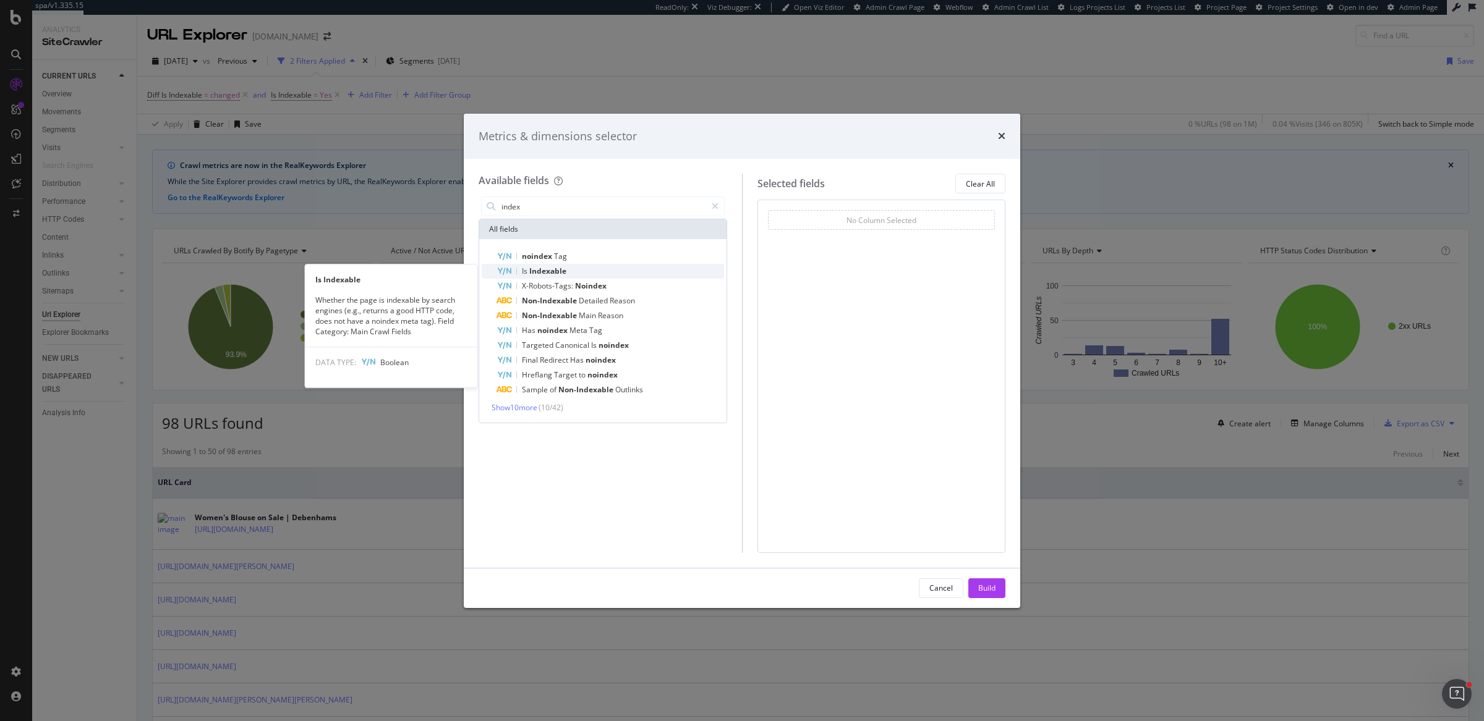
type input "index"
click at [627, 268] on div "Is Indexable" at bounding box center [610, 271] width 228 height 15
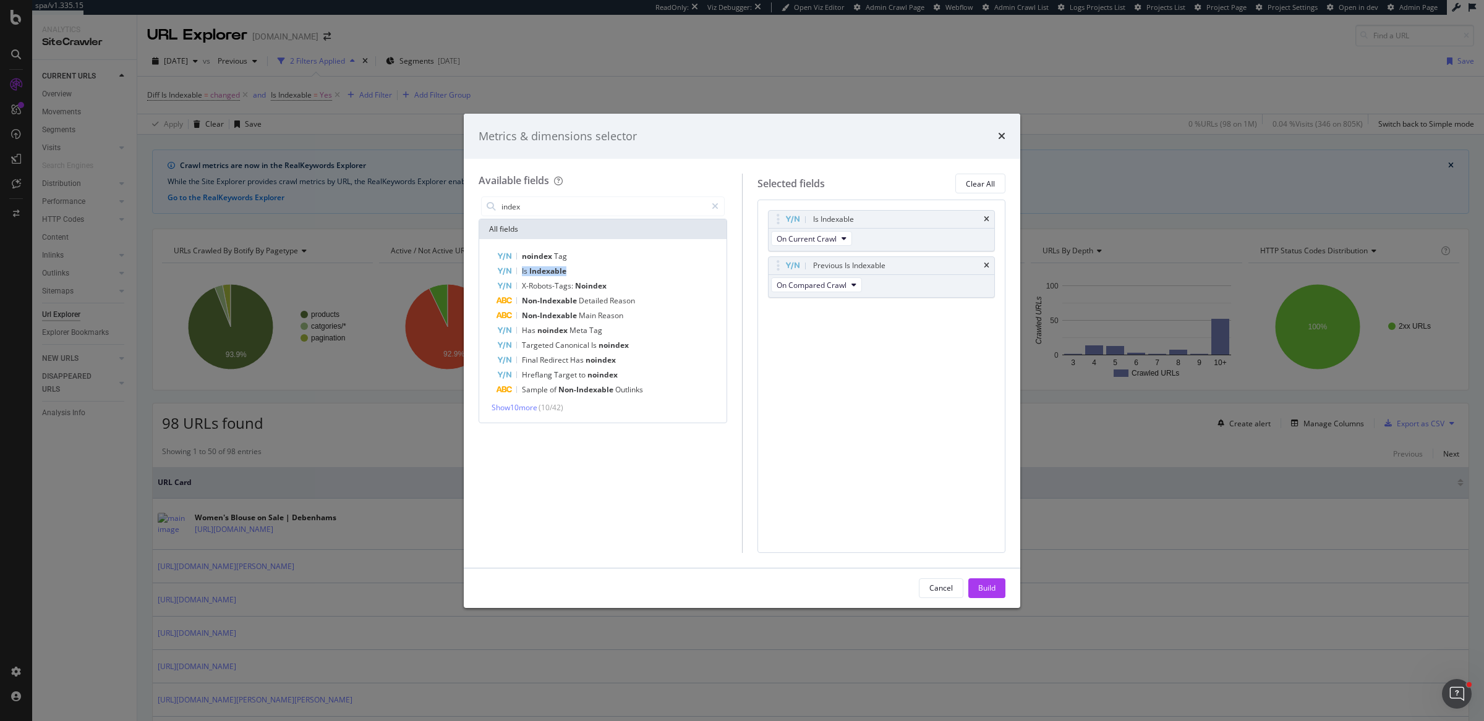
click at [627, 268] on div "Is Indexable" at bounding box center [610, 271] width 228 height 15
click at [997, 588] on button "Build" at bounding box center [986, 589] width 37 height 20
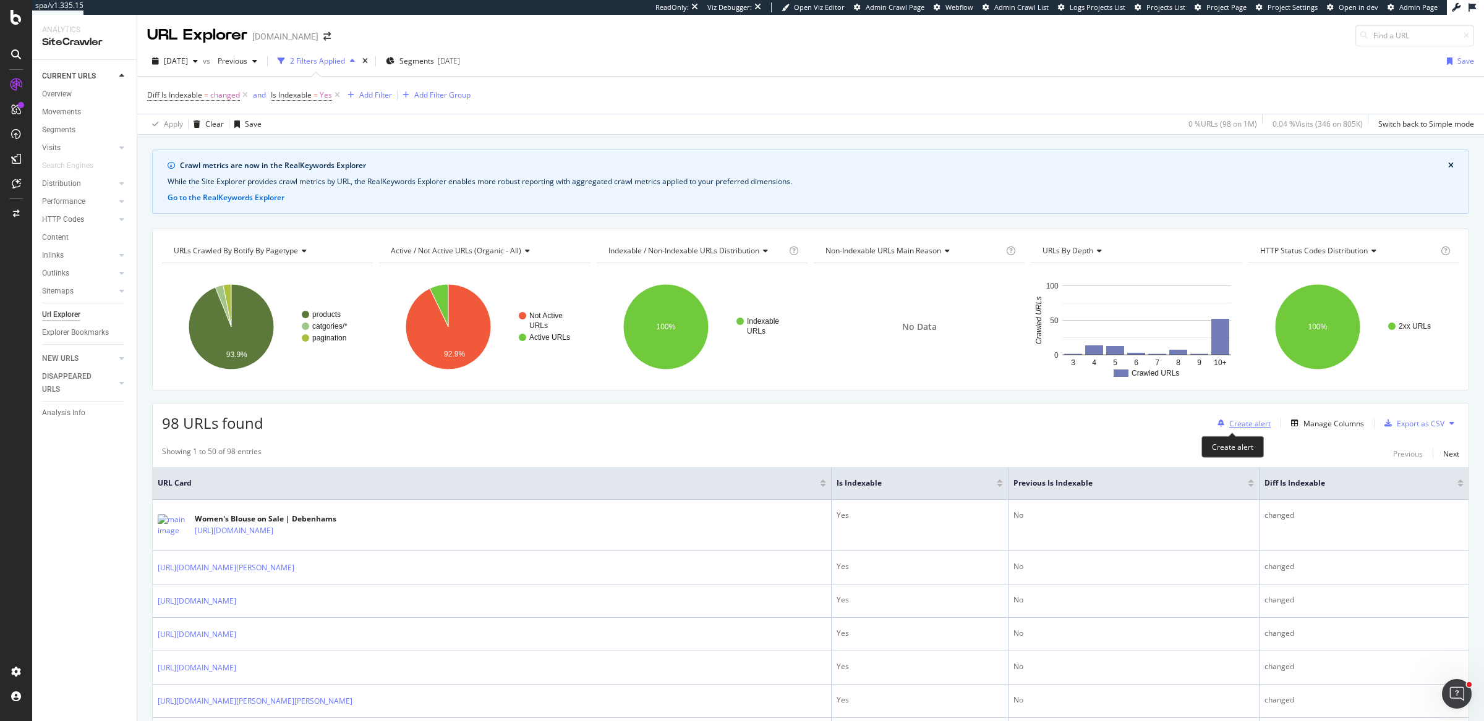
click at [1254, 425] on div "Create alert" at bounding box center [1249, 424] width 41 height 11
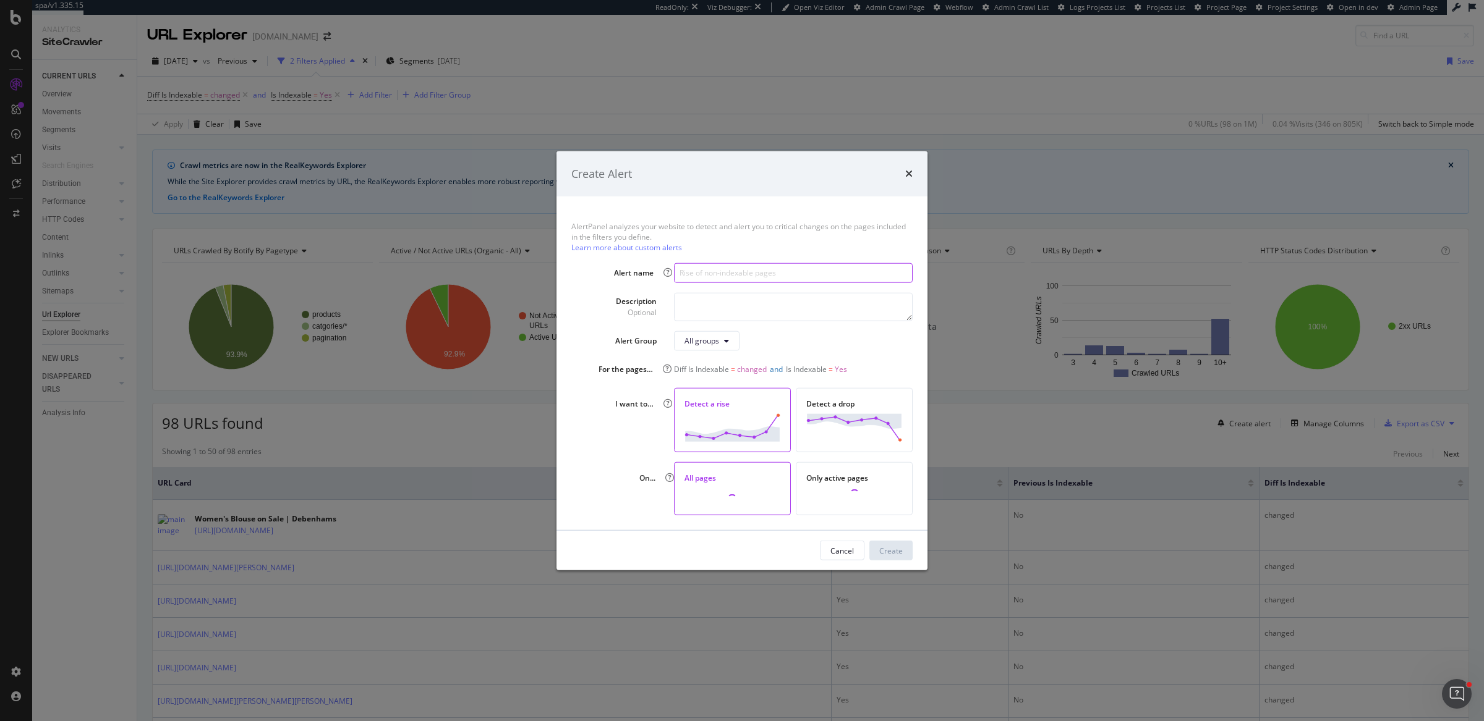
click at [842, 278] on input "modal" at bounding box center [793, 273] width 239 height 20
click at [747, 271] on input "Indexability change - Now Indexable" at bounding box center [793, 273] width 239 height 20
click at [772, 271] on input "Indexability change - Now Indexable" at bounding box center [793, 273] width 239 height 20
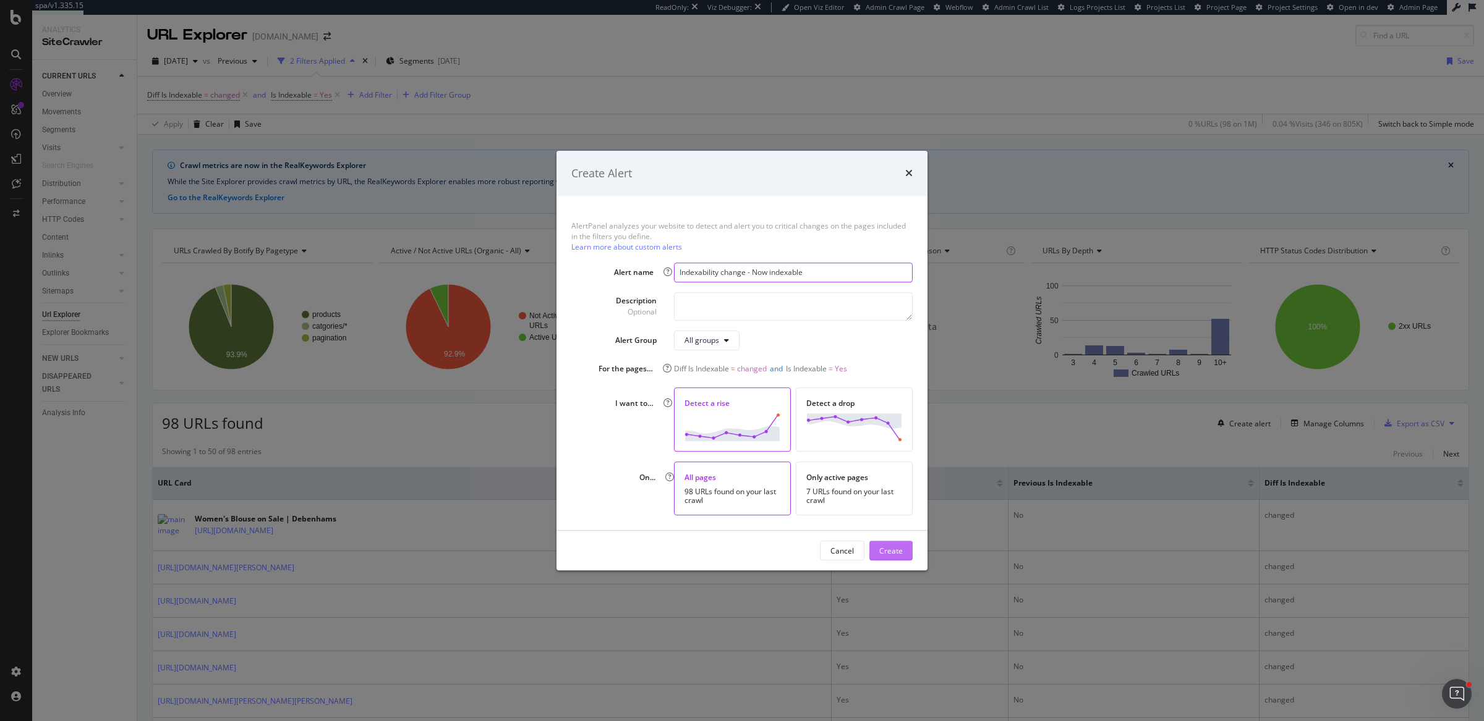
type input "Indexability change - Now indexable"
click at [885, 554] on div "Create" at bounding box center [890, 551] width 23 height 11
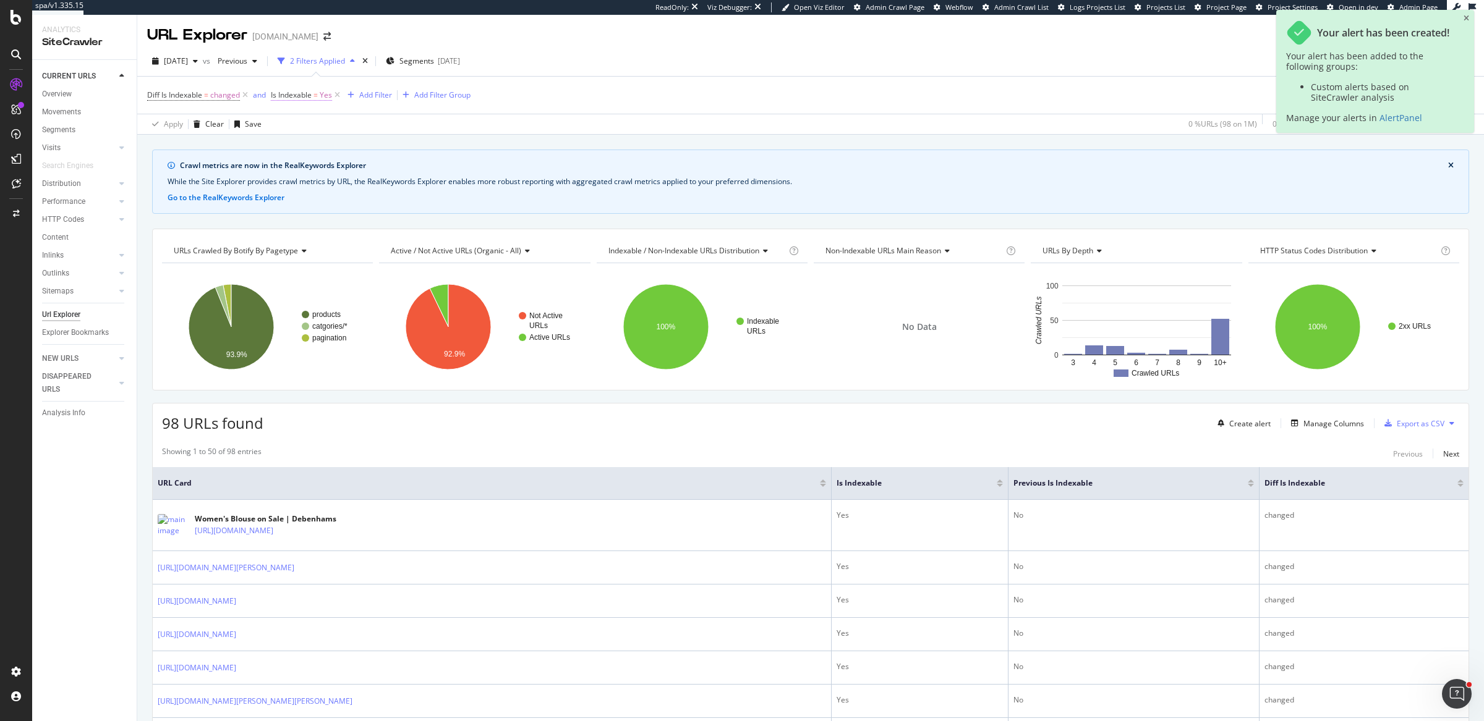
click at [287, 97] on span "Is Indexable" at bounding box center [291, 95] width 41 height 11
click at [304, 144] on div "Yes" at bounding box center [350, 144] width 136 height 20
click at [300, 182] on div "No" at bounding box center [351, 185] width 132 height 16
click at [413, 170] on div "Apply" at bounding box center [408, 169] width 19 height 11
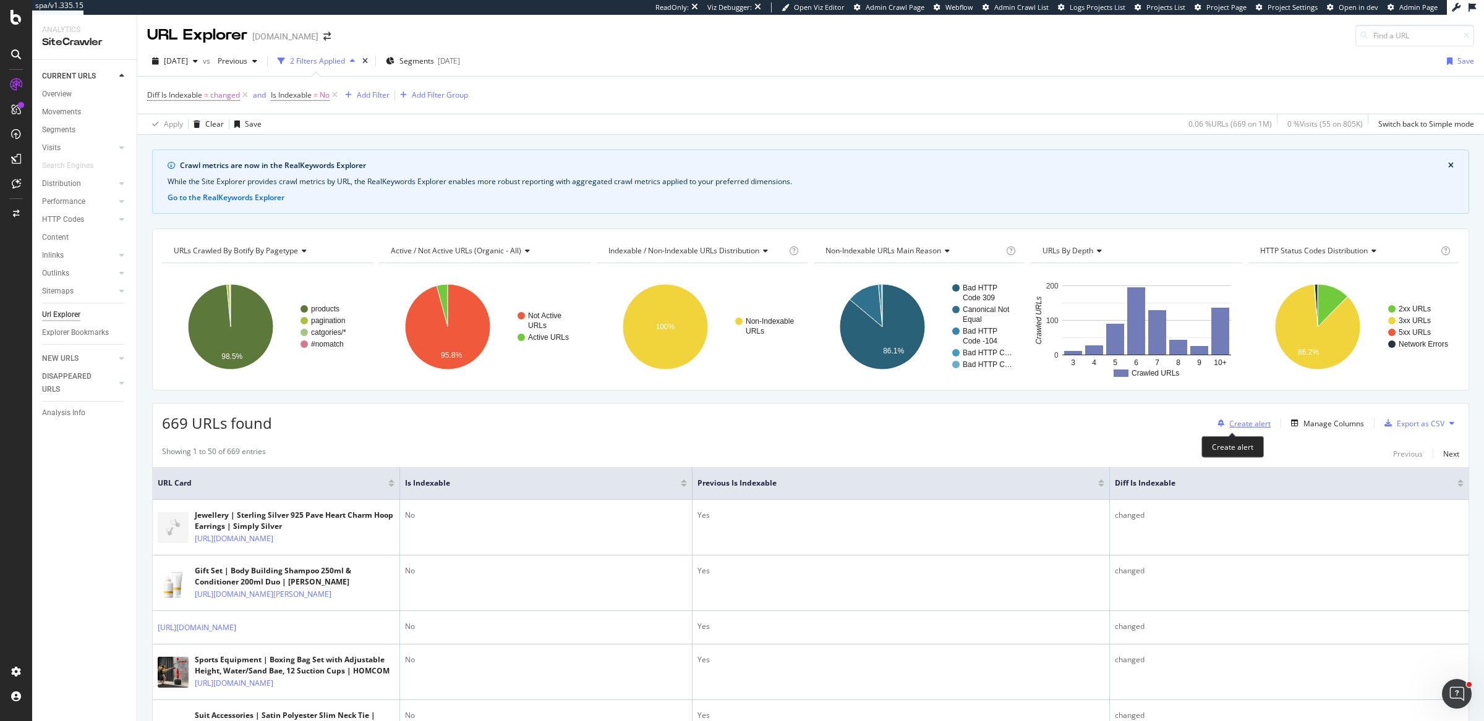
click at [1229, 419] on div "Create alert" at bounding box center [1249, 424] width 41 height 11
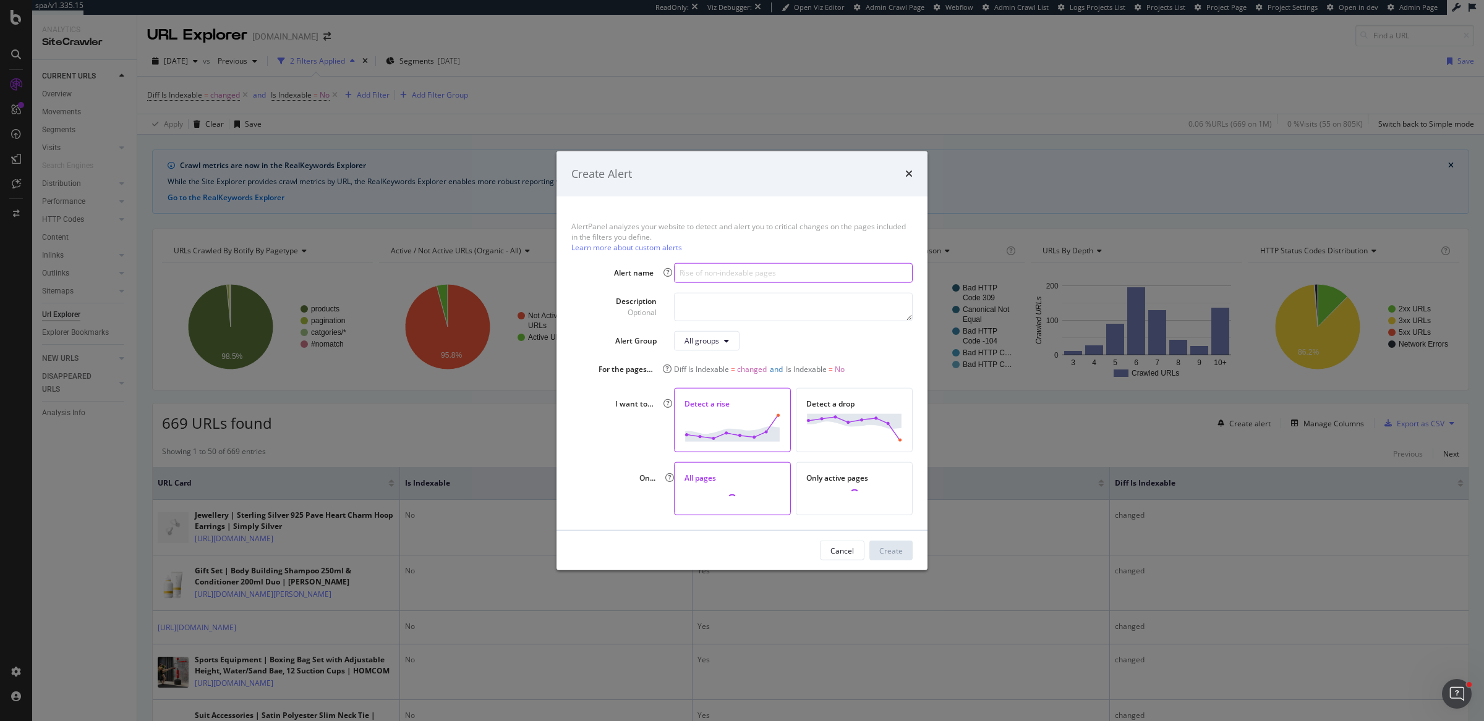
click at [808, 279] on input "modal" at bounding box center [793, 273] width 239 height 20
paste input "Indexability change - Now Indexable"
click at [771, 272] on input "Indexability change - Now Indexable" at bounding box center [793, 273] width 239 height 20
type input "Indexability change - Now non-indexable"
click at [882, 548] on div "Create" at bounding box center [890, 551] width 23 height 11
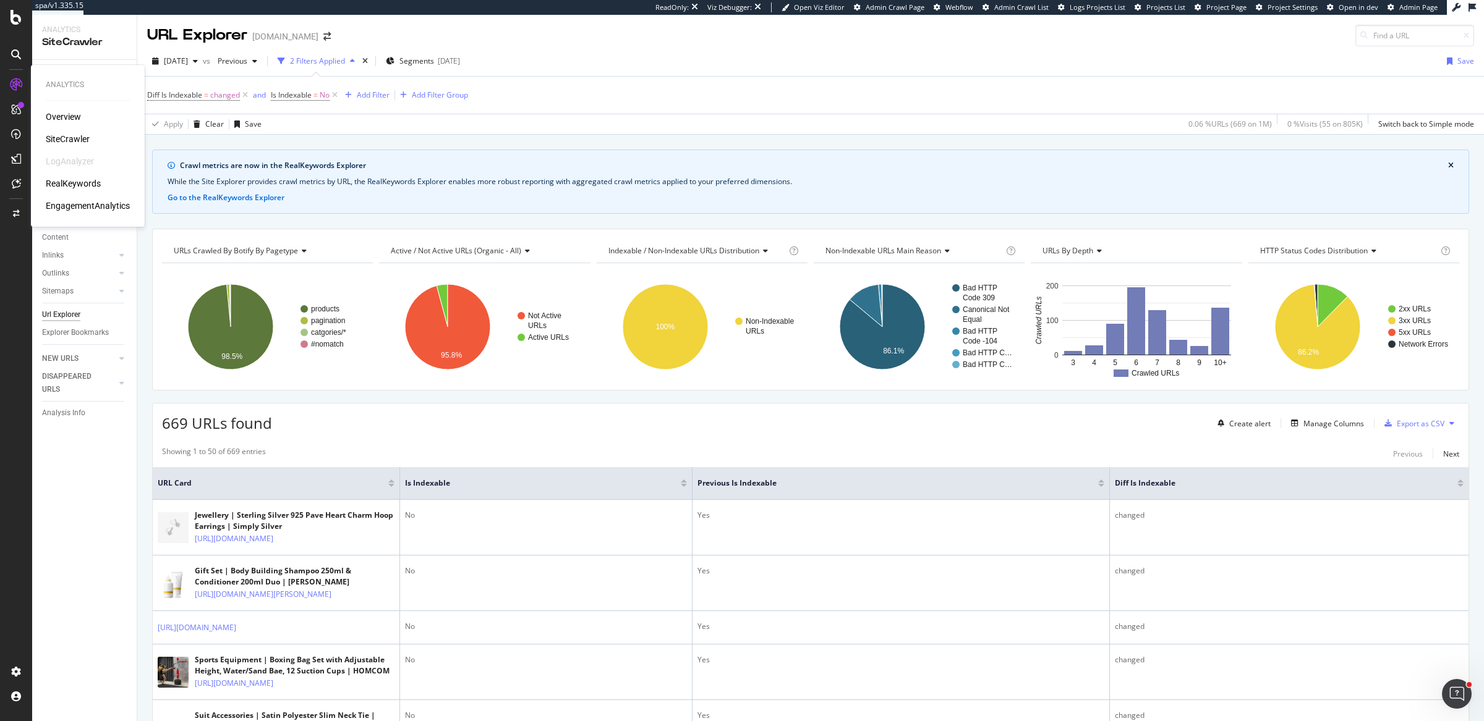
click at [58, 186] on div "RealKeywords" at bounding box center [73, 183] width 55 height 12
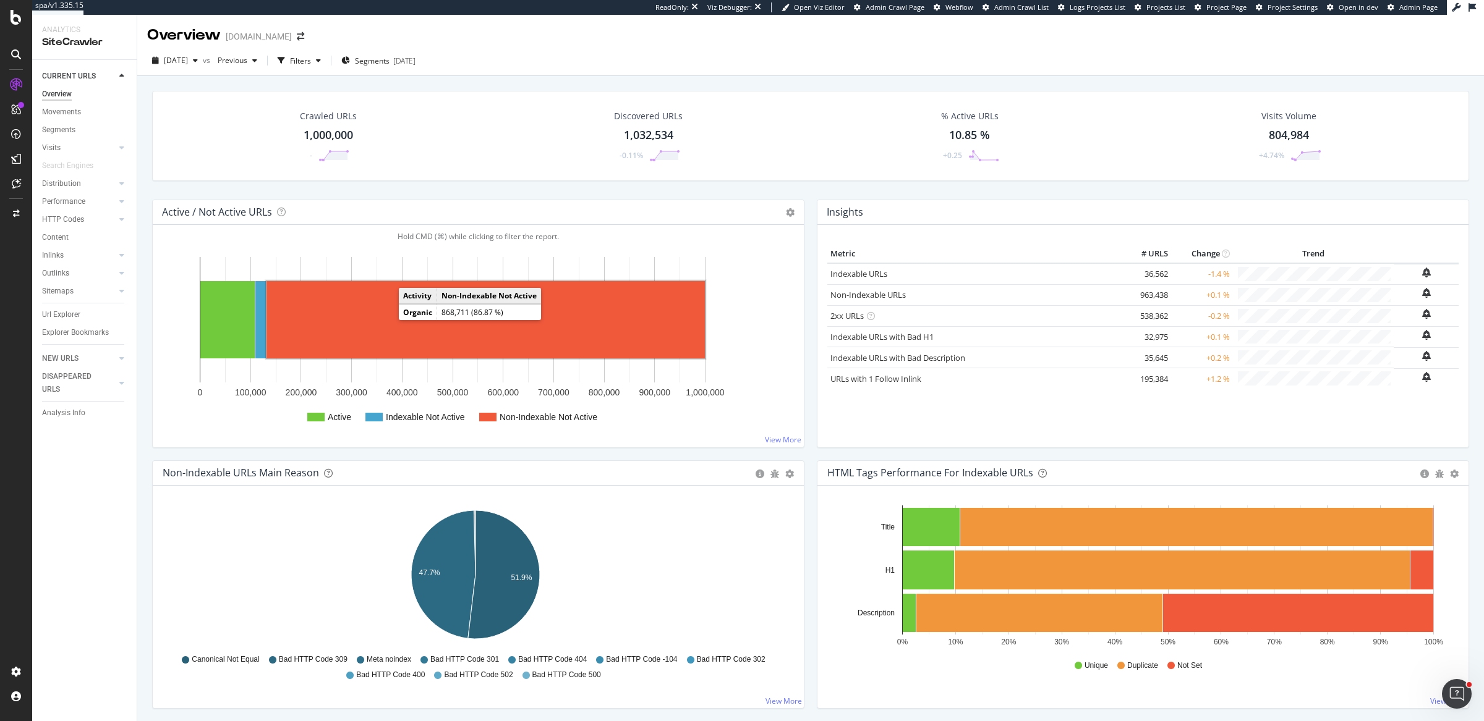
click at [331, 320] on rect "A chart." at bounding box center [485, 319] width 438 height 77
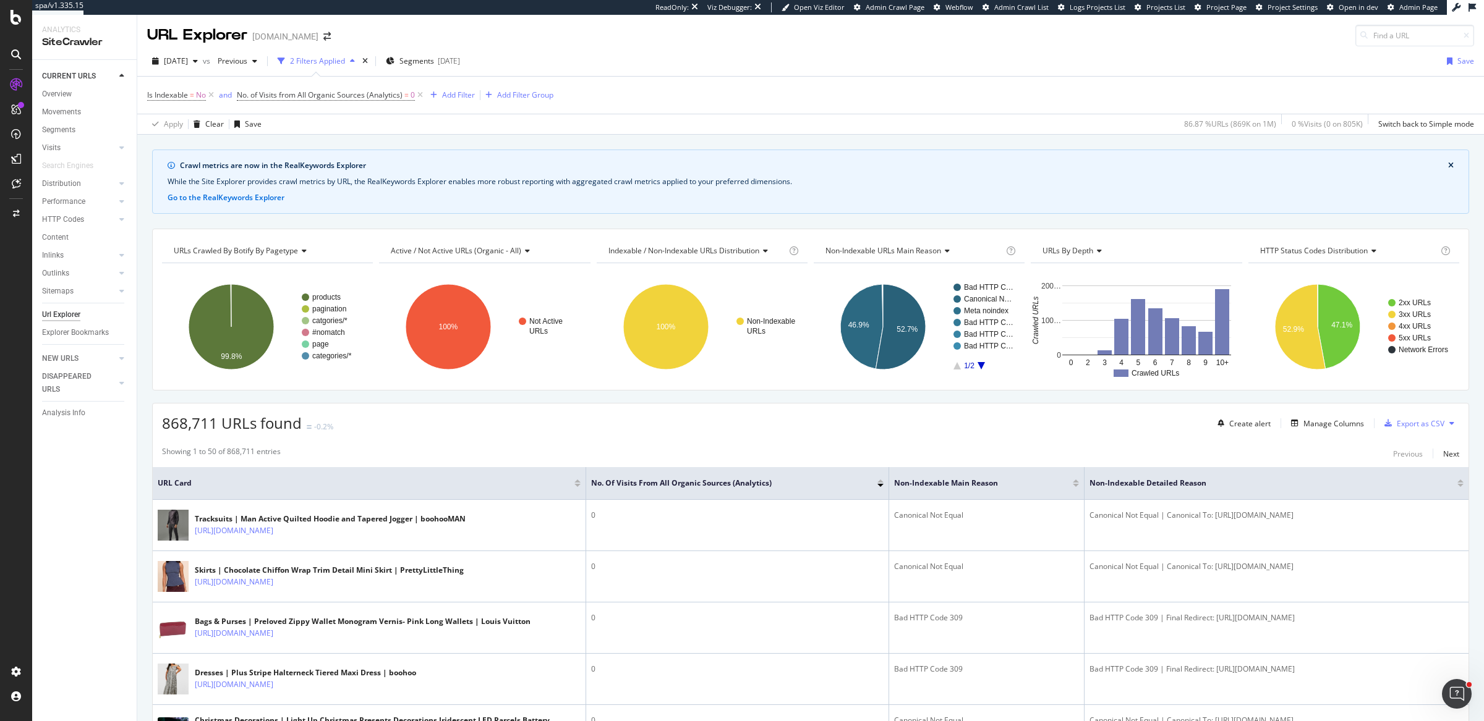
scroll to position [276, 0]
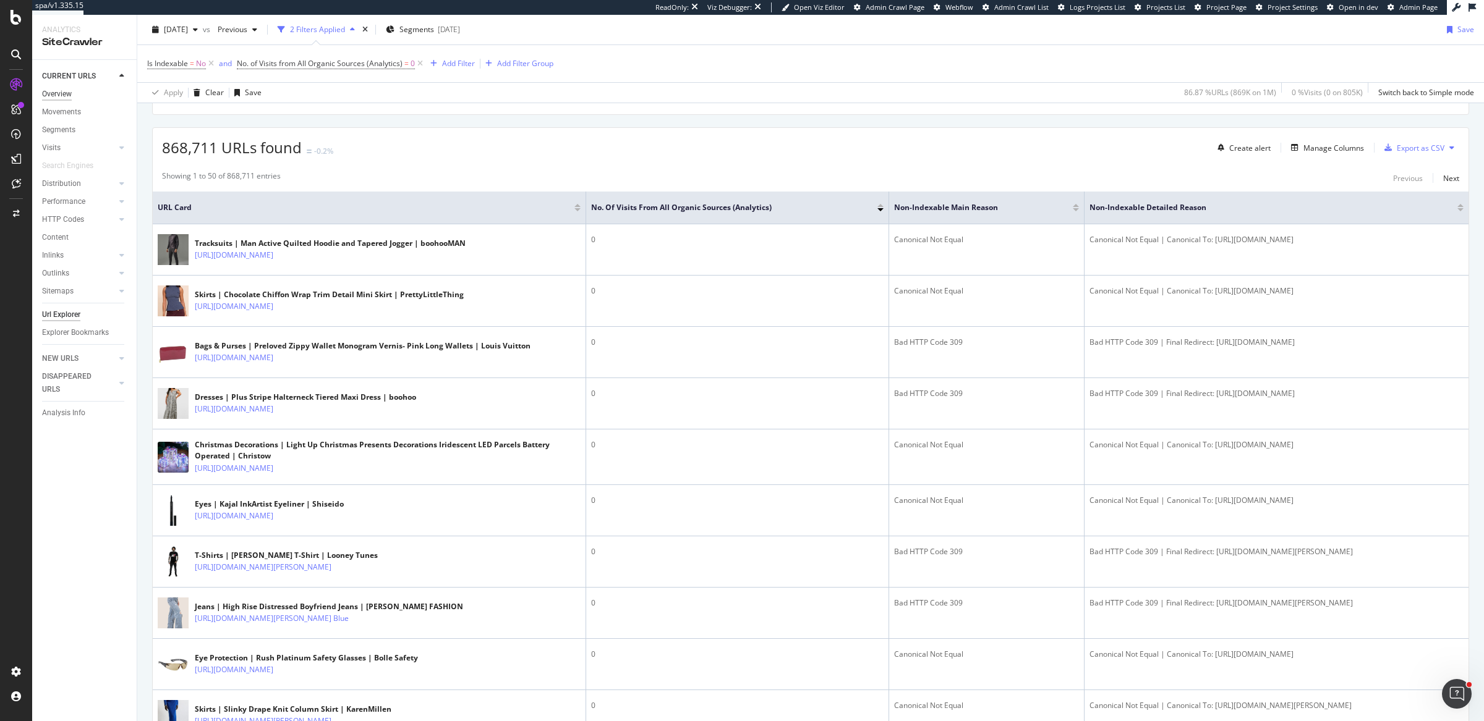
click at [54, 96] on div "Overview" at bounding box center [57, 94] width 30 height 13
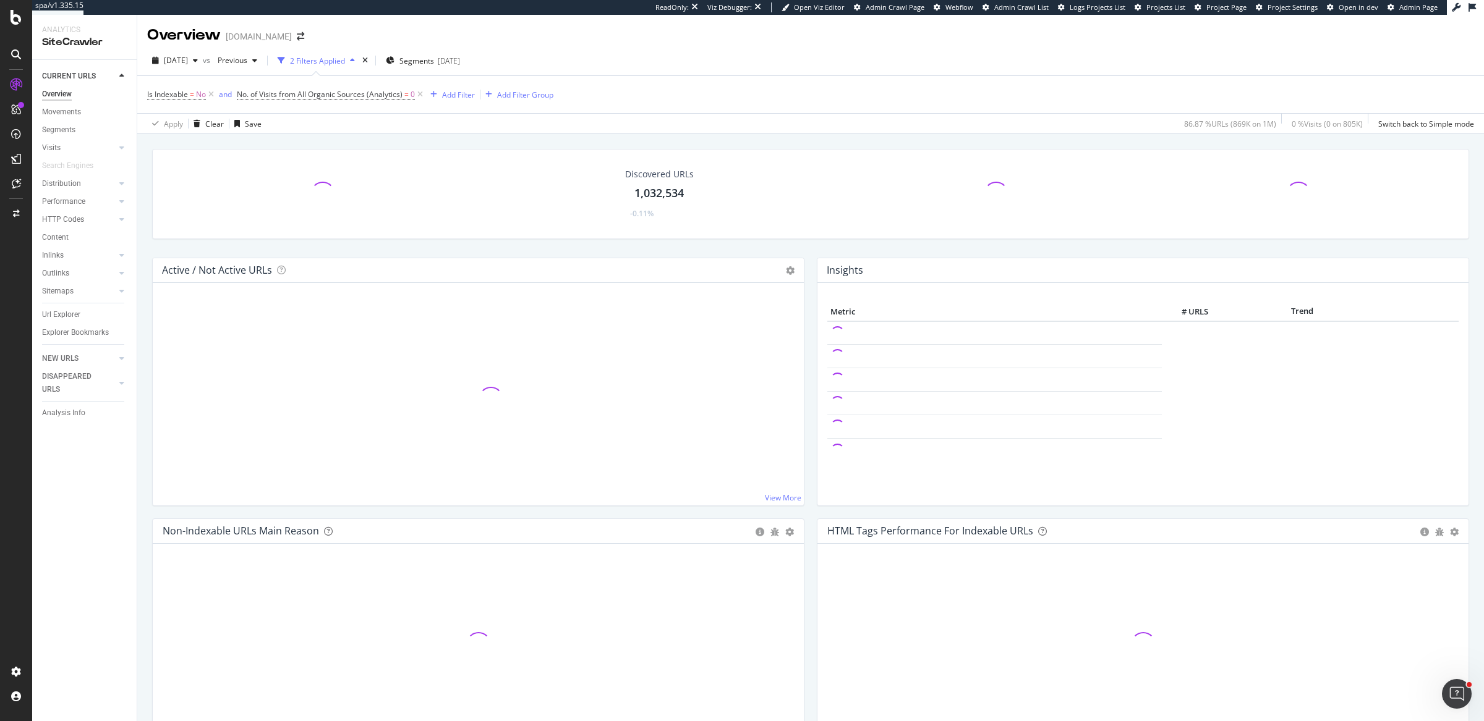
click at [202, 134] on div "Discovered URLs 1,032,534 -0.11% Active / Not Active URLs Chart (by Value) Char…" at bounding box center [810, 487] width 1347 height 707
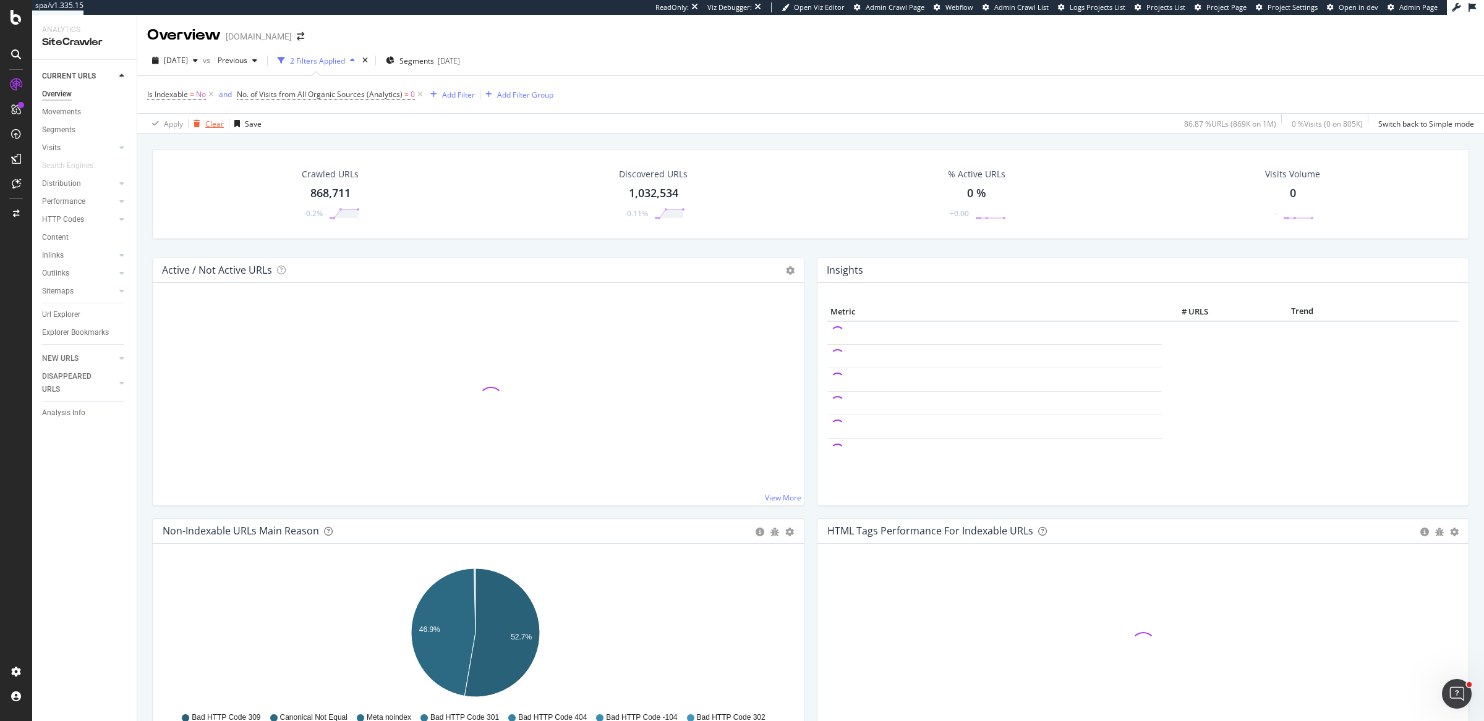
click at [205, 119] on div "Clear" at bounding box center [214, 124] width 19 height 11
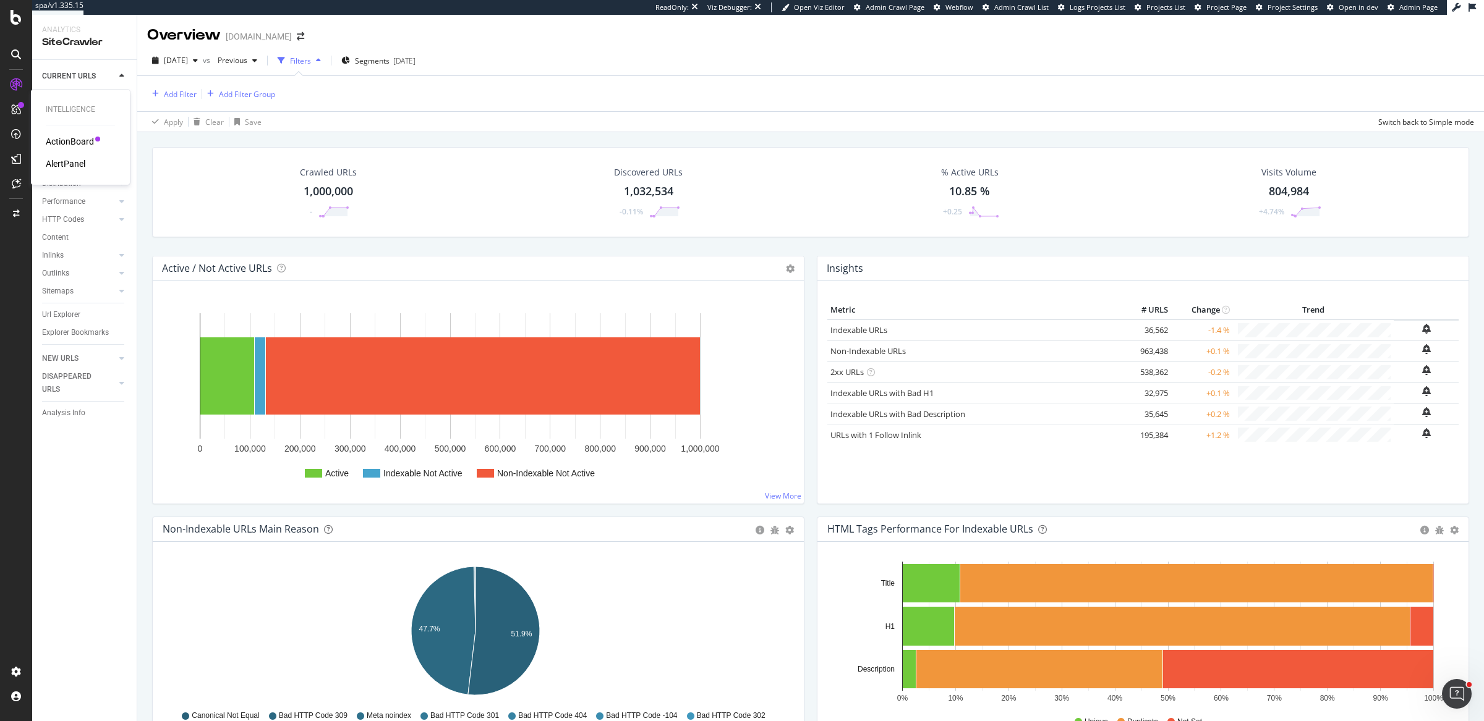
click at [77, 164] on div "AlertPanel" at bounding box center [66, 164] width 40 height 12
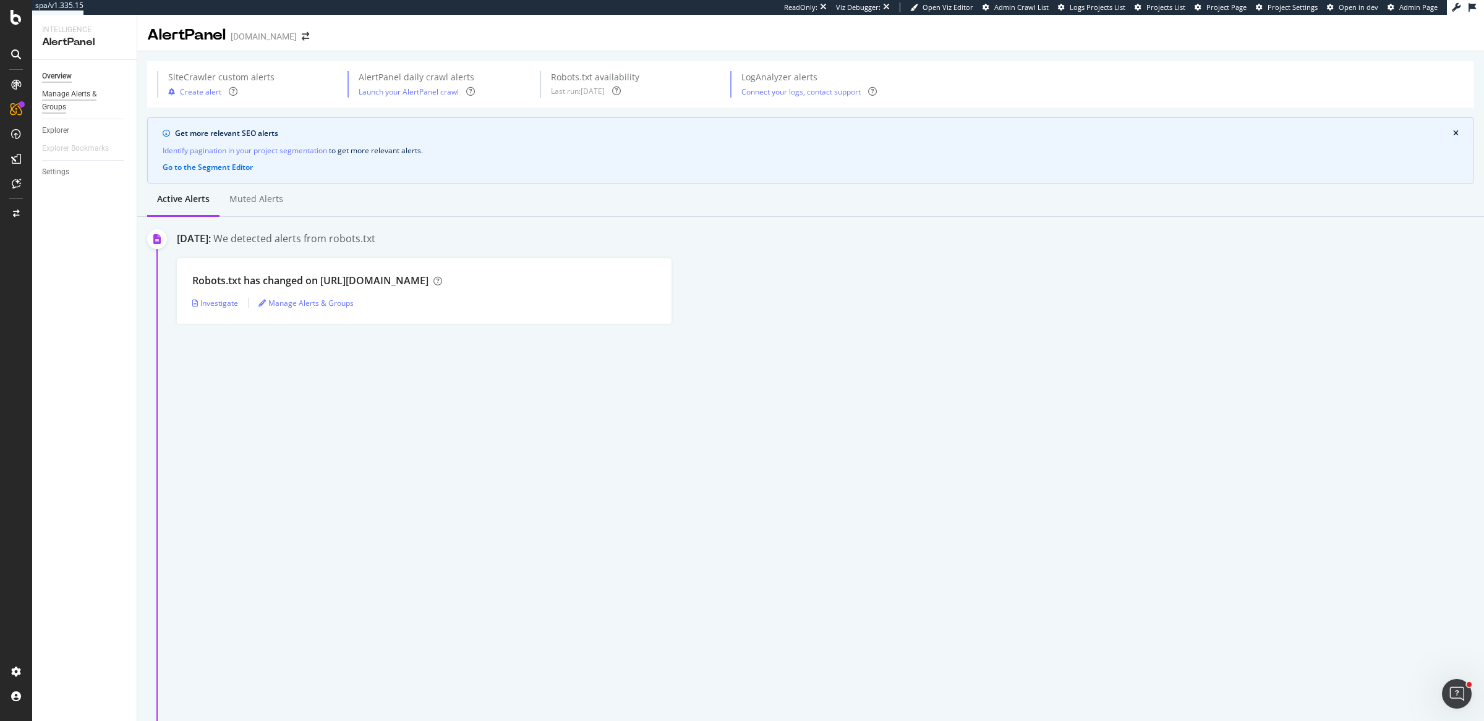
click at [61, 93] on div "Manage Alerts & Groups" at bounding box center [79, 101] width 74 height 26
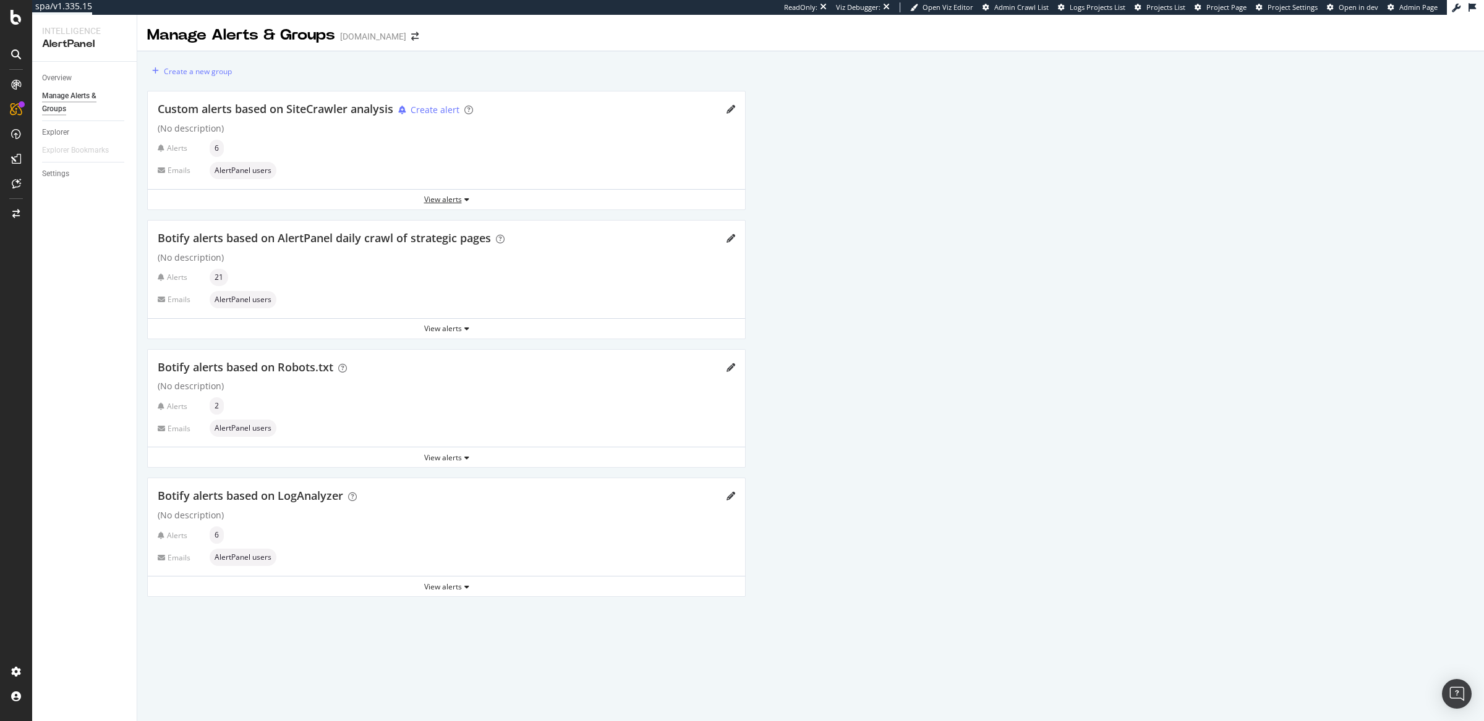
click at [441, 205] on div "View alerts" at bounding box center [446, 199] width 597 height 19
